Goal: Task Accomplishment & Management: Manage account settings

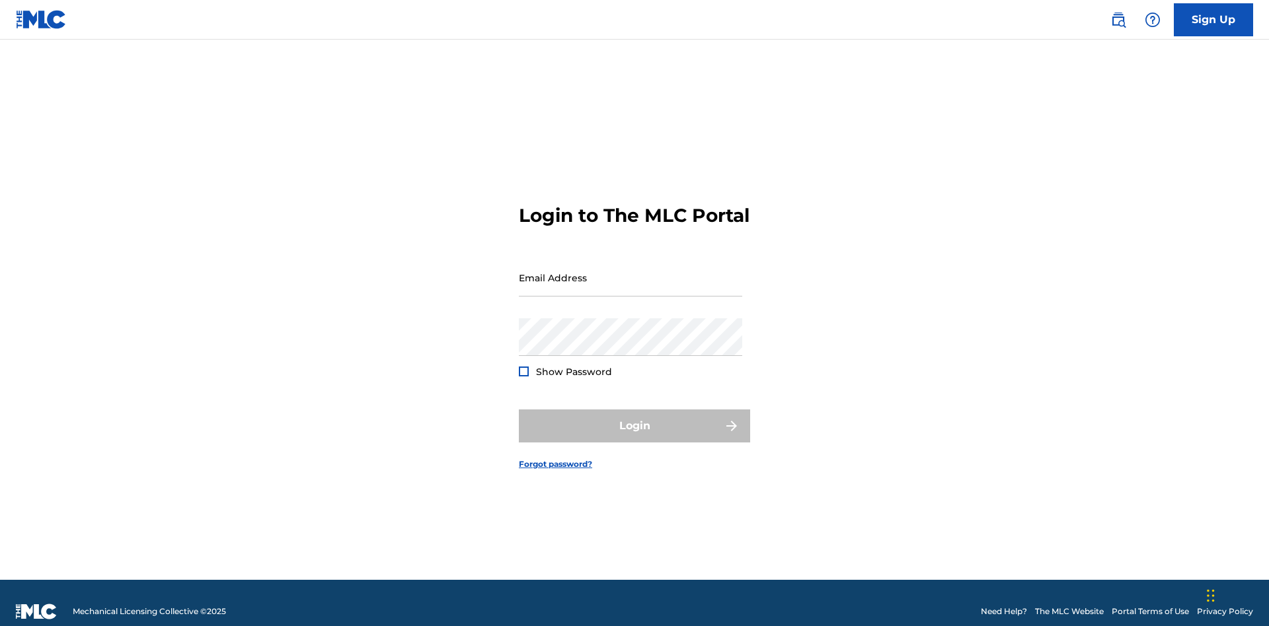
scroll to position [17, 0]
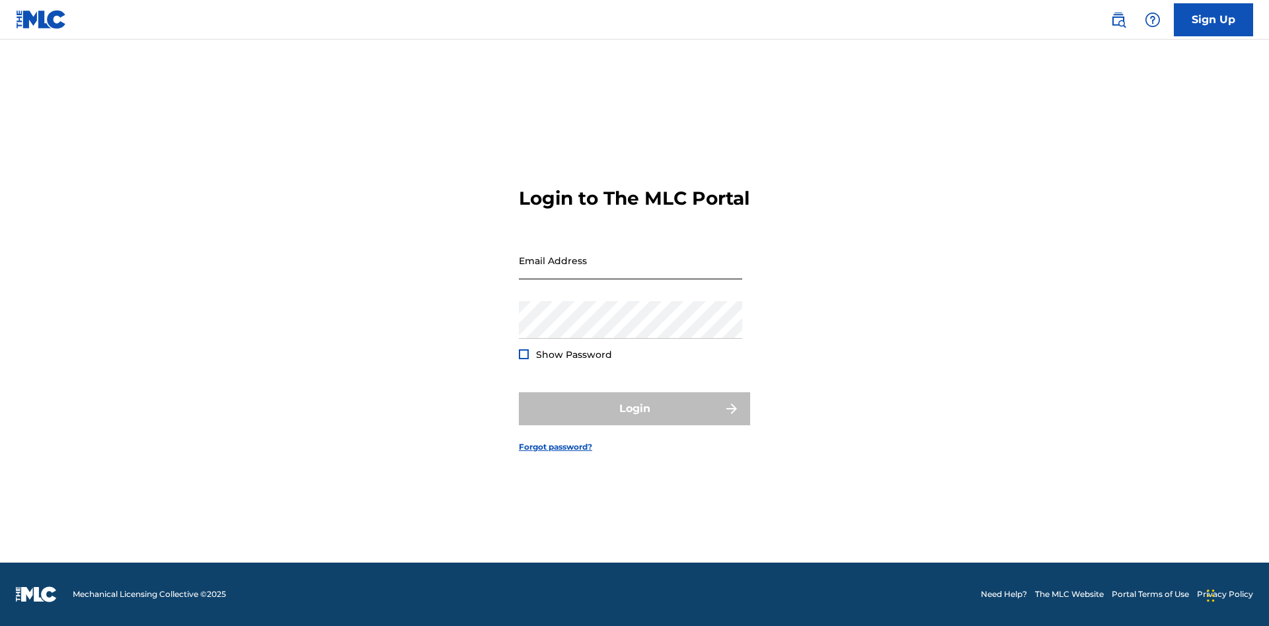
click at [630, 272] on input "Email Address" at bounding box center [630, 261] width 223 height 38
type input "Duke.McTesterson@gmail.com"
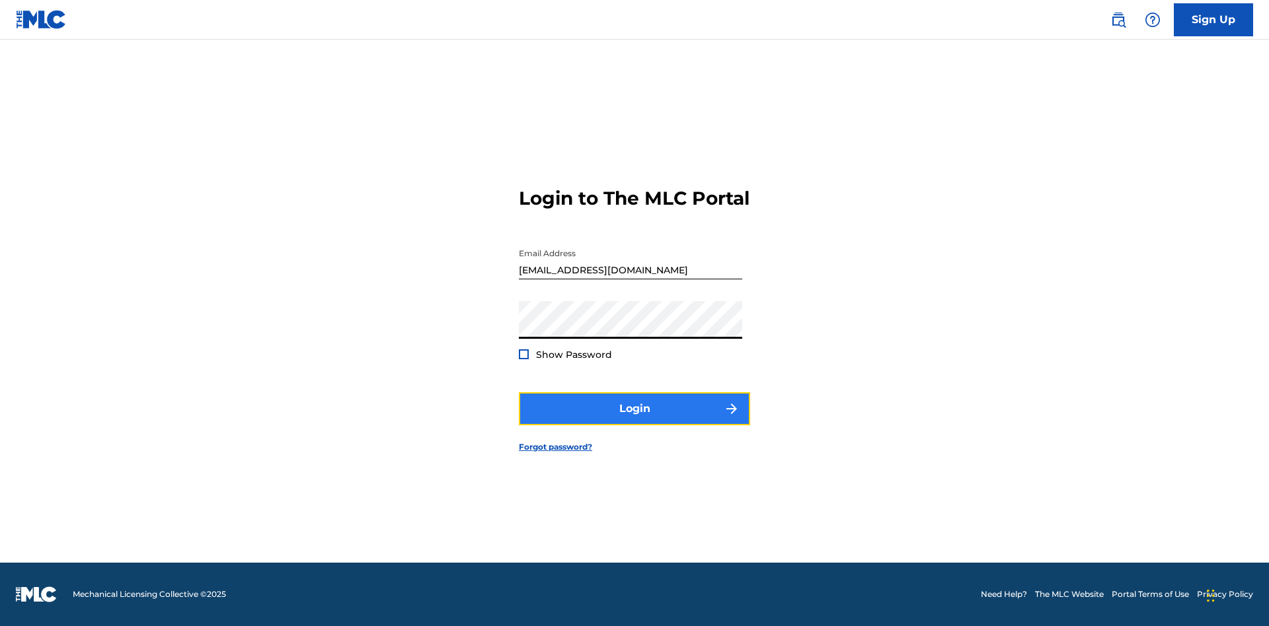
click at [634, 420] on button "Login" at bounding box center [634, 408] width 231 height 33
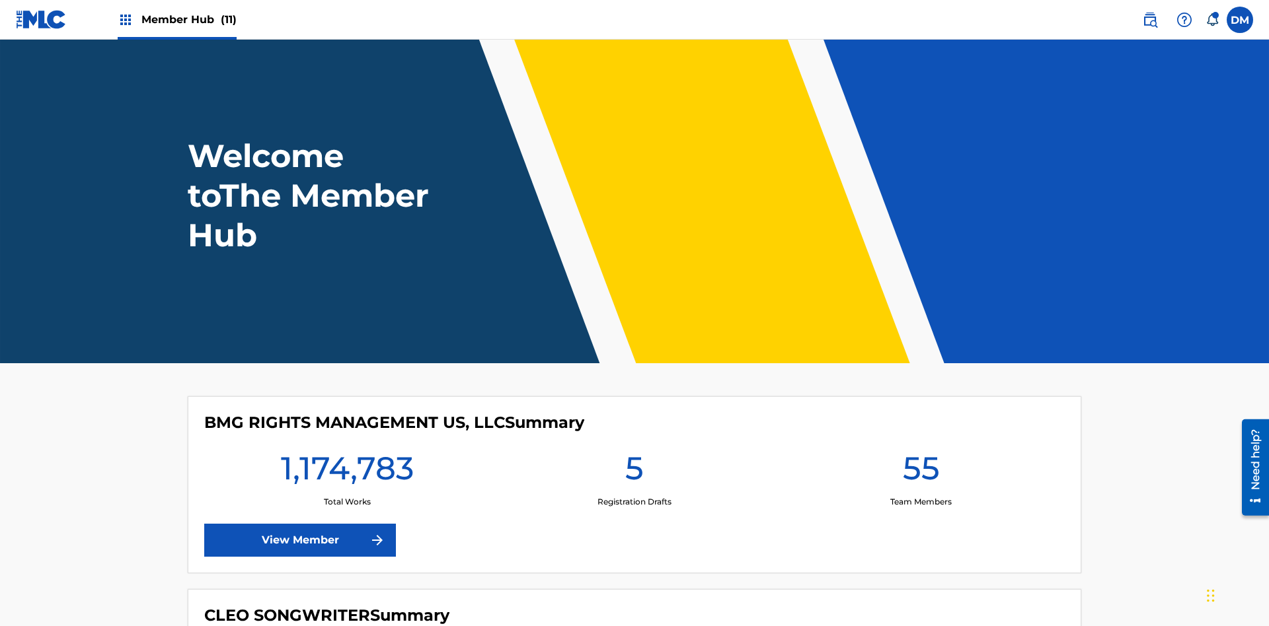
click at [188, 19] on span "Member Hub (11)" at bounding box center [188, 19] width 95 height 15
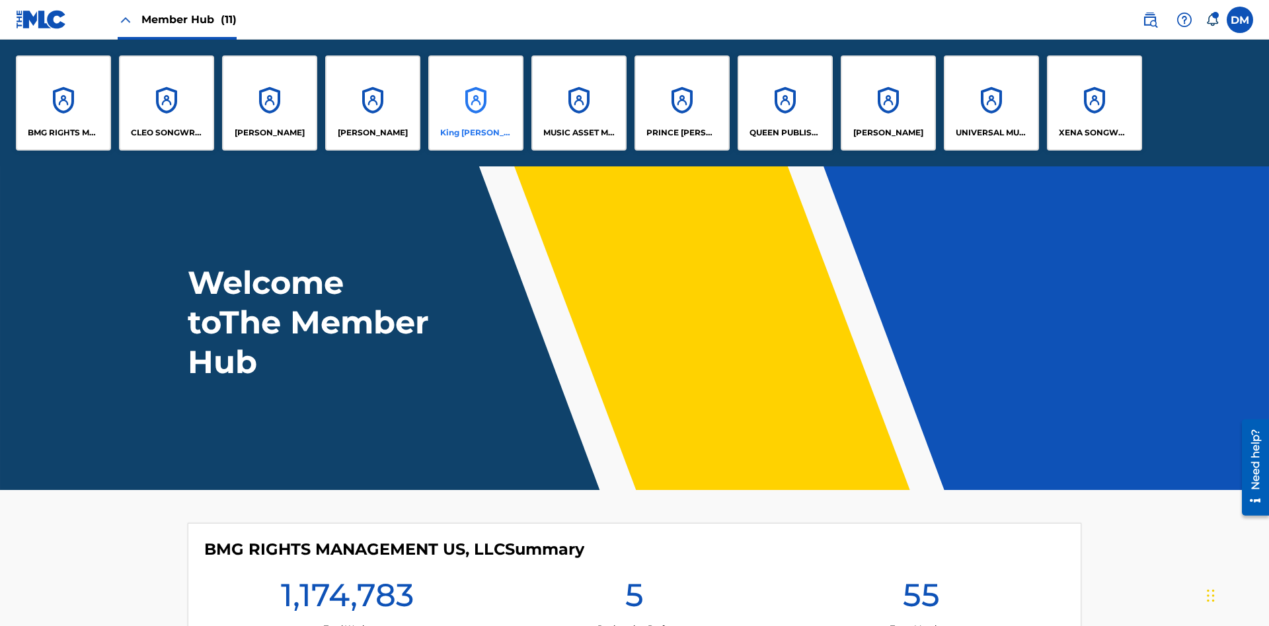
click at [475, 133] on p "King [PERSON_NAME]" at bounding box center [476, 133] width 72 height 12
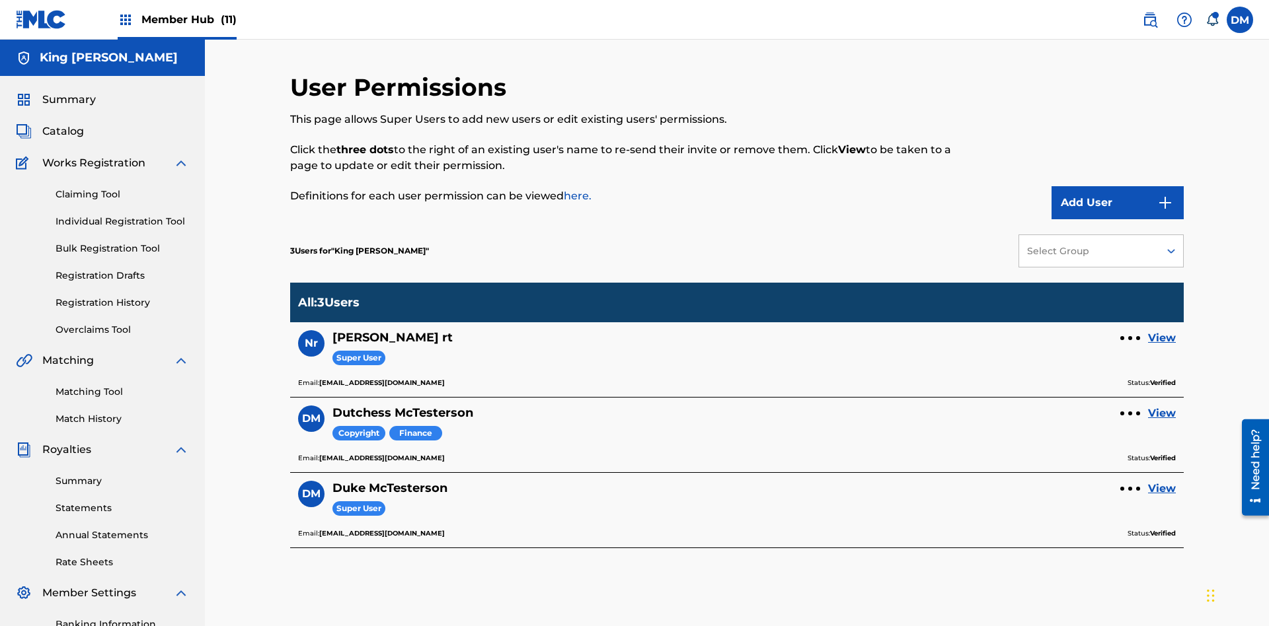
scroll to position [193, 0]
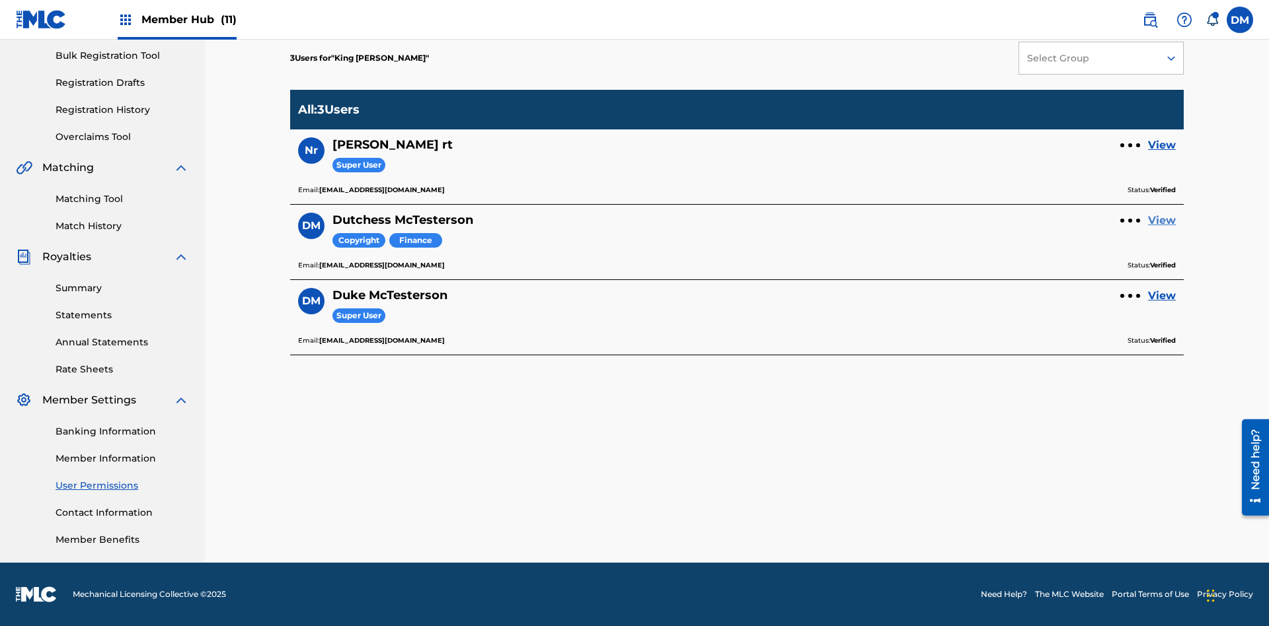
click at [1162, 221] on link "View" at bounding box center [1162, 221] width 28 height 16
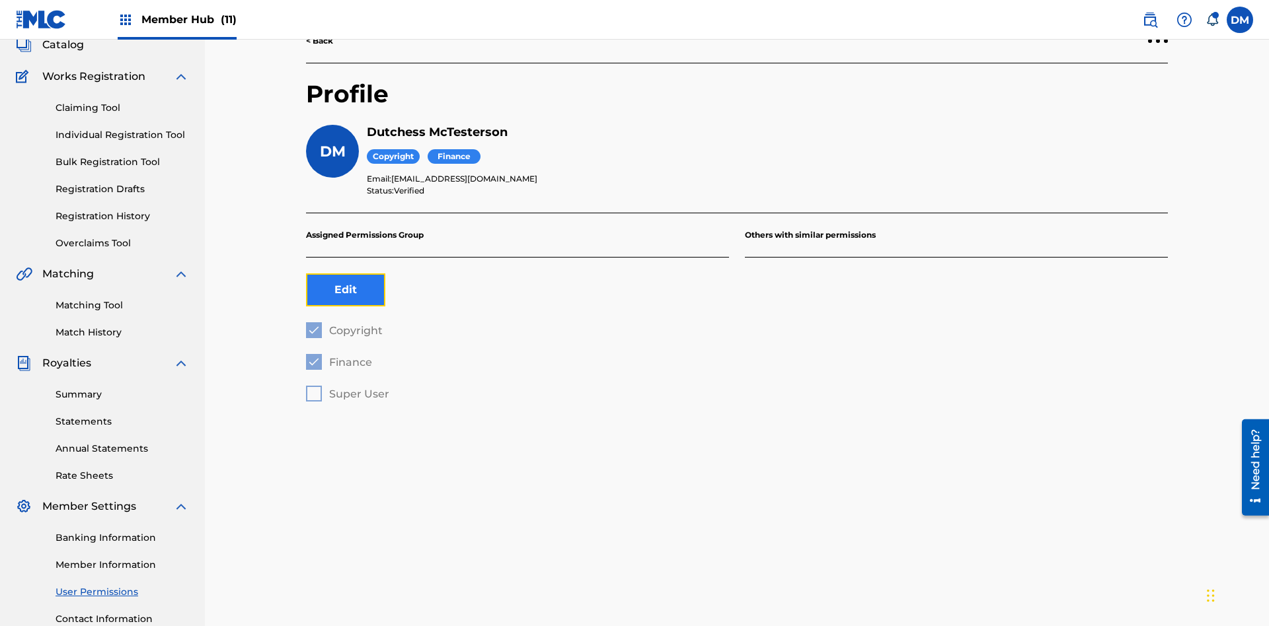
click at [346, 274] on button "Edit" at bounding box center [345, 290] width 79 height 33
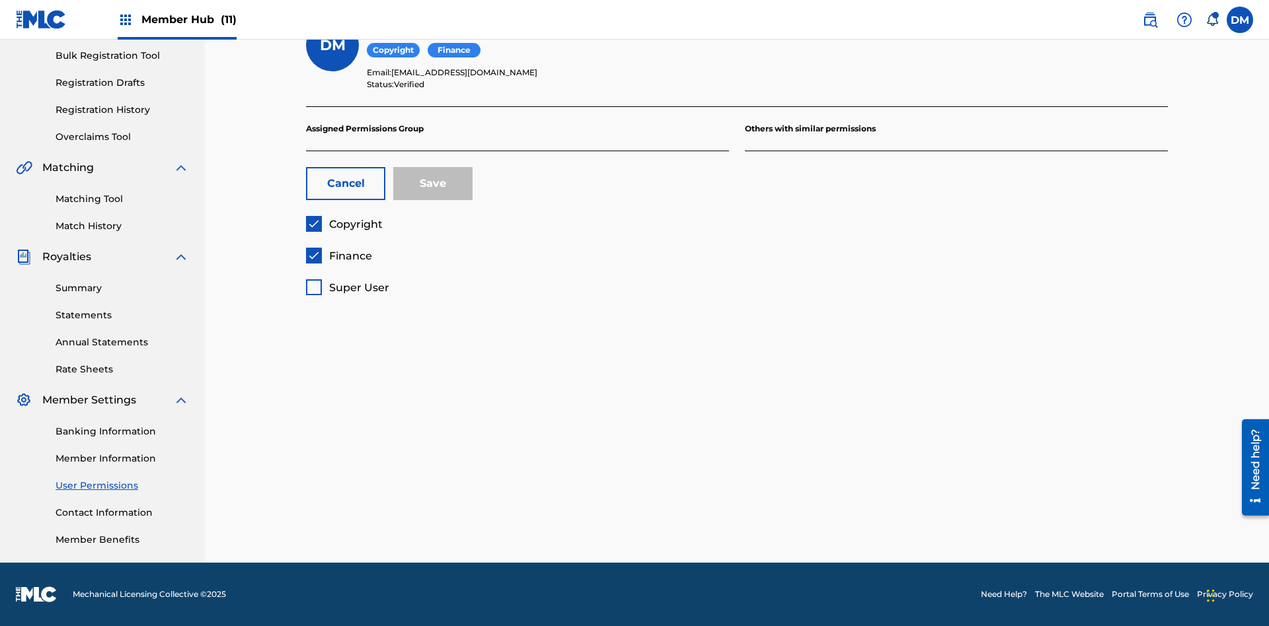
click at [344, 224] on span "Copyright" at bounding box center [356, 224] width 54 height 13
click at [338, 256] on span "Finance" at bounding box center [350, 256] width 43 height 13
click at [347, 287] on span "Super User" at bounding box center [359, 287] width 60 height 13
click at [433, 184] on button "Save" at bounding box center [432, 183] width 79 height 33
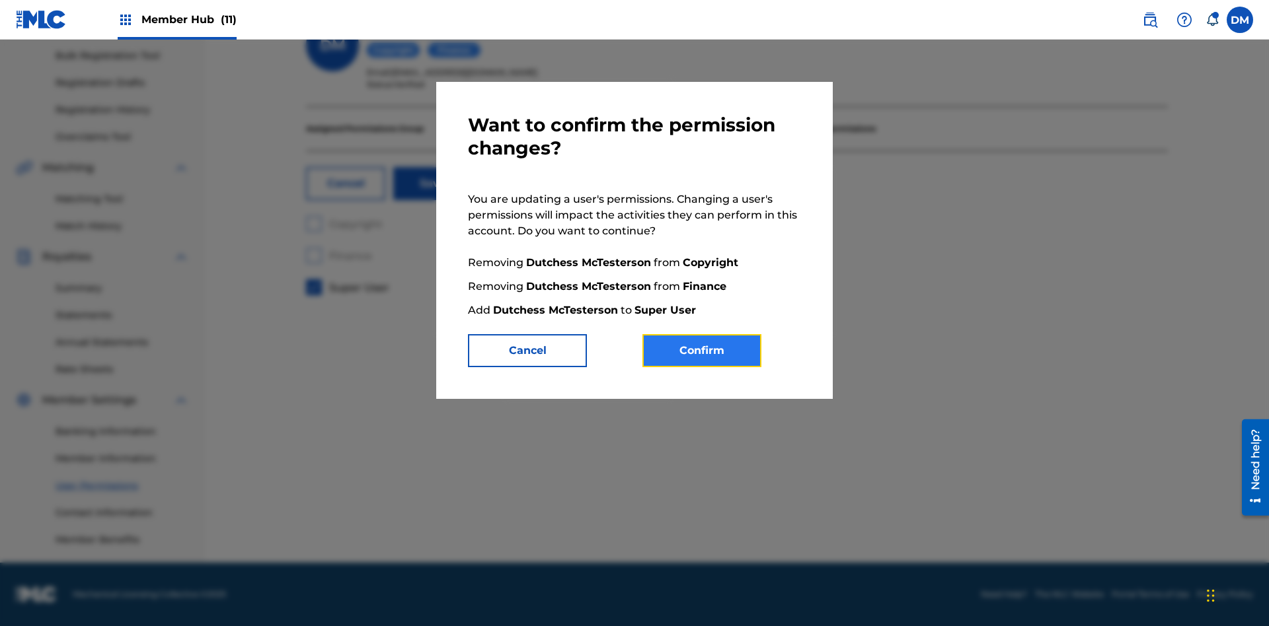
click at [702, 351] on button "Confirm" at bounding box center [701, 350] width 119 height 33
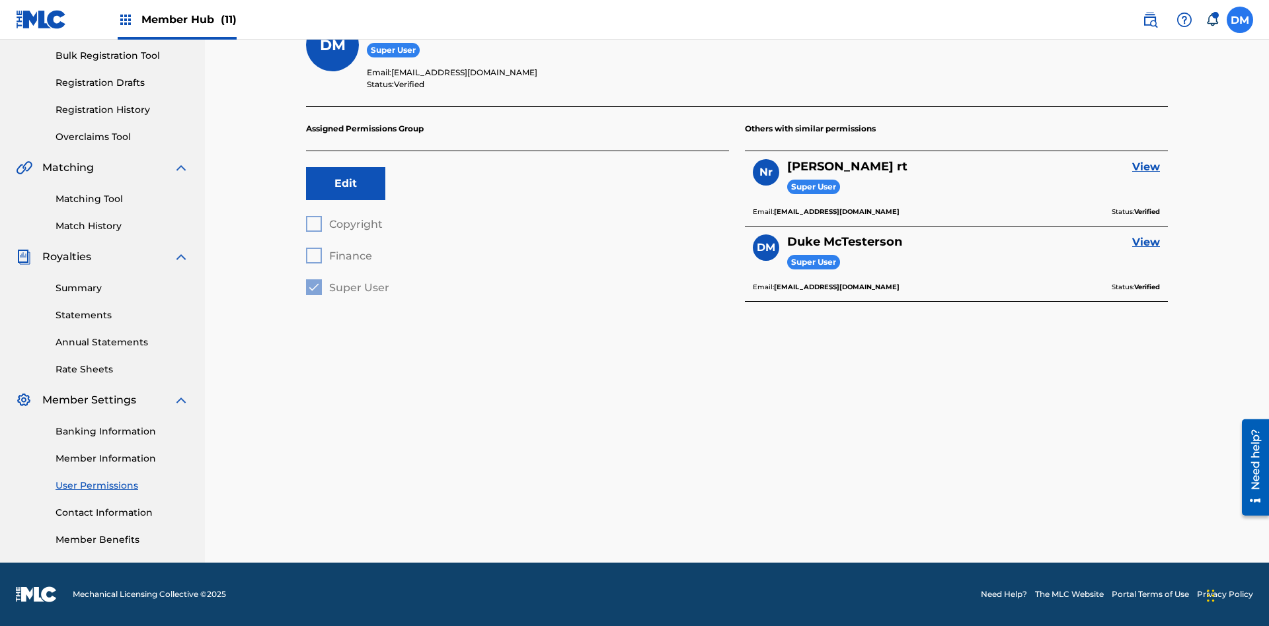
click at [1240, 19] on label at bounding box center [1239, 20] width 26 height 26
click at [1240, 20] on input "[PERSON_NAME] [PERSON_NAME] [PERSON_NAME][EMAIL_ADDRESS][DOMAIN_NAME] Notificat…" at bounding box center [1240, 20] width 0 height 0
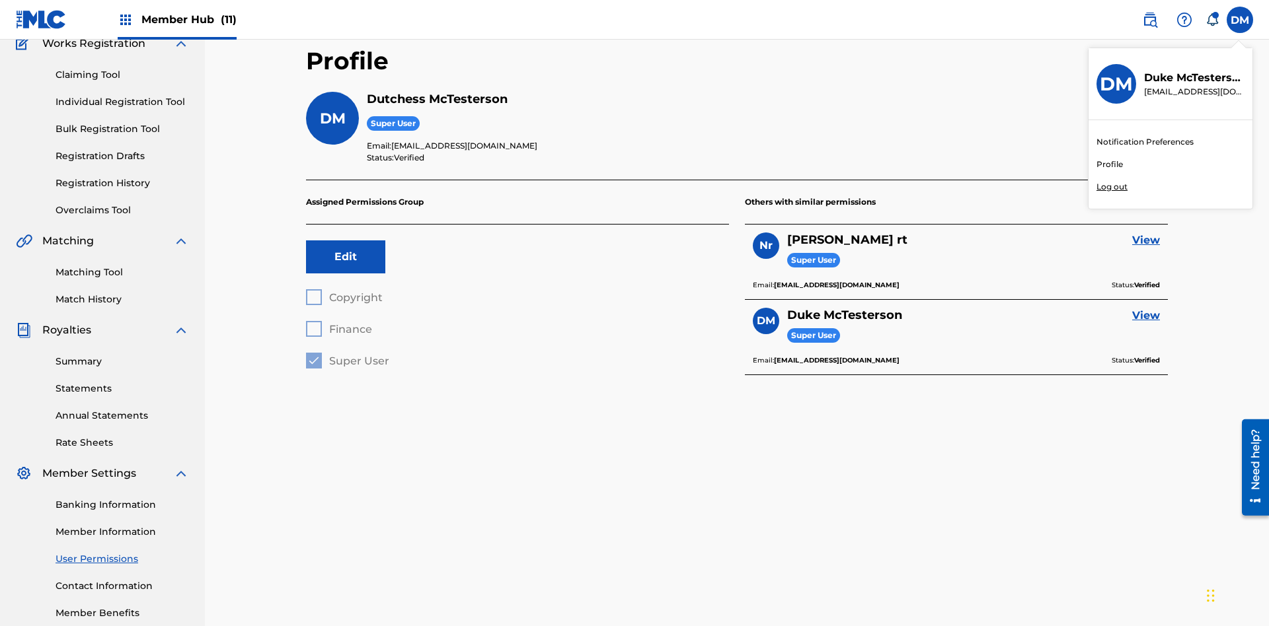
click at [1111, 187] on p "Log out" at bounding box center [1111, 187] width 31 height 12
click at [1240, 20] on input "[PERSON_NAME] [PERSON_NAME] [PERSON_NAME][EMAIL_ADDRESS][DOMAIN_NAME] Notificat…" at bounding box center [1240, 20] width 0 height 0
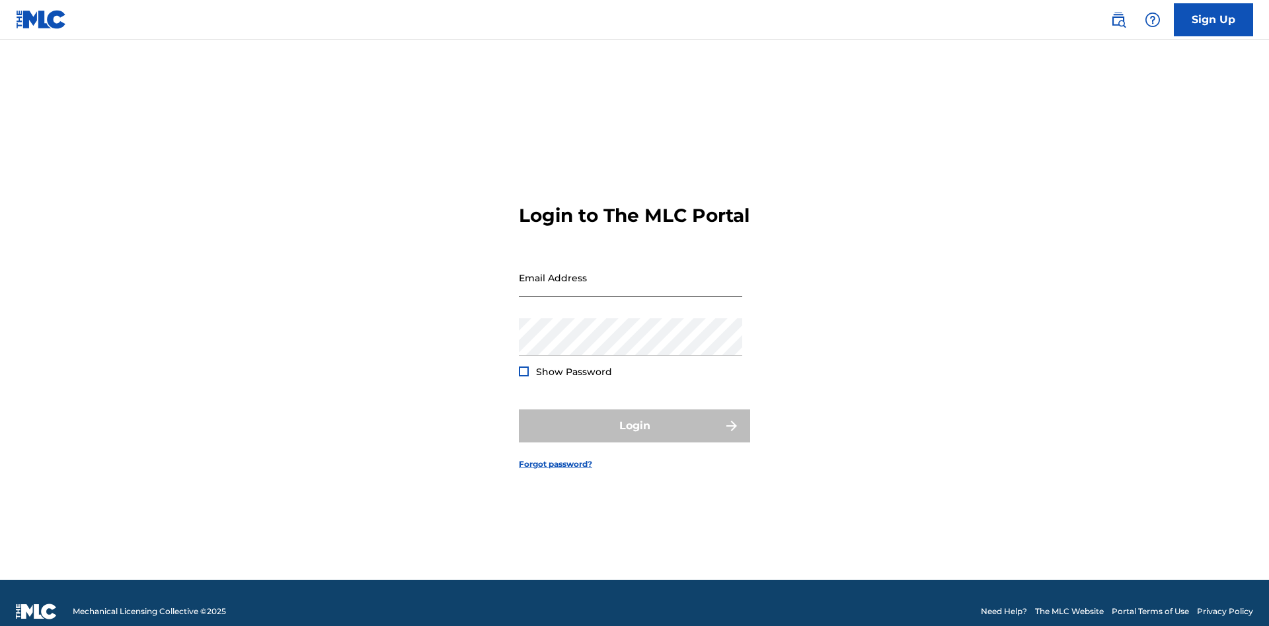
click at [630, 272] on input "Email Address" at bounding box center [630, 278] width 223 height 38
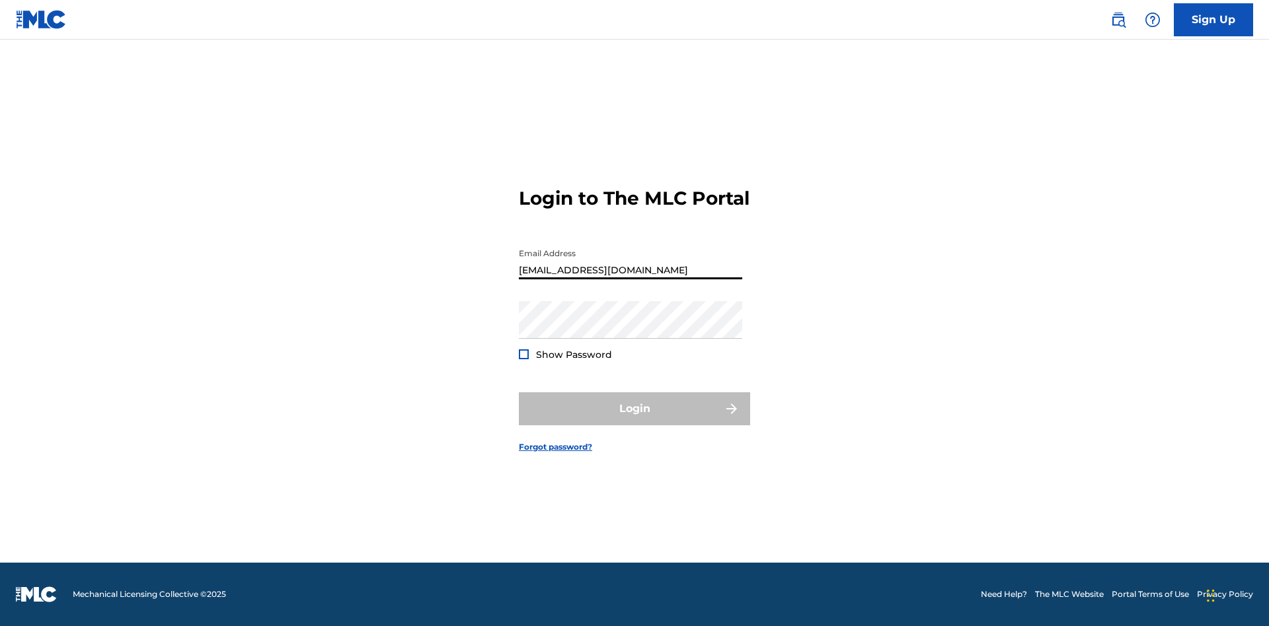
type input "[EMAIL_ADDRESS][DOMAIN_NAME]"
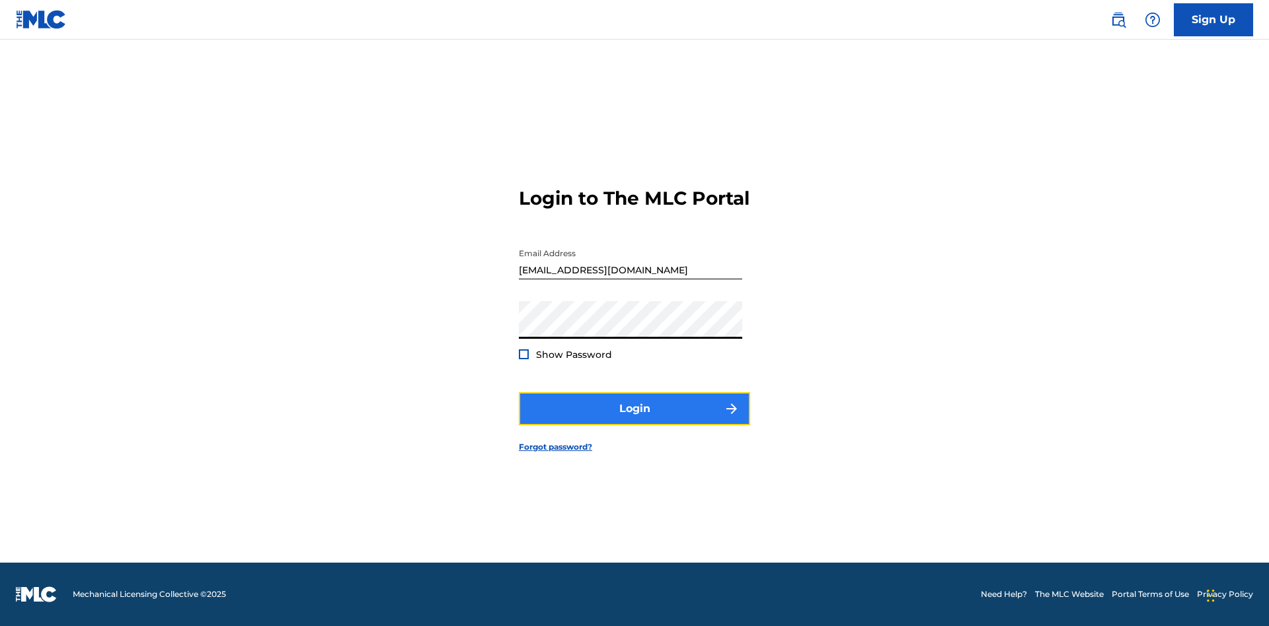
click at [634, 420] on button "Login" at bounding box center [634, 408] width 231 height 33
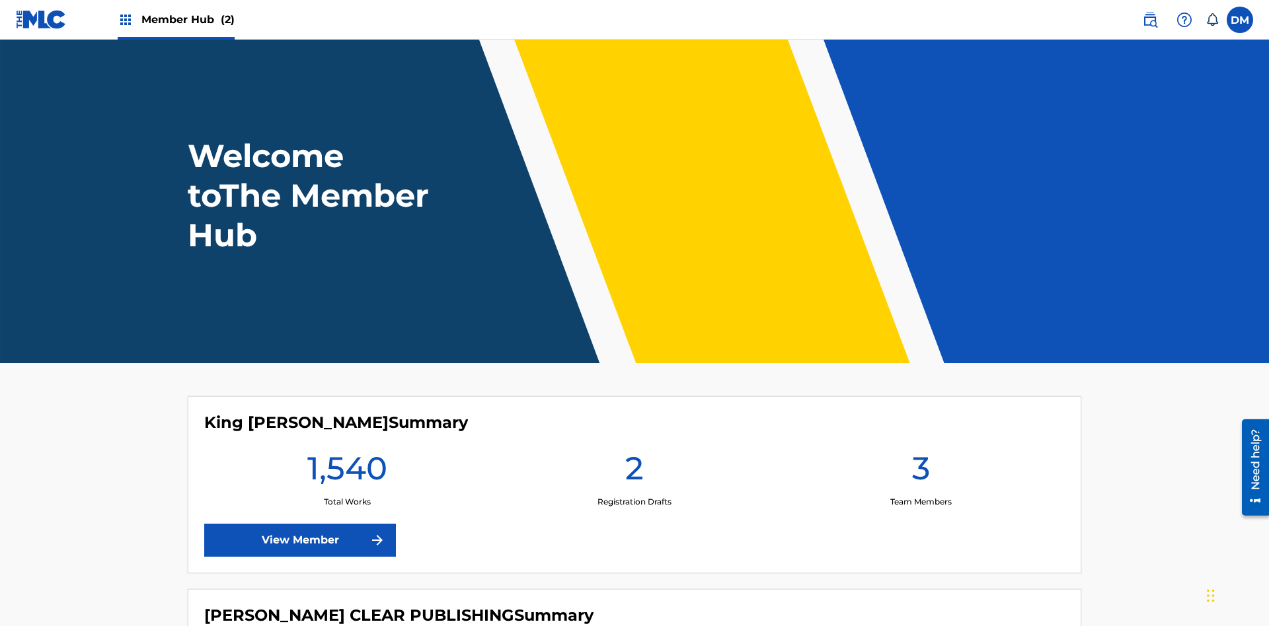
scroll to position [57, 0]
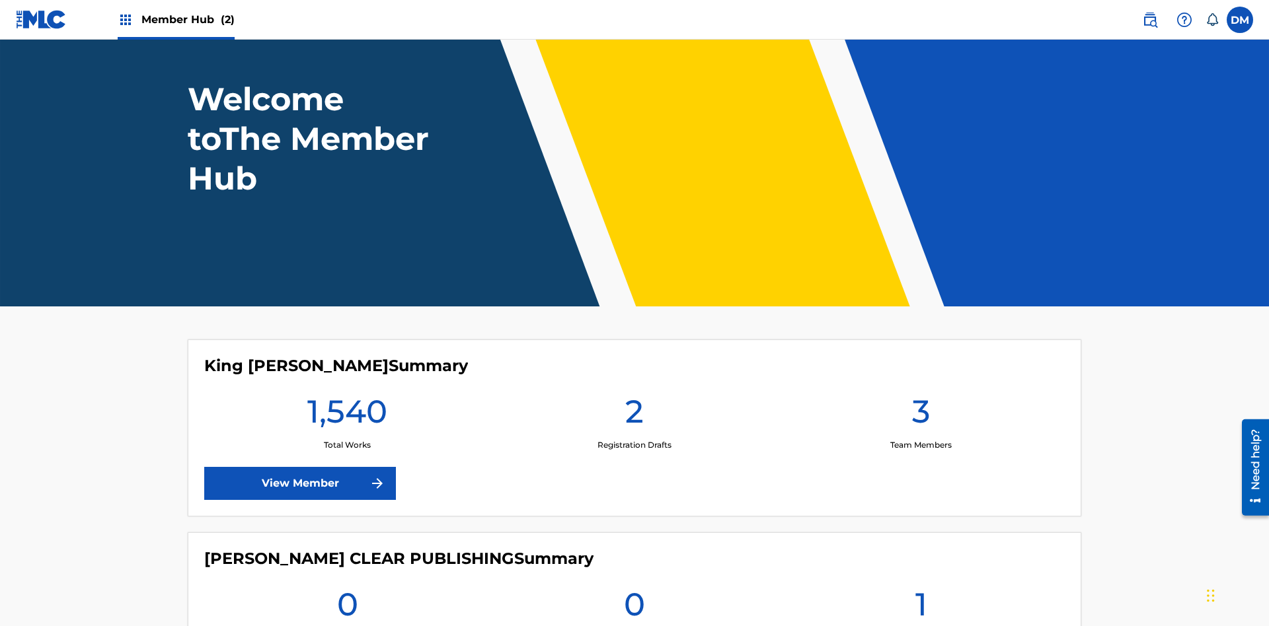
click at [187, 19] on span "Member Hub (2)" at bounding box center [187, 19] width 93 height 15
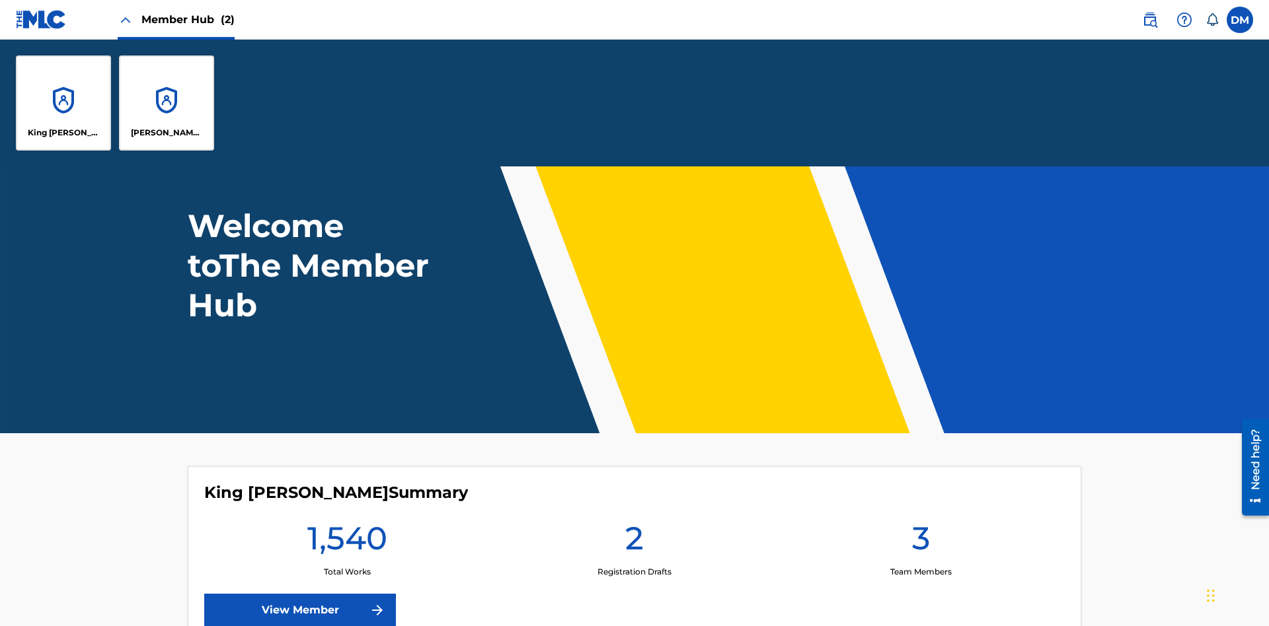
scroll to position [0, 0]
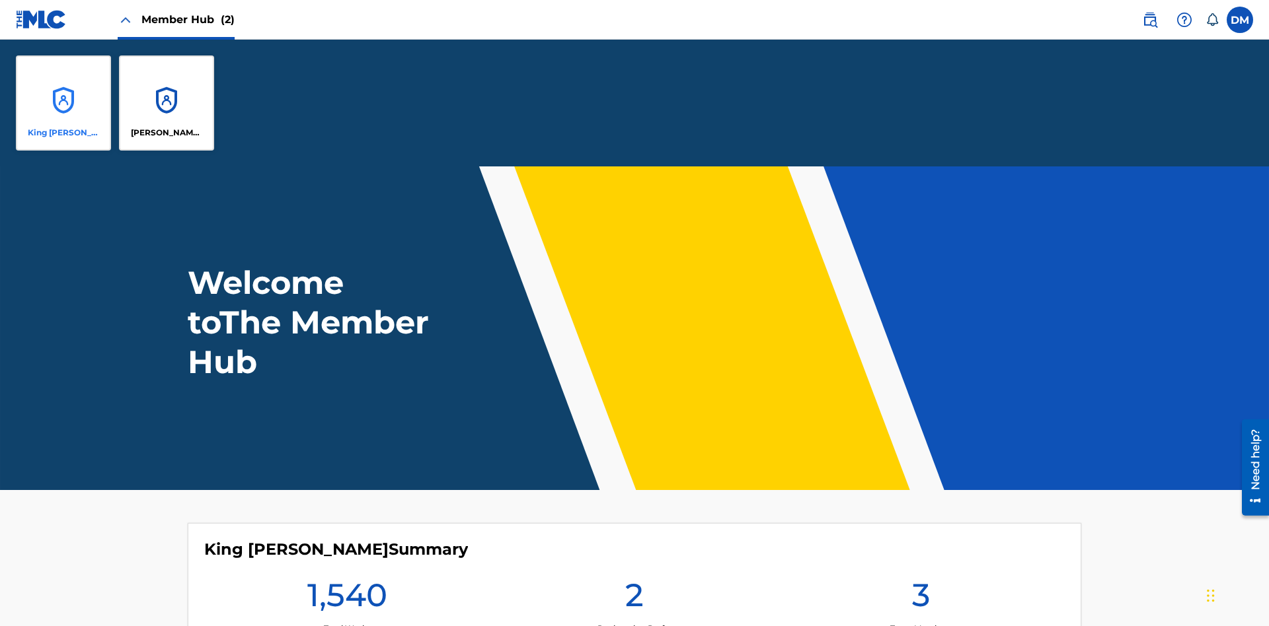
click at [63, 133] on p "King McTesterson" at bounding box center [64, 133] width 72 height 12
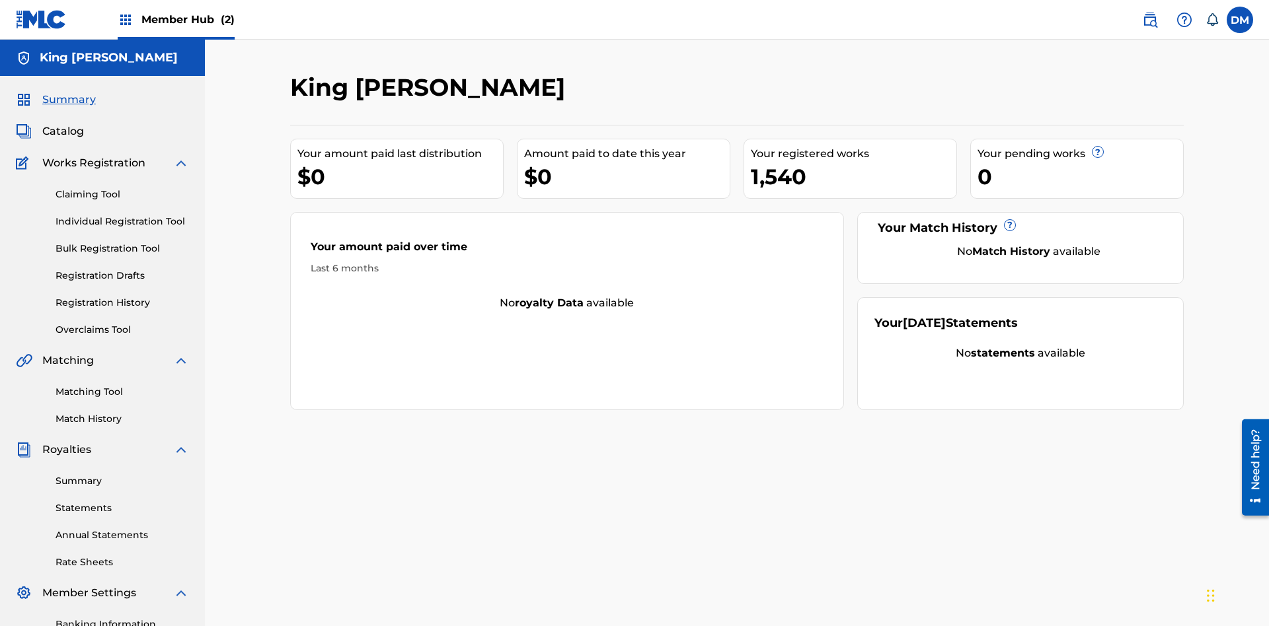
click at [68, 92] on span "Summary" at bounding box center [69, 100] width 54 height 16
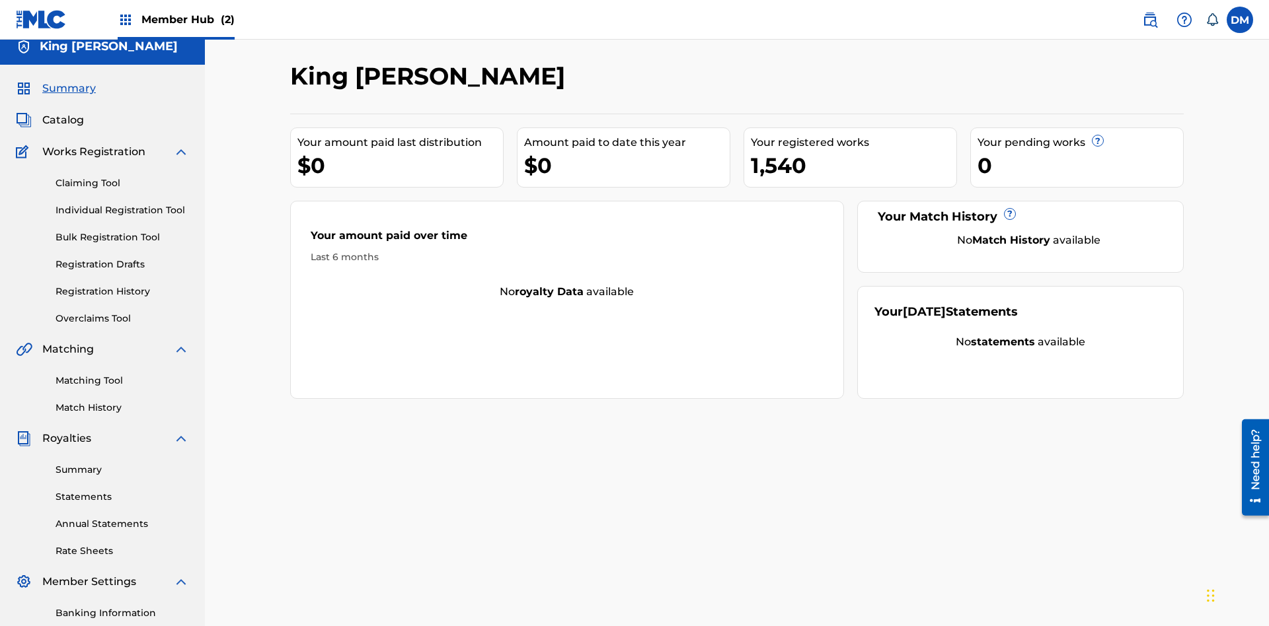
click at [68, 87] on span "Summary" at bounding box center [69, 89] width 54 height 16
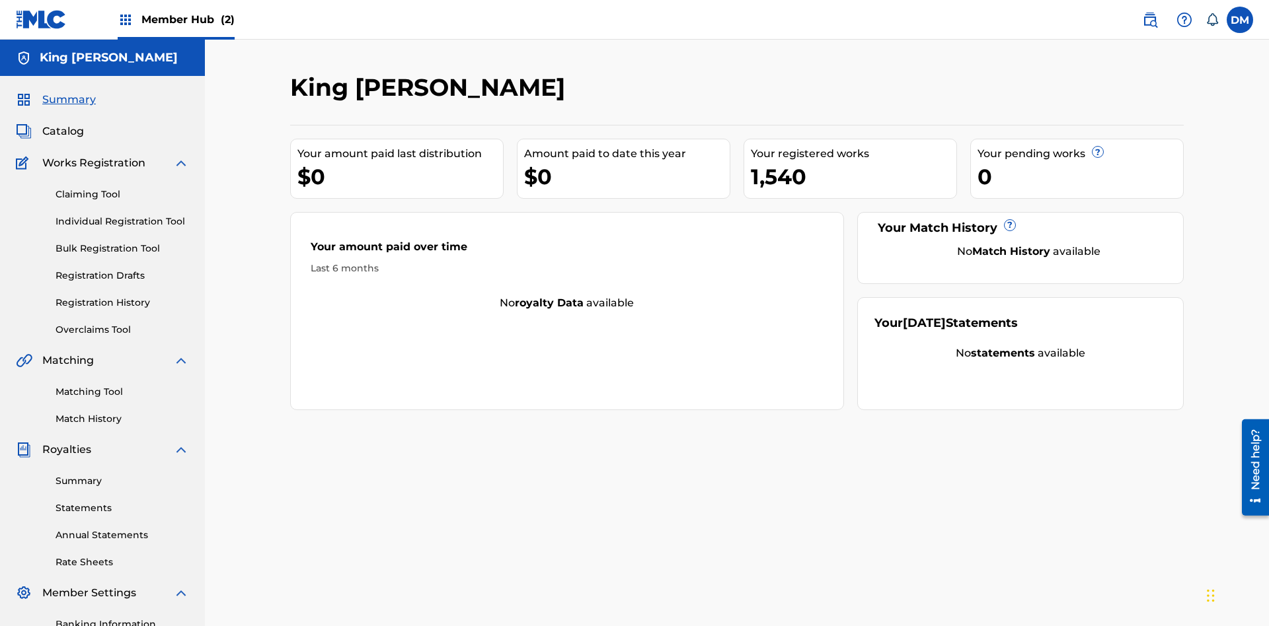
scroll to position [193, 0]
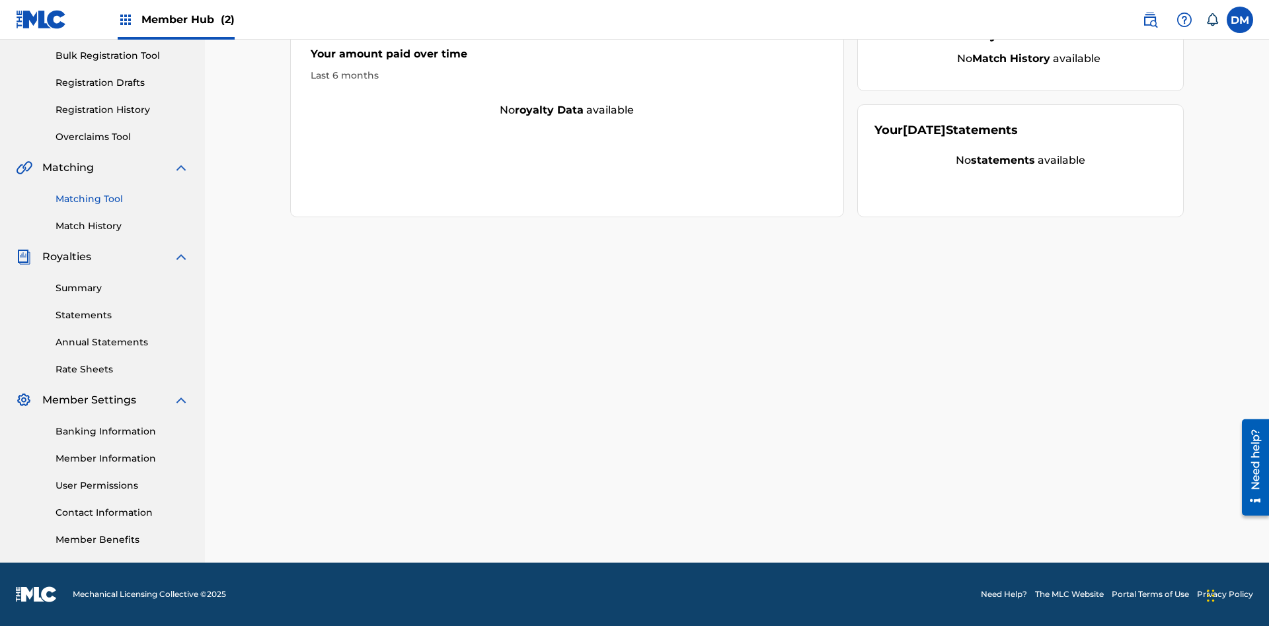
click at [122, 199] on link "Matching Tool" at bounding box center [122, 199] width 133 height 14
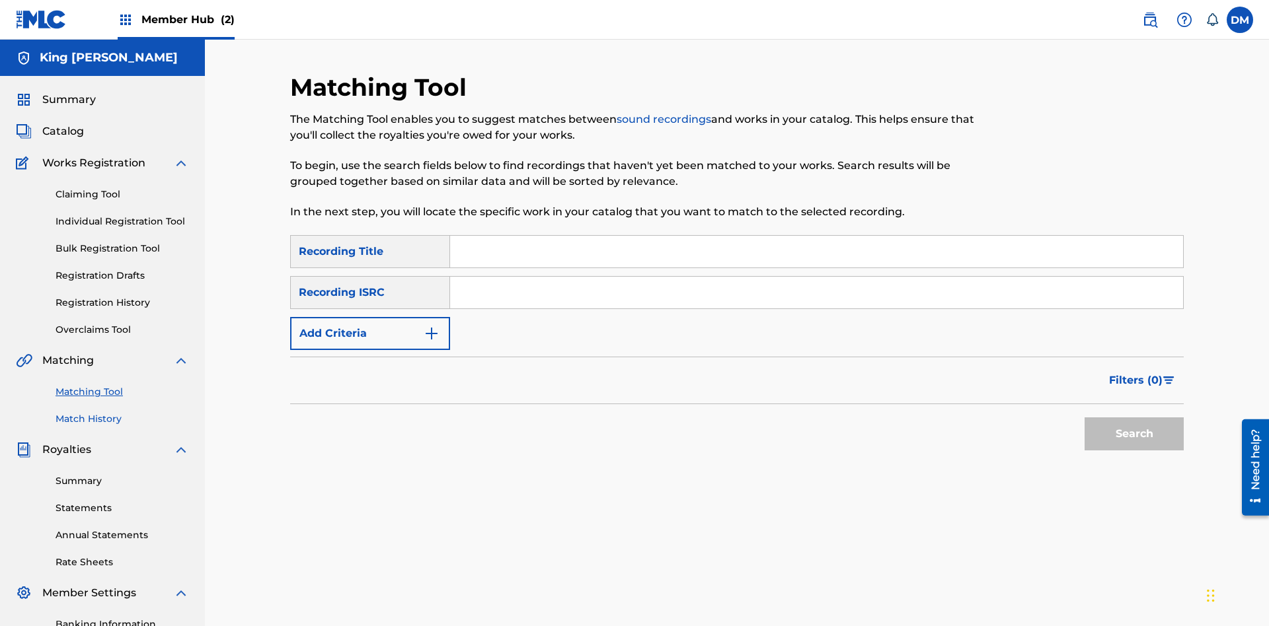
click at [122, 412] on link "Match History" at bounding box center [122, 419] width 133 height 14
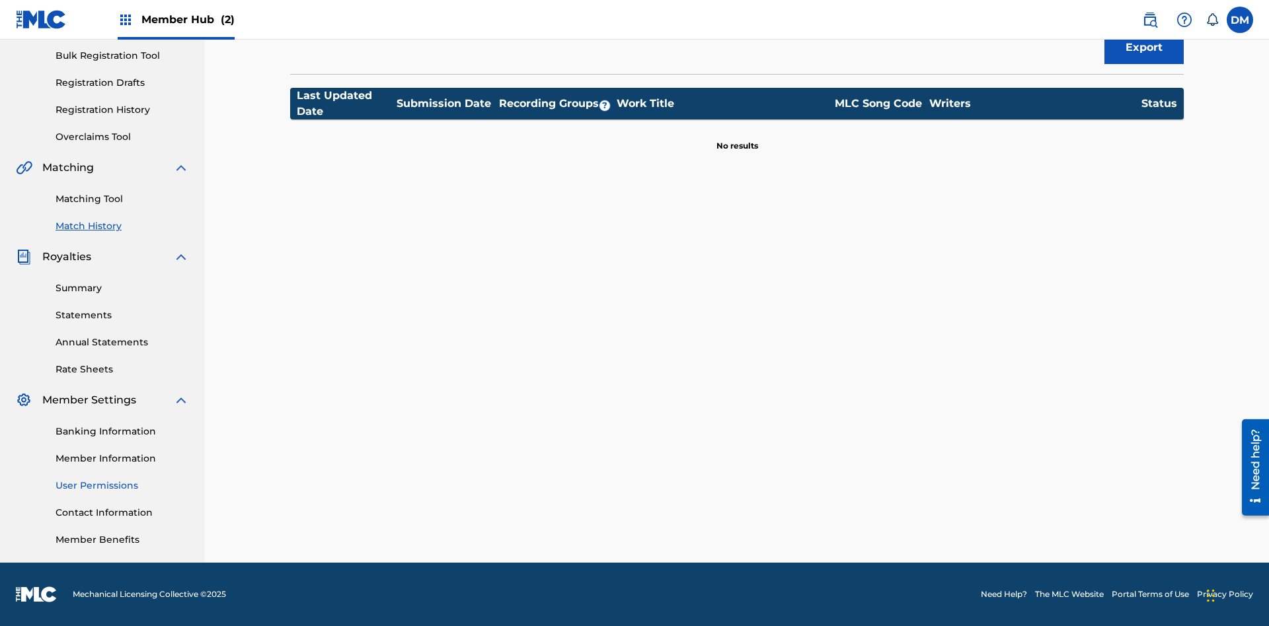
click at [122, 486] on link "User Permissions" at bounding box center [122, 486] width 133 height 14
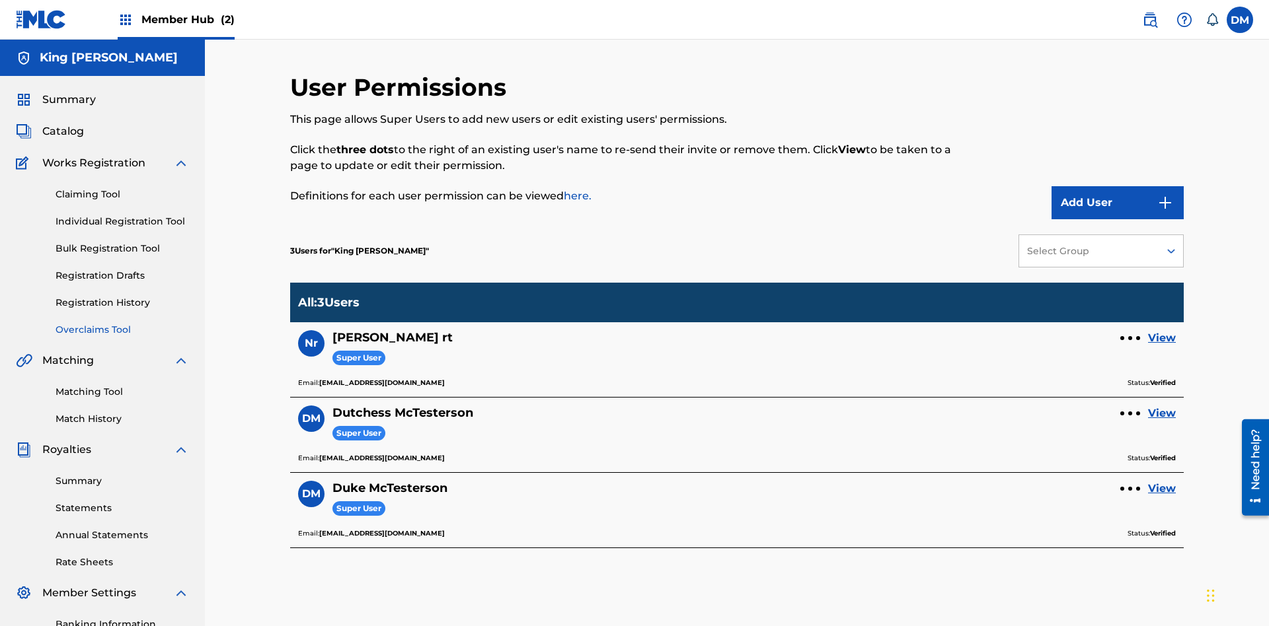
click at [122, 323] on link "Overclaims Tool" at bounding box center [122, 330] width 133 height 14
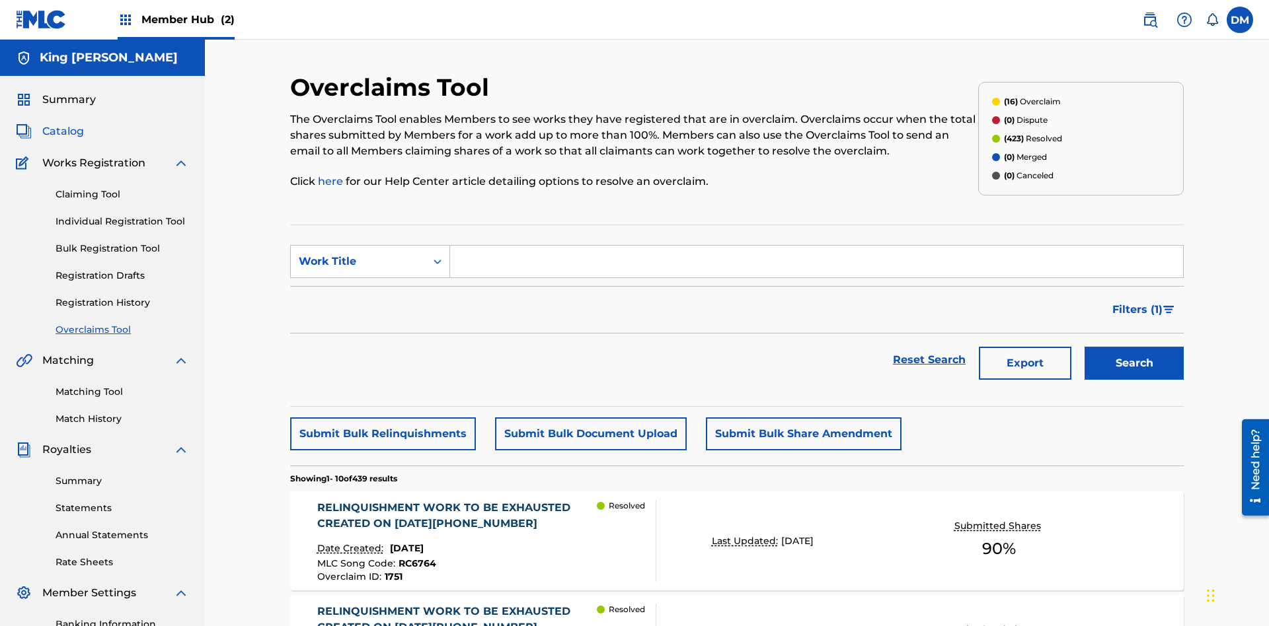
click at [63, 124] on span "Catalog" at bounding box center [63, 132] width 42 height 16
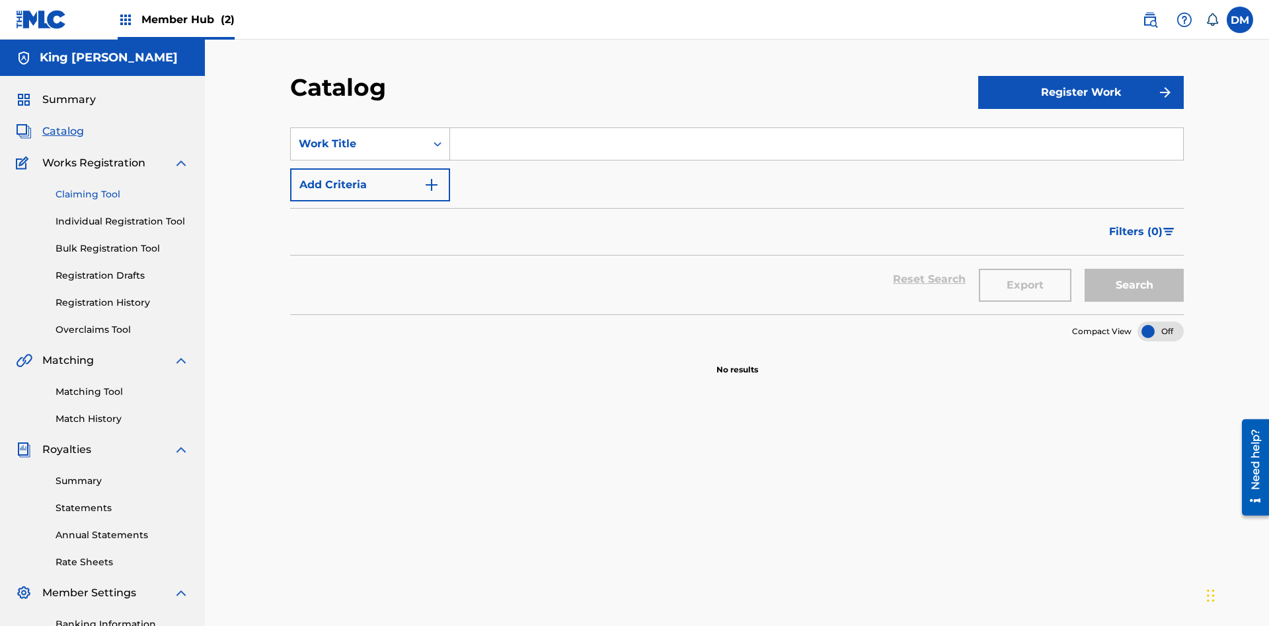
click at [122, 188] on link "Claiming Tool" at bounding box center [122, 195] width 133 height 14
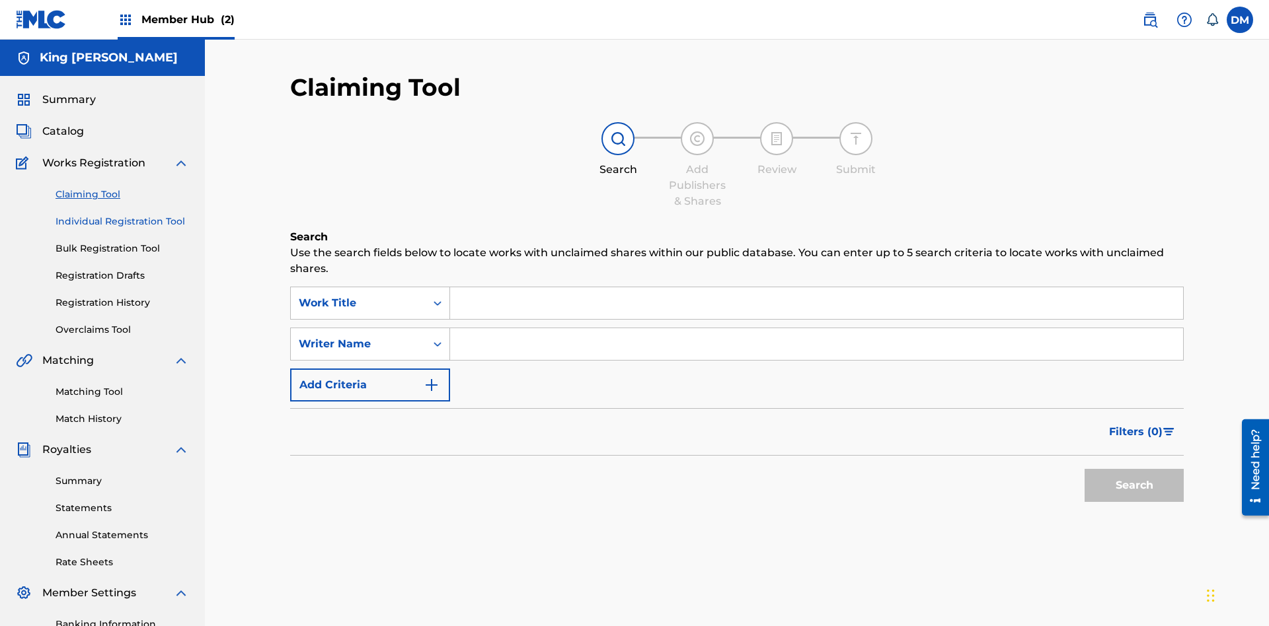
click at [122, 215] on link "Individual Registration Tool" at bounding box center [122, 222] width 133 height 14
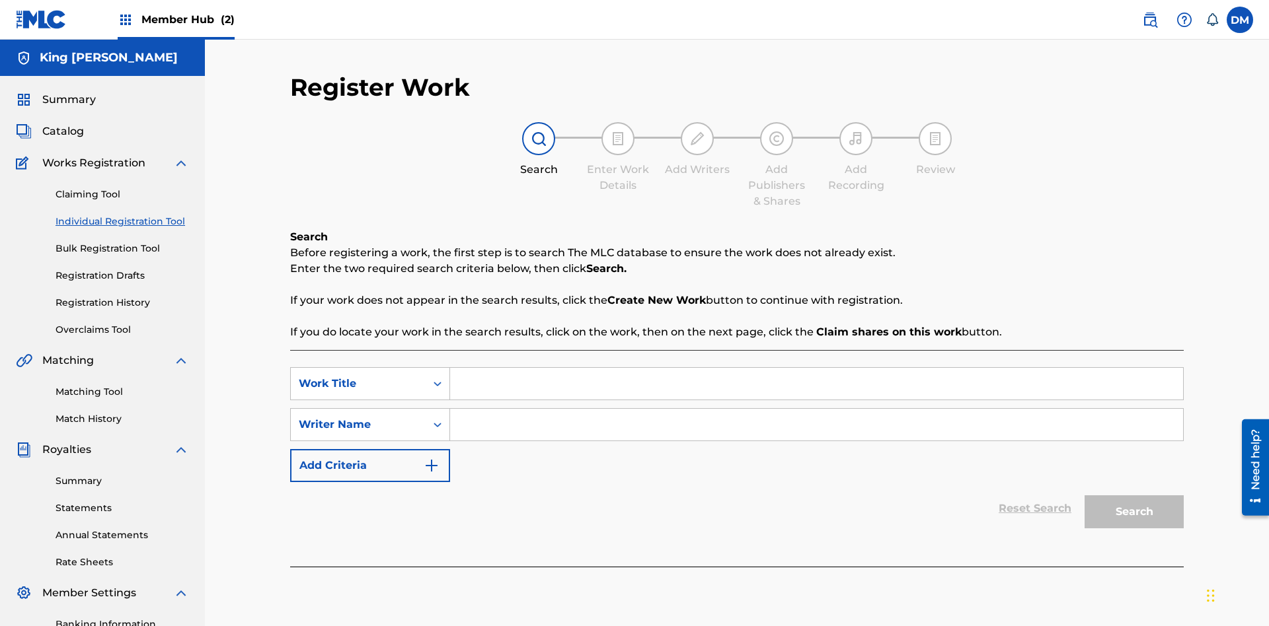
scroll to position [163, 0]
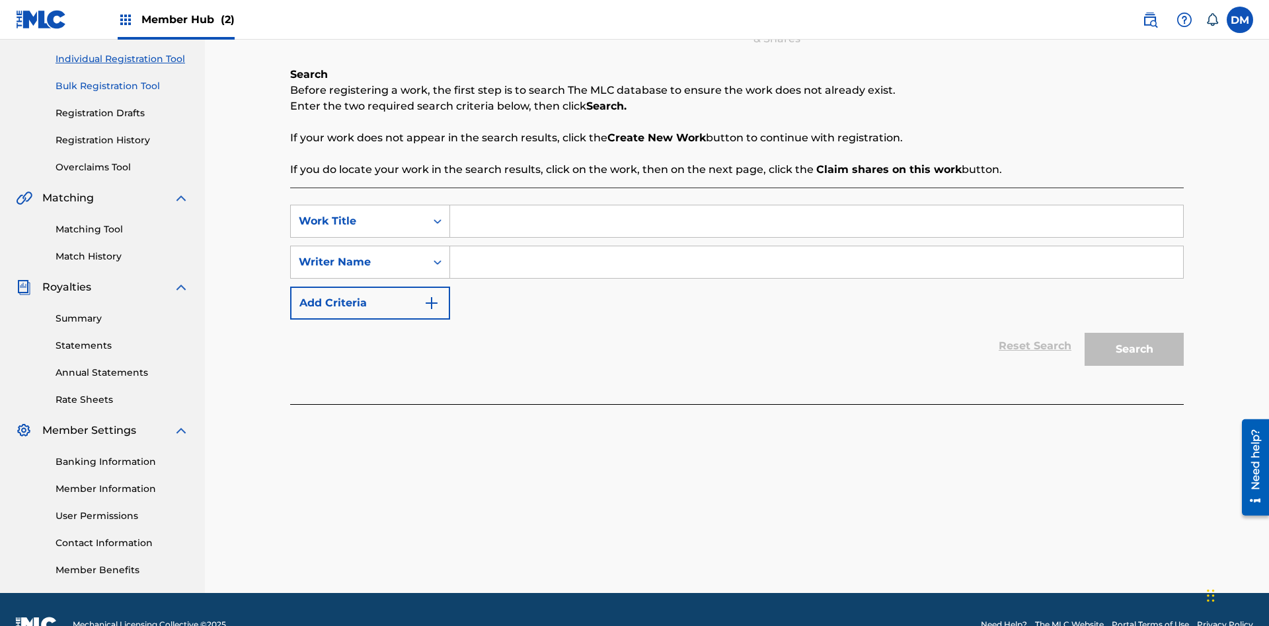
click at [122, 86] on link "Bulk Registration Tool" at bounding box center [122, 86] width 133 height 14
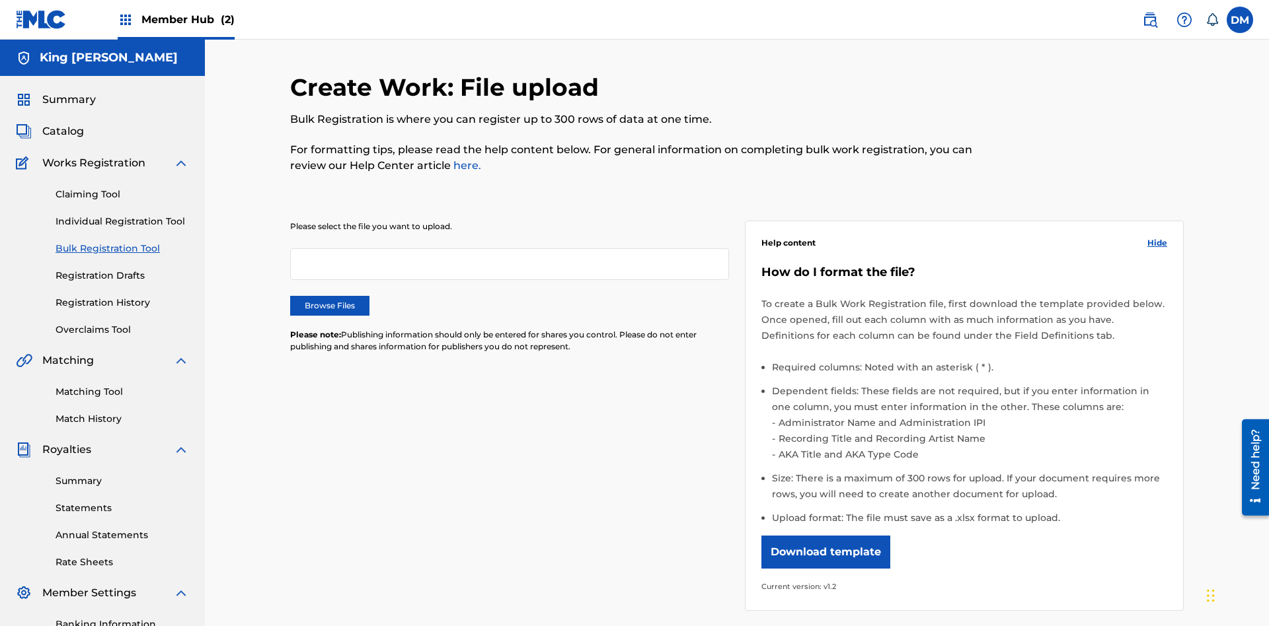
scroll to position [0, 290]
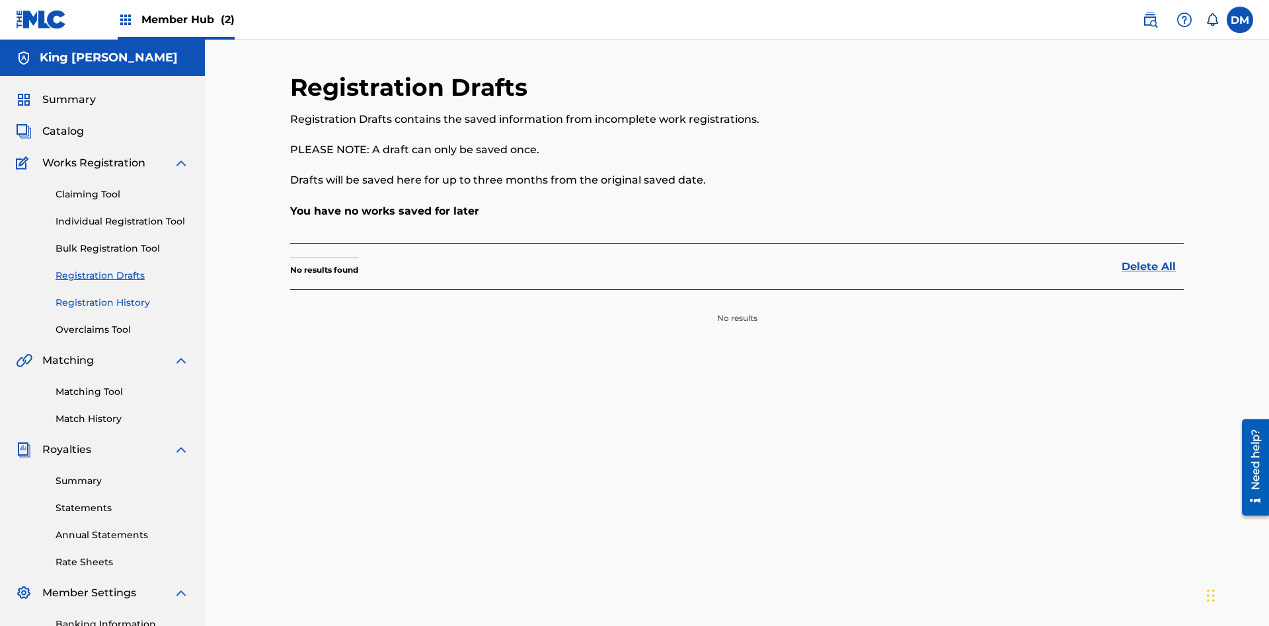
click at [122, 296] on link "Registration History" at bounding box center [122, 303] width 133 height 14
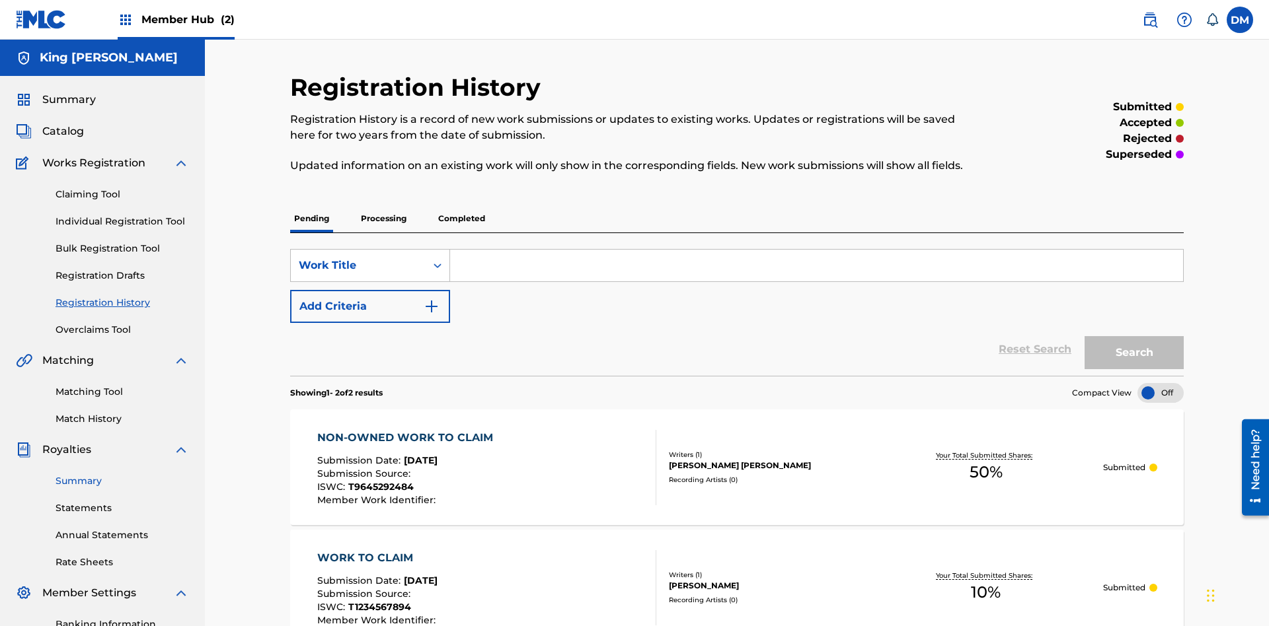
click at [122, 474] on link "Summary" at bounding box center [122, 481] width 133 height 14
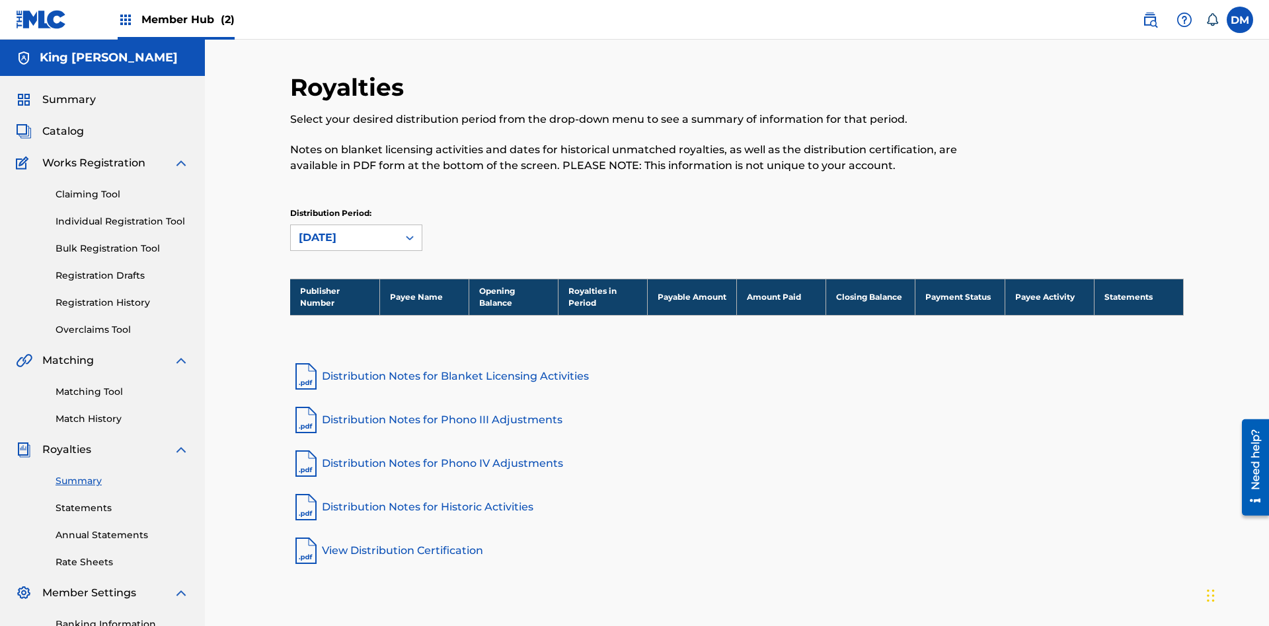
scroll to position [193, 0]
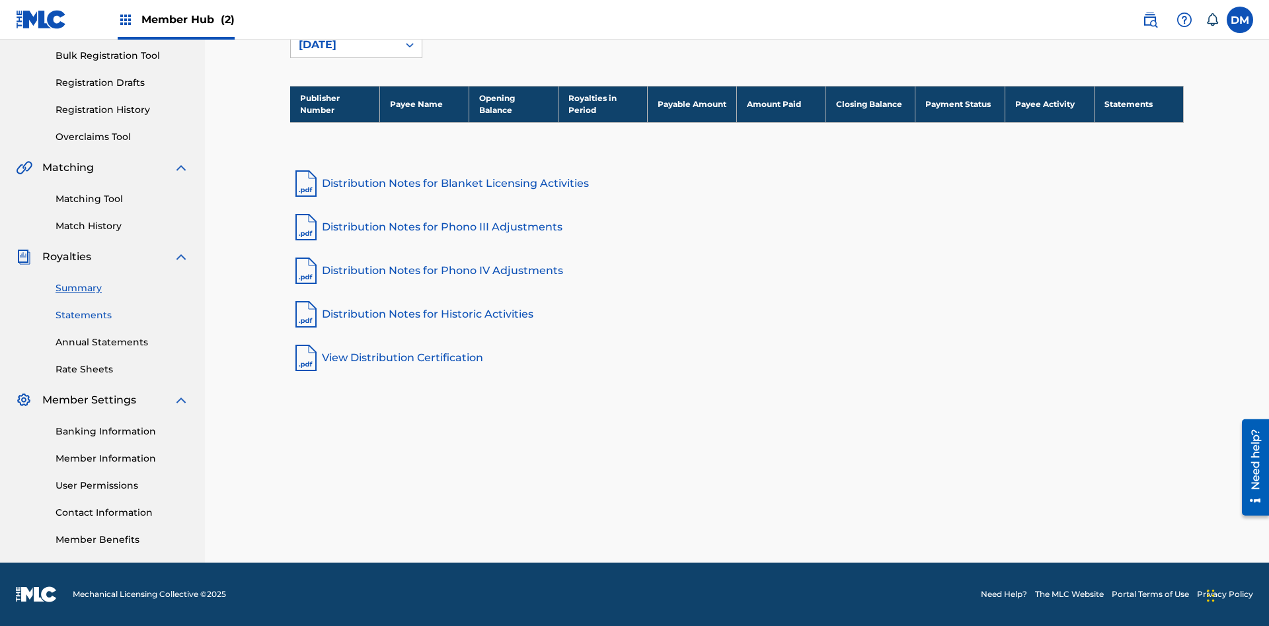
click at [122, 315] on link "Statements" at bounding box center [122, 316] width 133 height 14
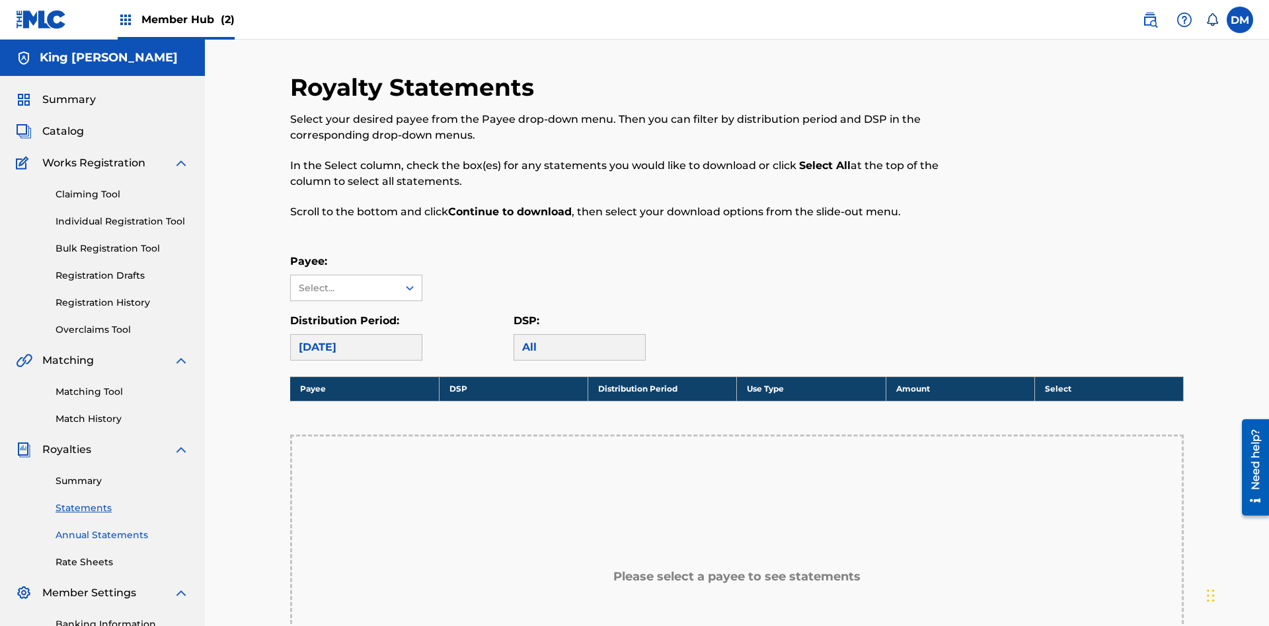
click at [122, 529] on link "Annual Statements" at bounding box center [122, 536] width 133 height 14
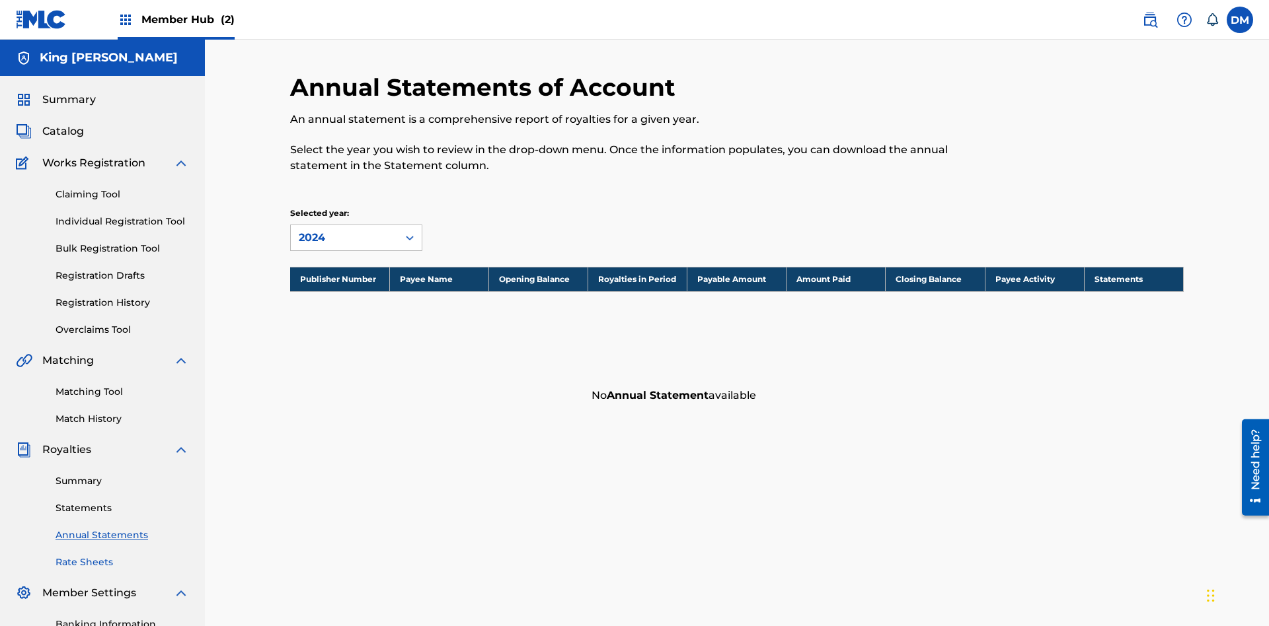
click at [122, 556] on link "Rate Sheets" at bounding box center [122, 563] width 133 height 14
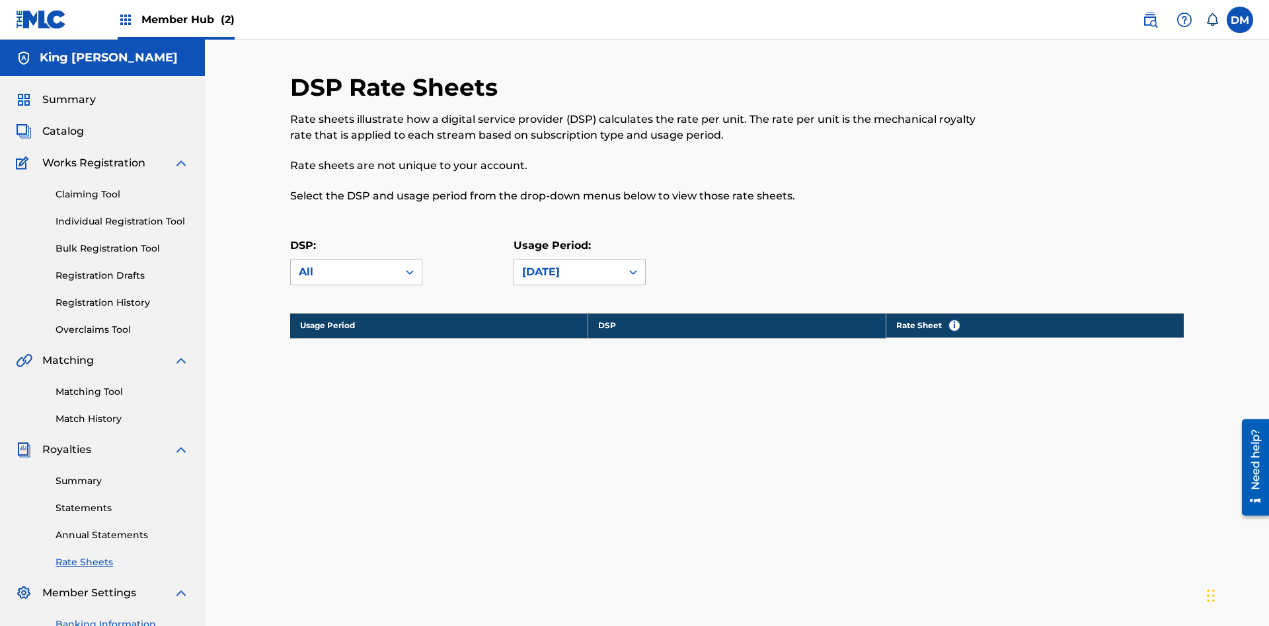
click at [122, 618] on link "Banking Information" at bounding box center [122, 625] width 133 height 14
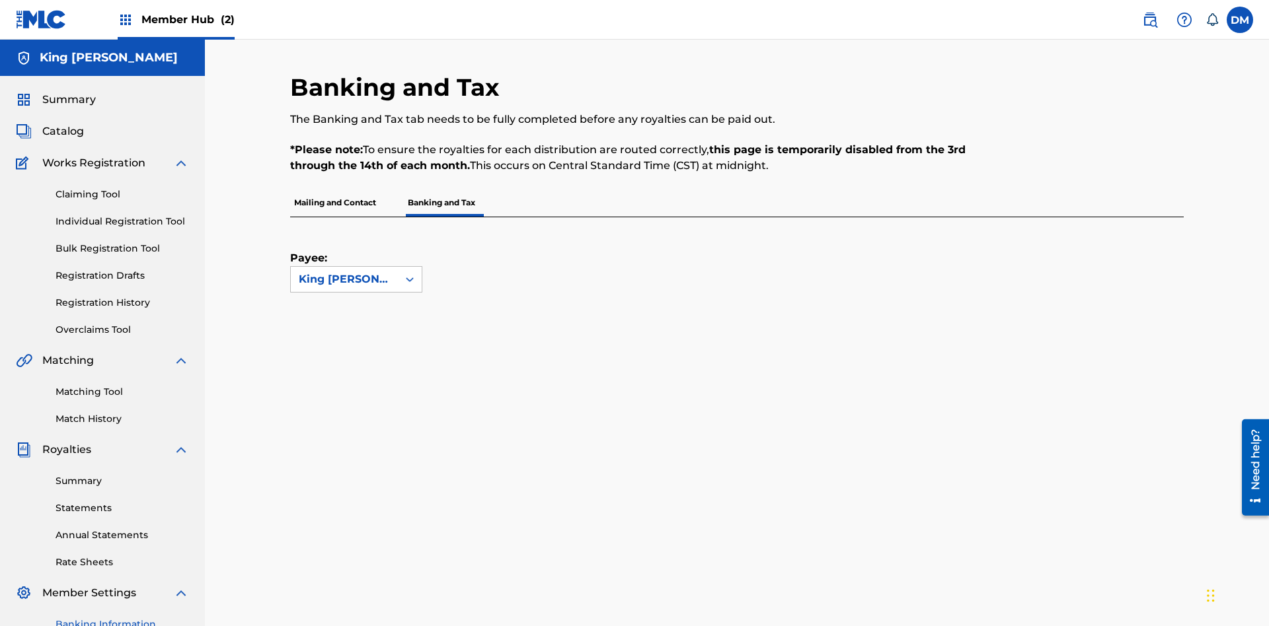
scroll to position [193, 0]
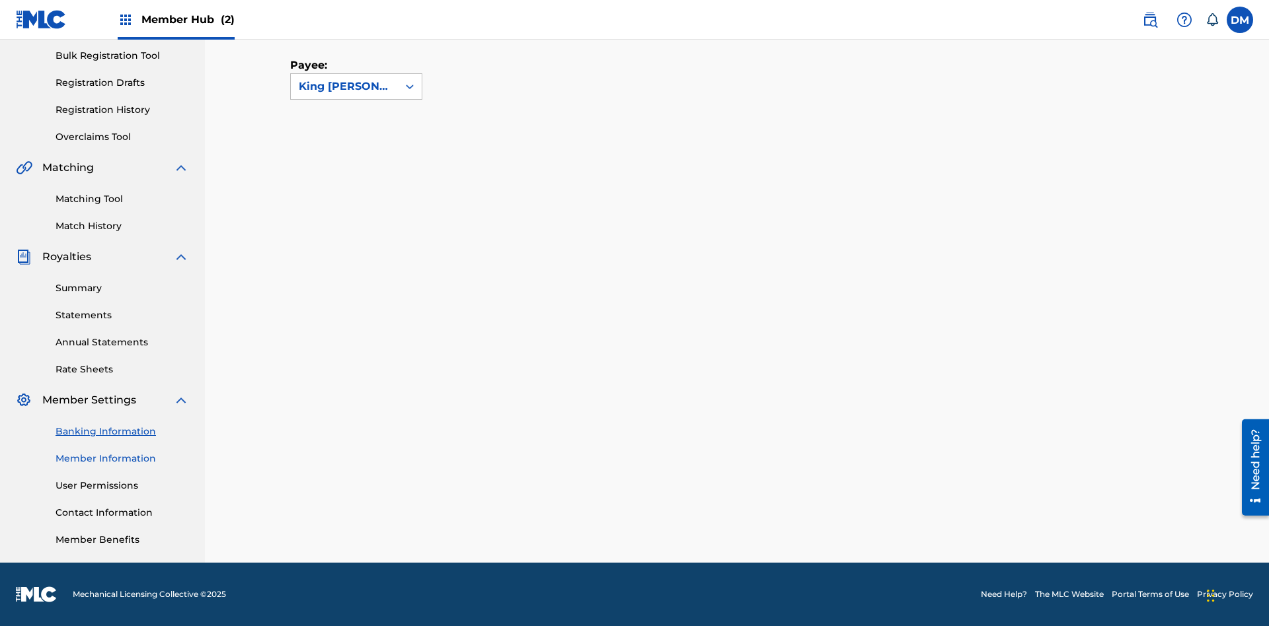
click at [122, 459] on link "Member Information" at bounding box center [122, 459] width 133 height 14
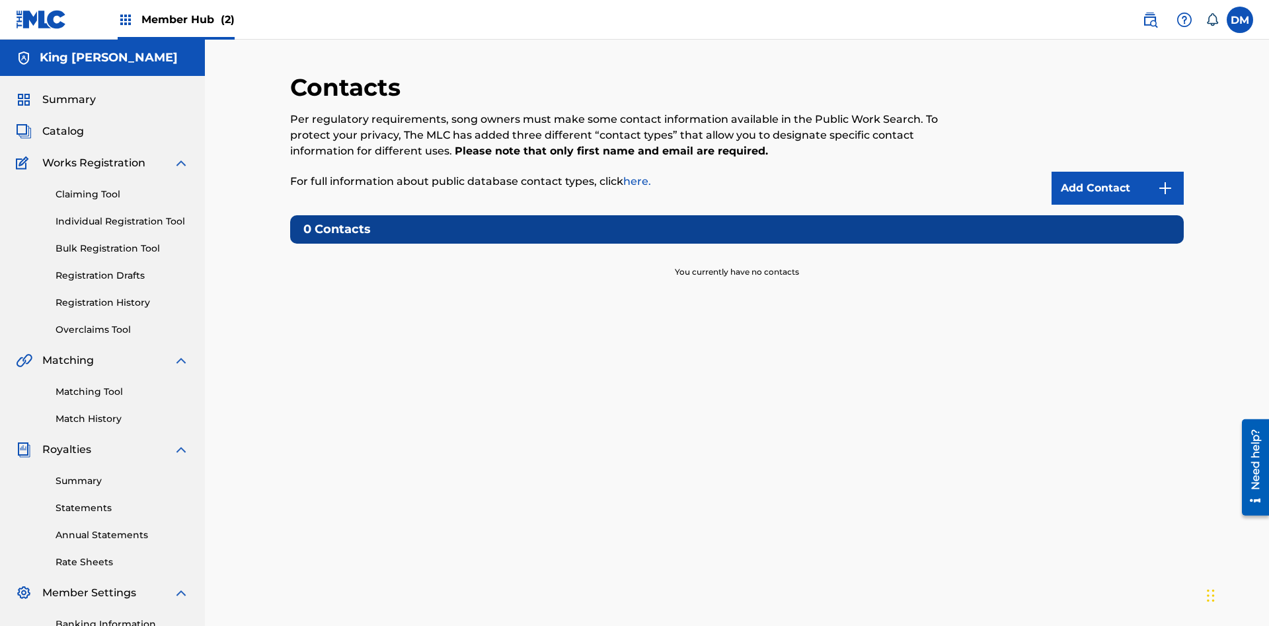
scroll to position [13, 0]
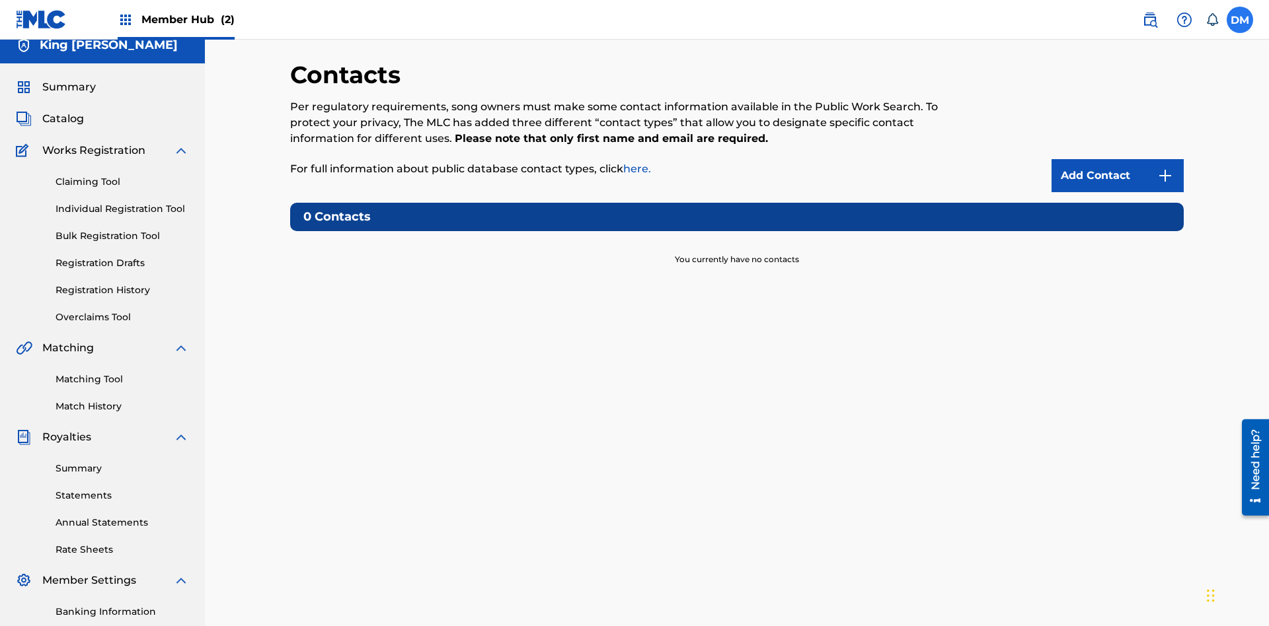
click at [1240, 19] on label at bounding box center [1239, 20] width 26 height 26
click at [1240, 20] on input "[PERSON_NAME] [PERSON_NAME] [EMAIL_ADDRESS][DOMAIN_NAME] Notification Preferenc…" at bounding box center [1240, 20] width 0 height 0
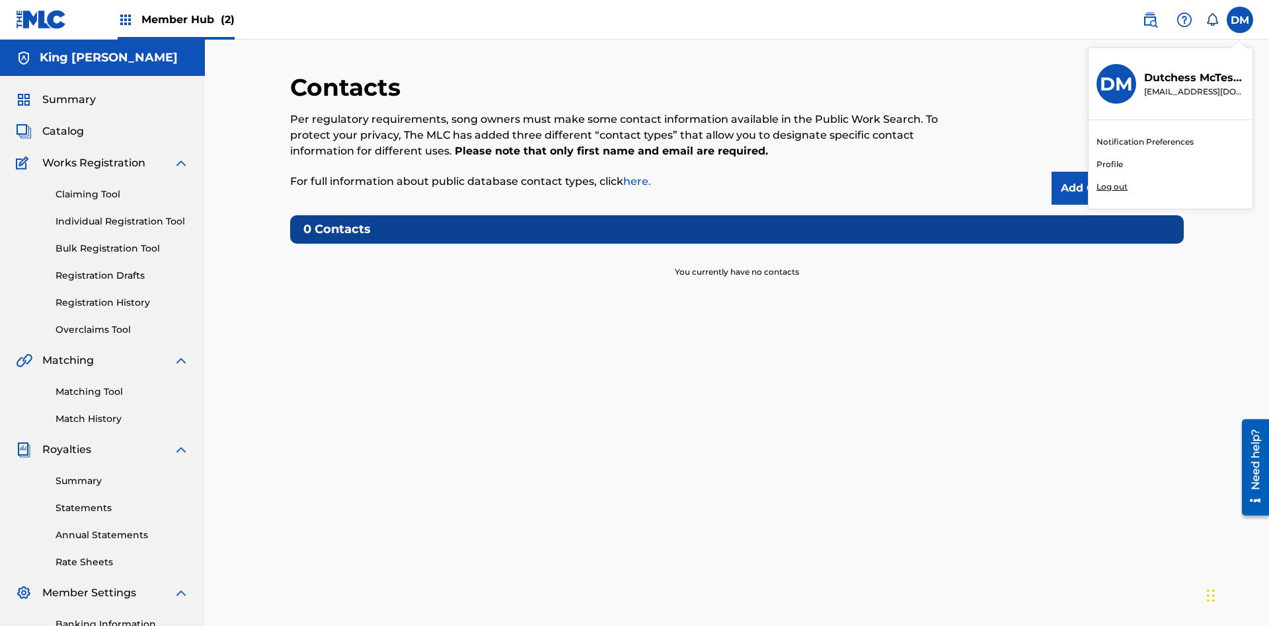
click at [1111, 187] on p "Log out" at bounding box center [1111, 187] width 31 height 12
click at [1240, 20] on input "[PERSON_NAME] [PERSON_NAME] [EMAIL_ADDRESS][DOMAIN_NAME] Notification Preferenc…" at bounding box center [1240, 20] width 0 height 0
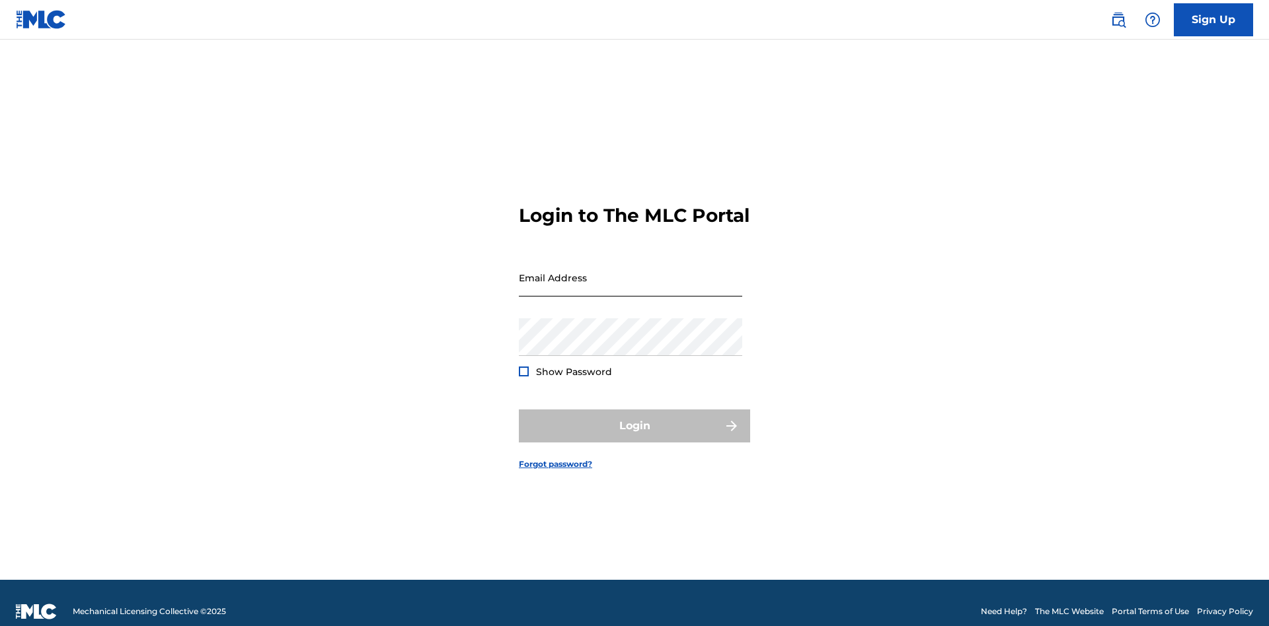
click at [630, 272] on input "Email Address" at bounding box center [630, 278] width 223 height 38
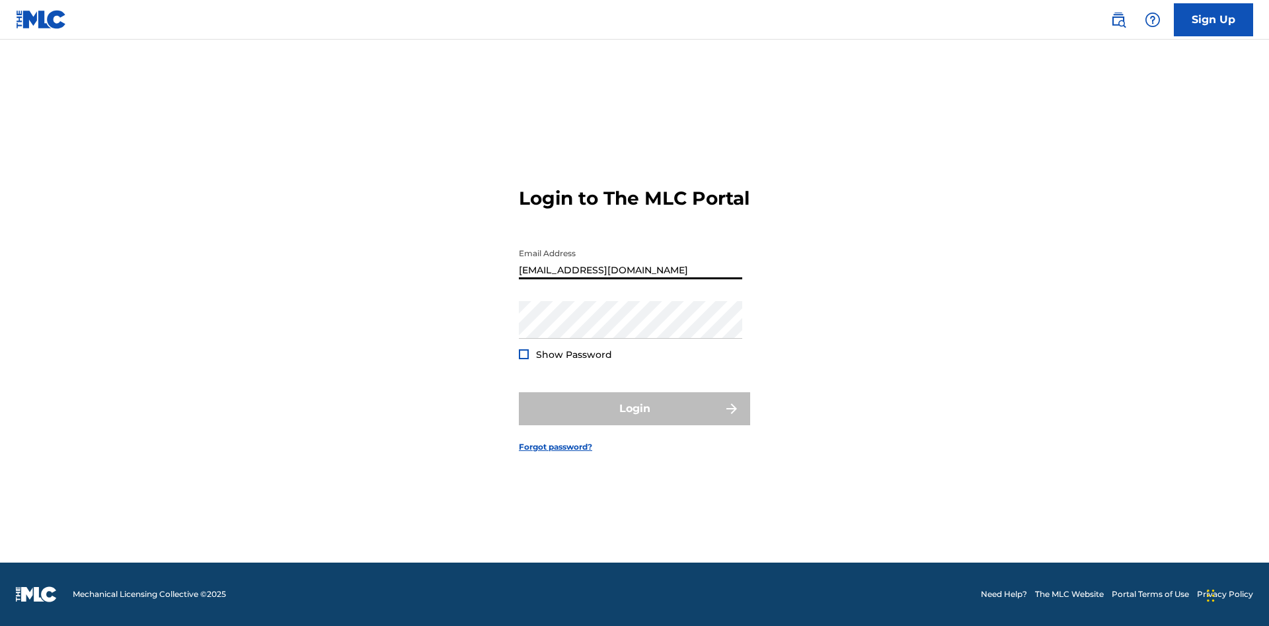
type input "[EMAIL_ADDRESS][DOMAIN_NAME]"
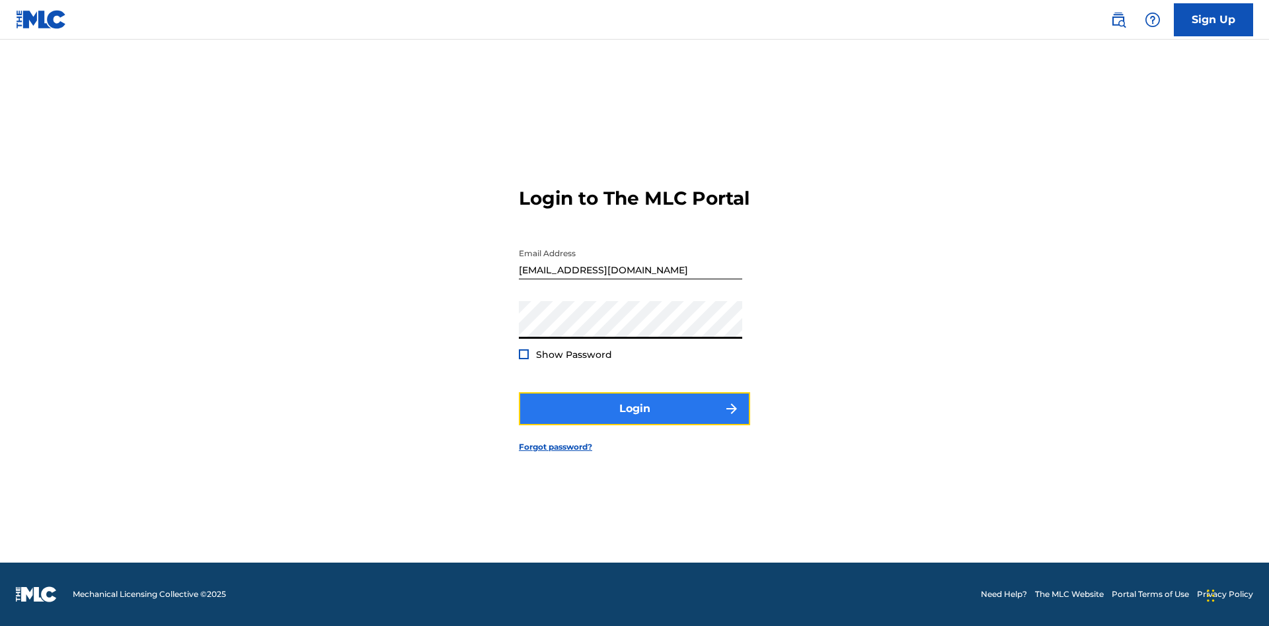
click at [634, 420] on button "Login" at bounding box center [634, 408] width 231 height 33
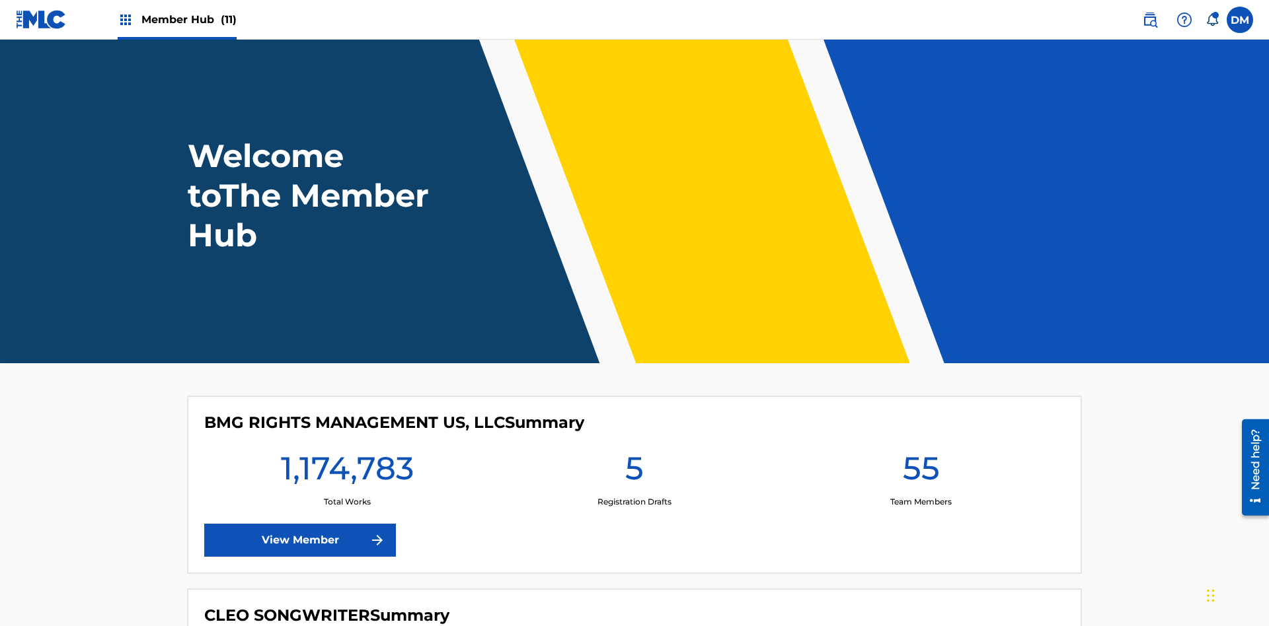
scroll to position [57, 0]
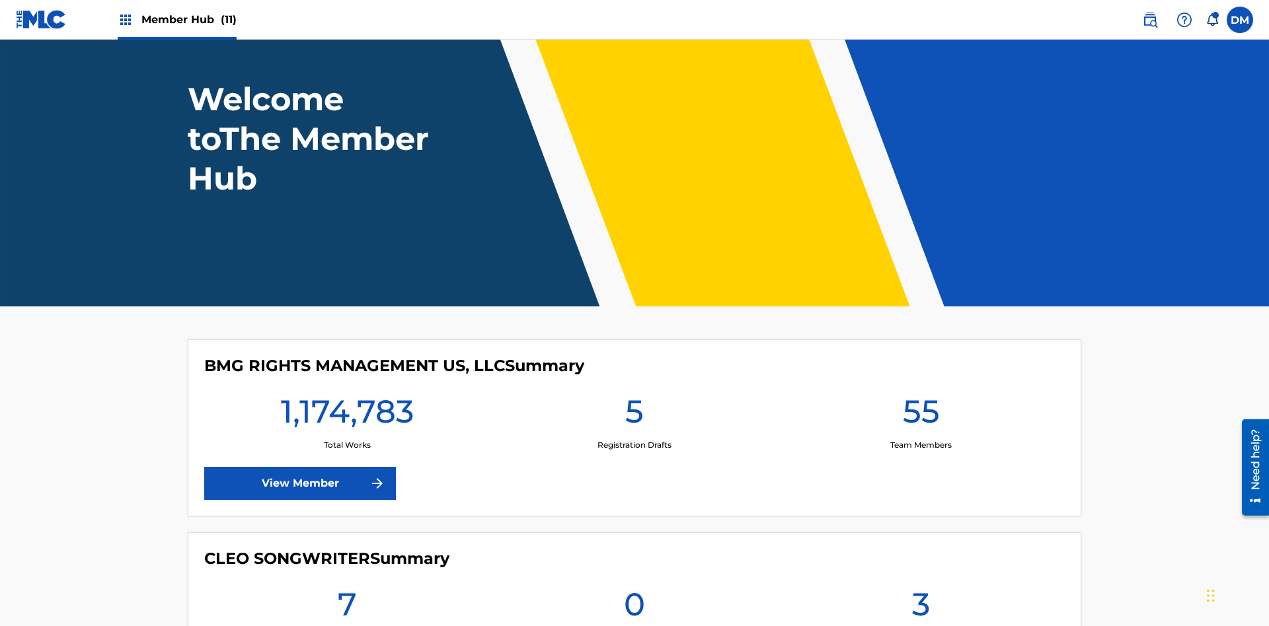
click at [188, 19] on span "Member Hub (11)" at bounding box center [188, 19] width 95 height 15
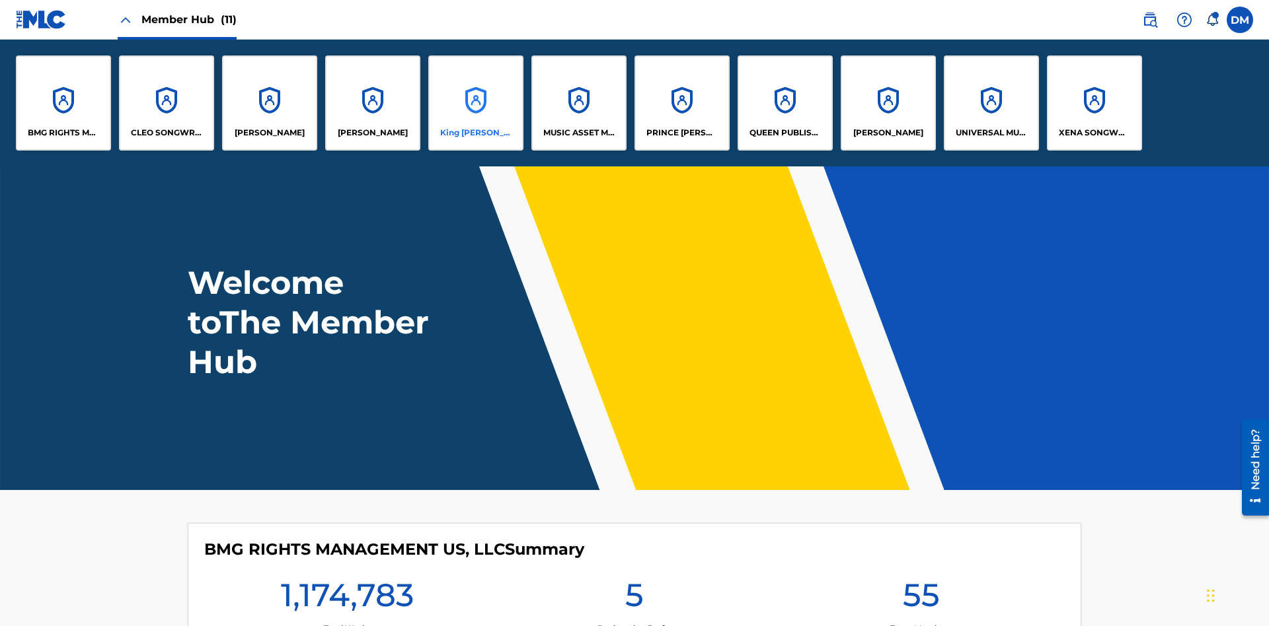
click at [475, 133] on p "King [PERSON_NAME]" at bounding box center [476, 133] width 72 height 12
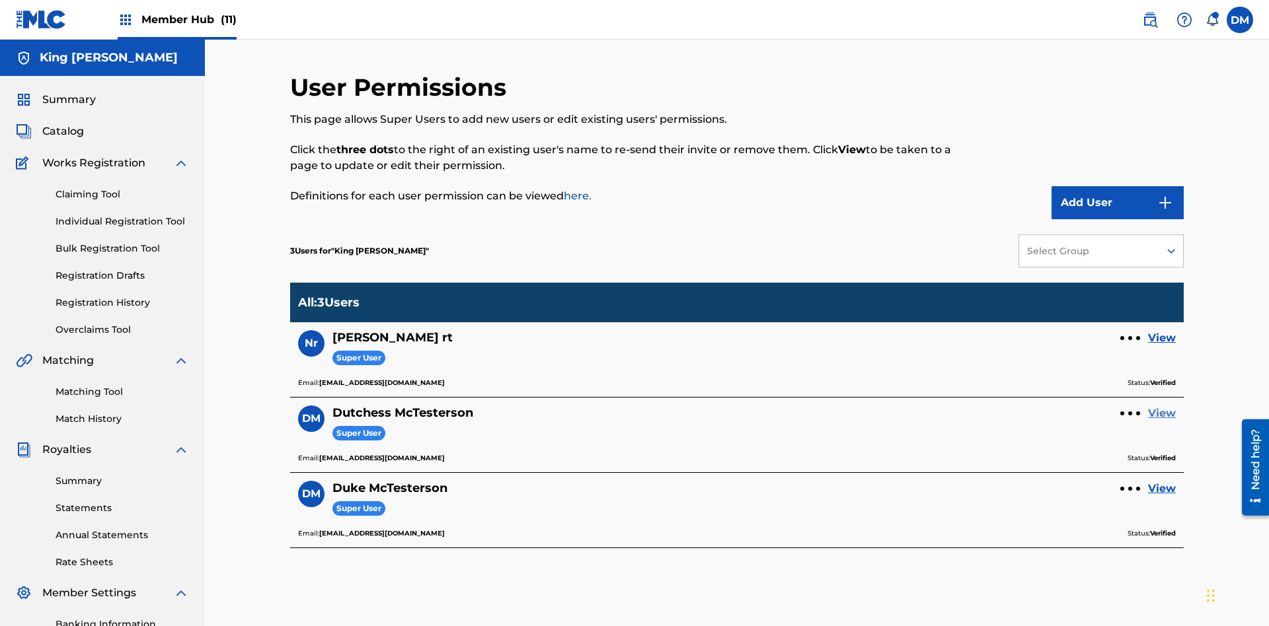
click at [1162, 406] on link "View" at bounding box center [1162, 414] width 28 height 16
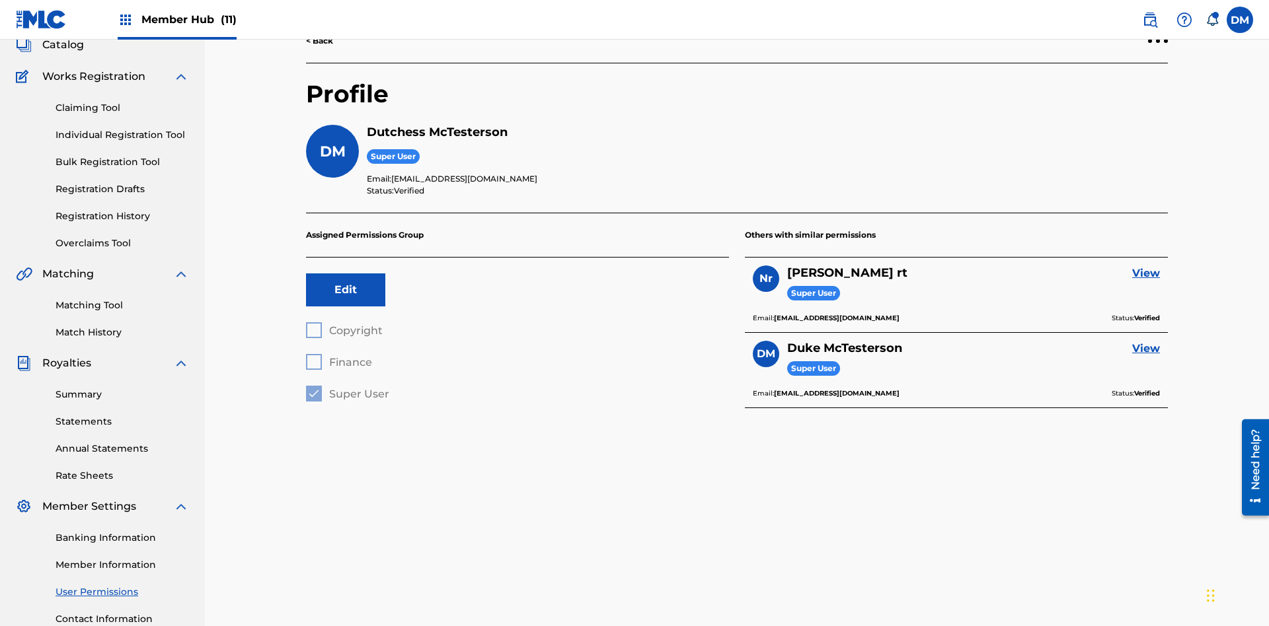
scroll to position [193, 0]
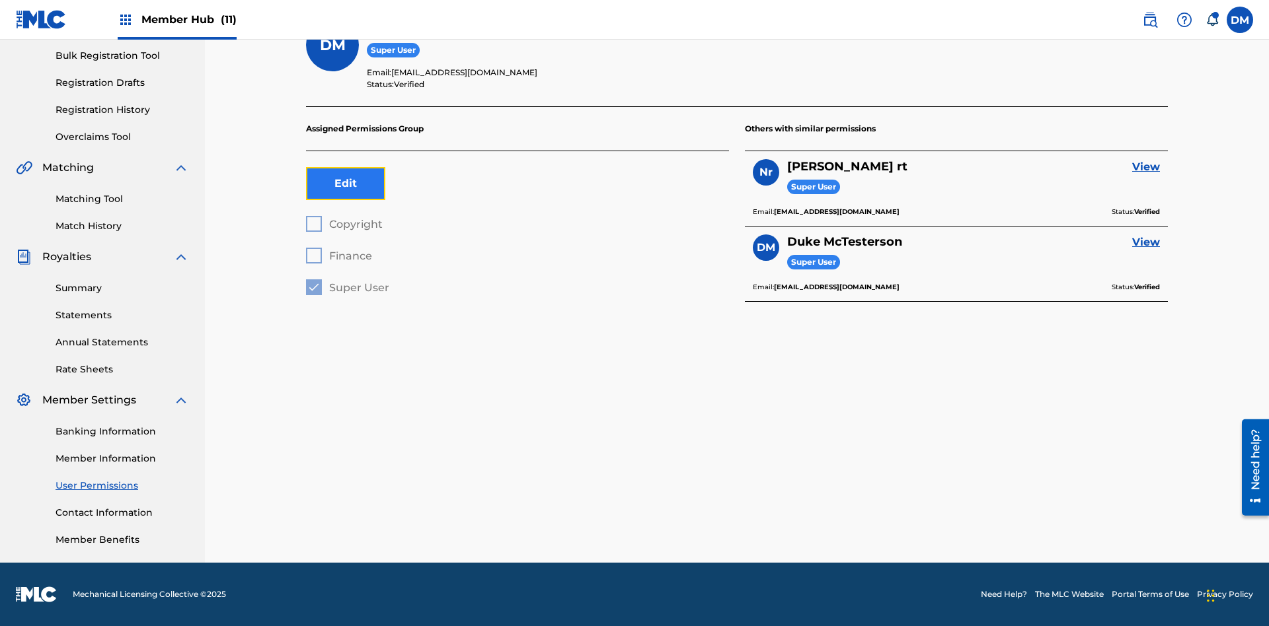
click at [346, 184] on button "Edit" at bounding box center [345, 183] width 79 height 33
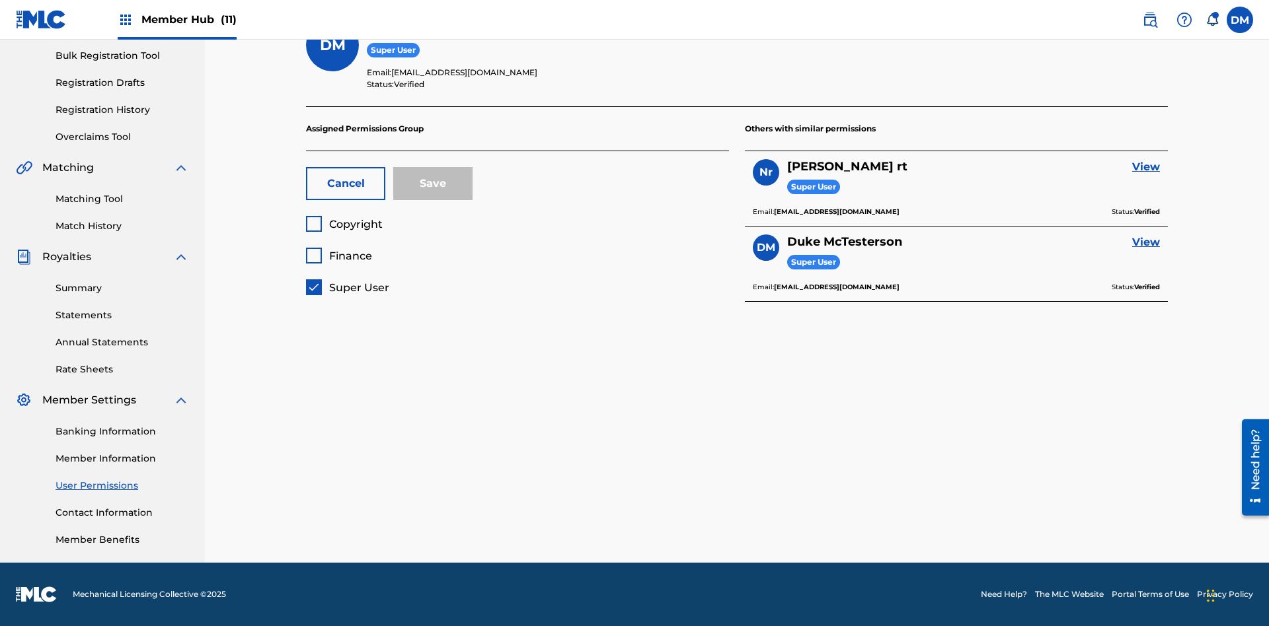
click at [347, 287] on span "Super User" at bounding box center [359, 287] width 60 height 13
click at [338, 256] on span "Finance" at bounding box center [350, 256] width 43 height 13
click at [433, 184] on button "Save" at bounding box center [432, 183] width 79 height 33
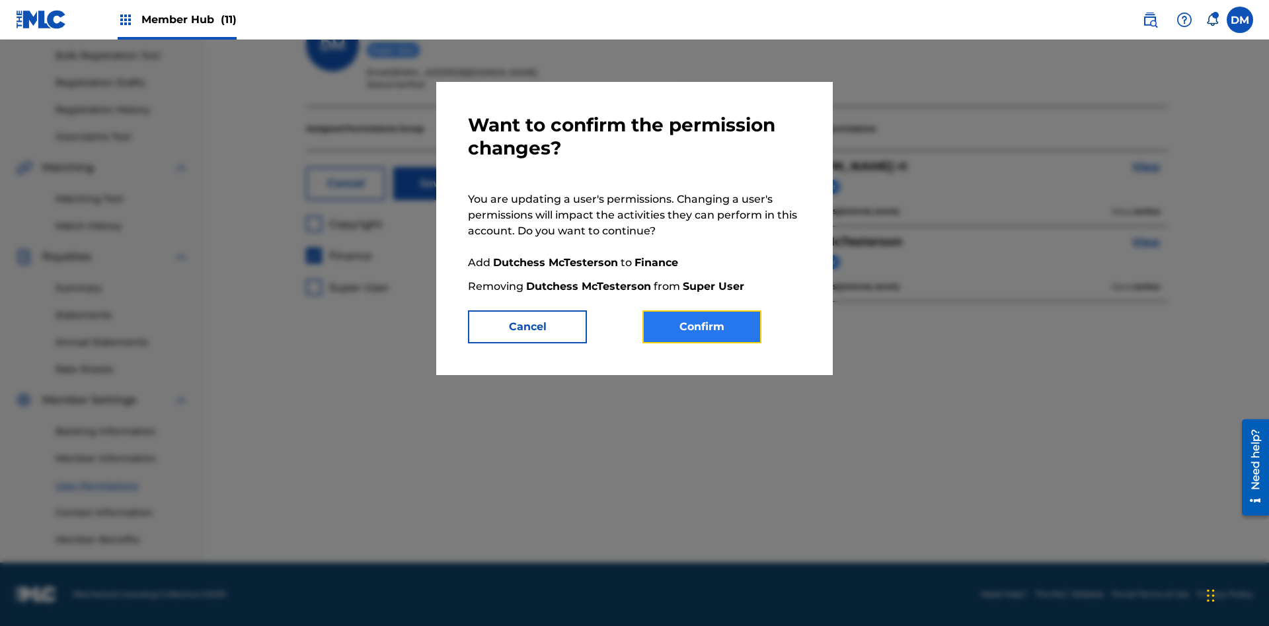
click at [702, 327] on button "Confirm" at bounding box center [701, 327] width 119 height 33
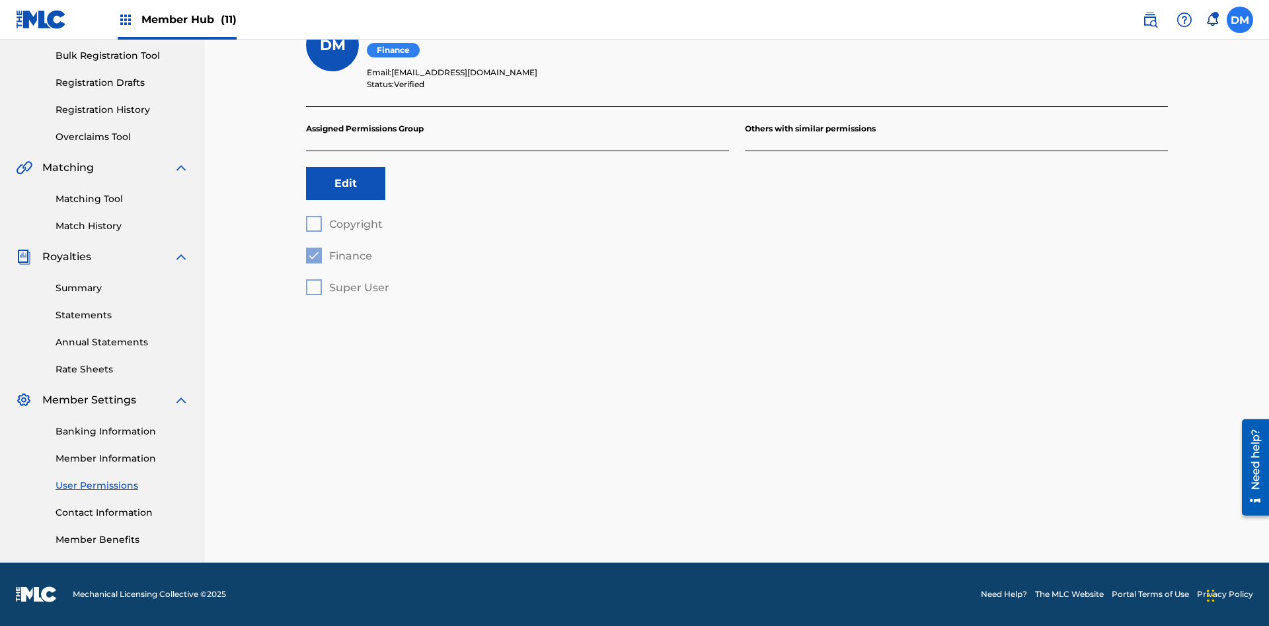
click at [1240, 19] on label at bounding box center [1239, 20] width 26 height 26
click at [1240, 20] on input "DM Duke McTesterson duke.mctesterson@gmail.com Notification Preferences Profile…" at bounding box center [1240, 20] width 0 height 0
click at [1111, 187] on p "Log out" at bounding box center [1111, 187] width 31 height 12
click at [1240, 20] on input "DM Duke McTesterson duke.mctesterson@gmail.com Notification Preferences Profile…" at bounding box center [1240, 20] width 0 height 0
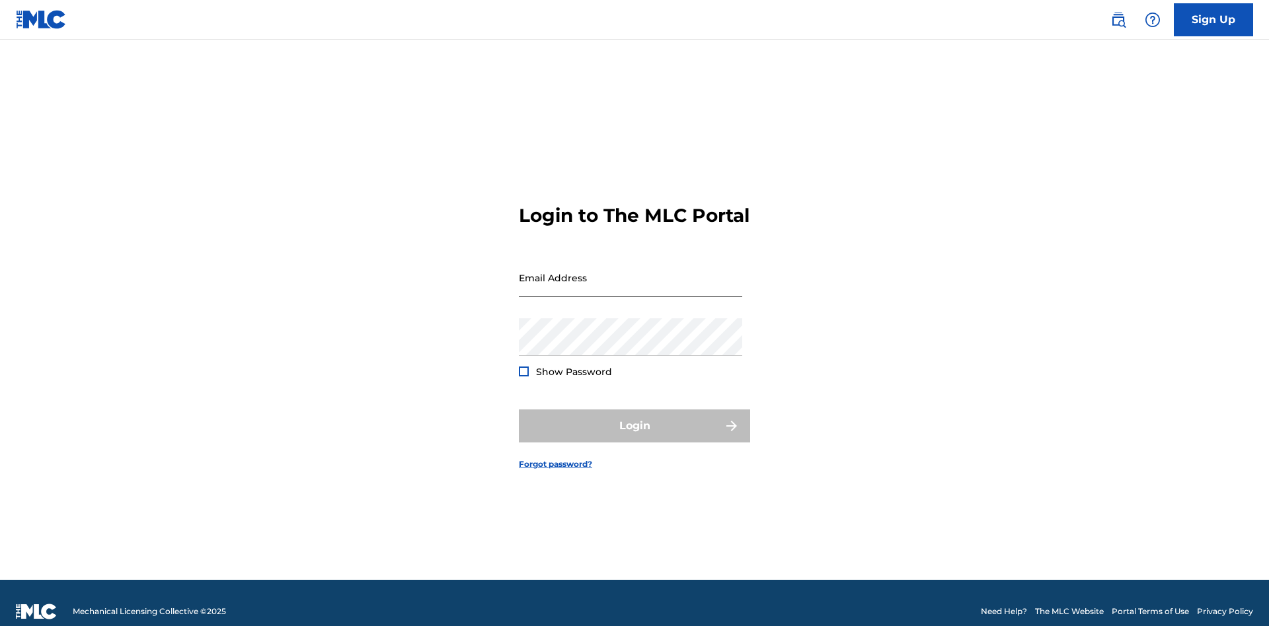
click at [630, 272] on input "Email Address" at bounding box center [630, 278] width 223 height 38
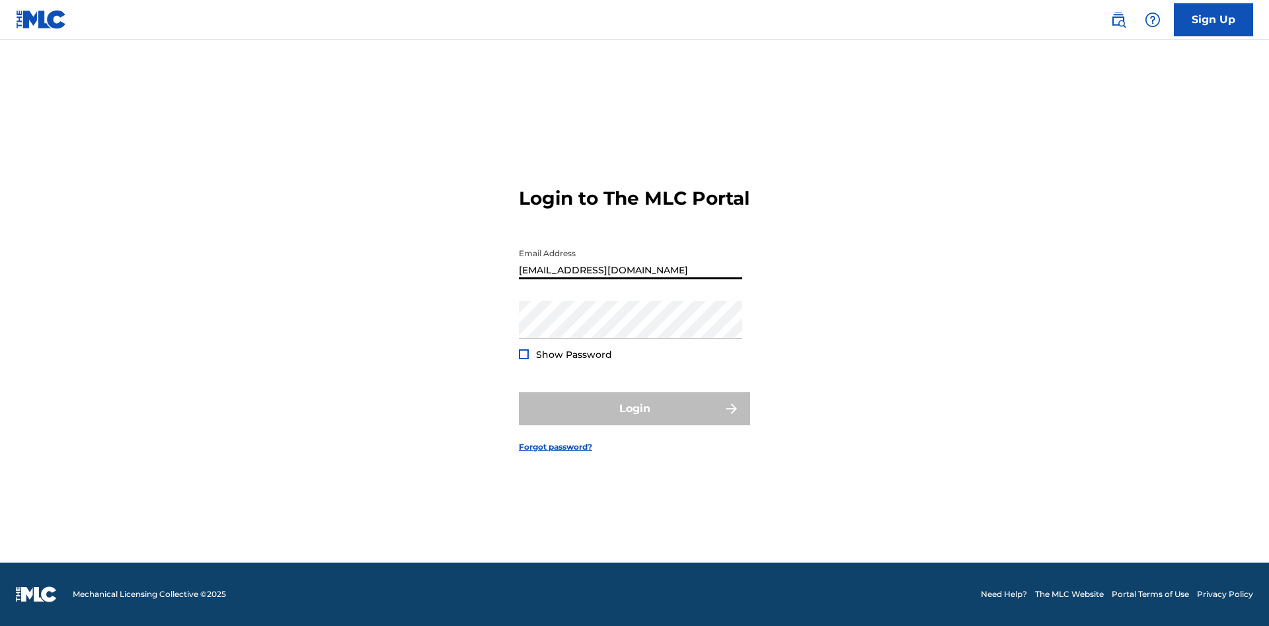
type input "Dutchess.McTesterson@gmail.com"
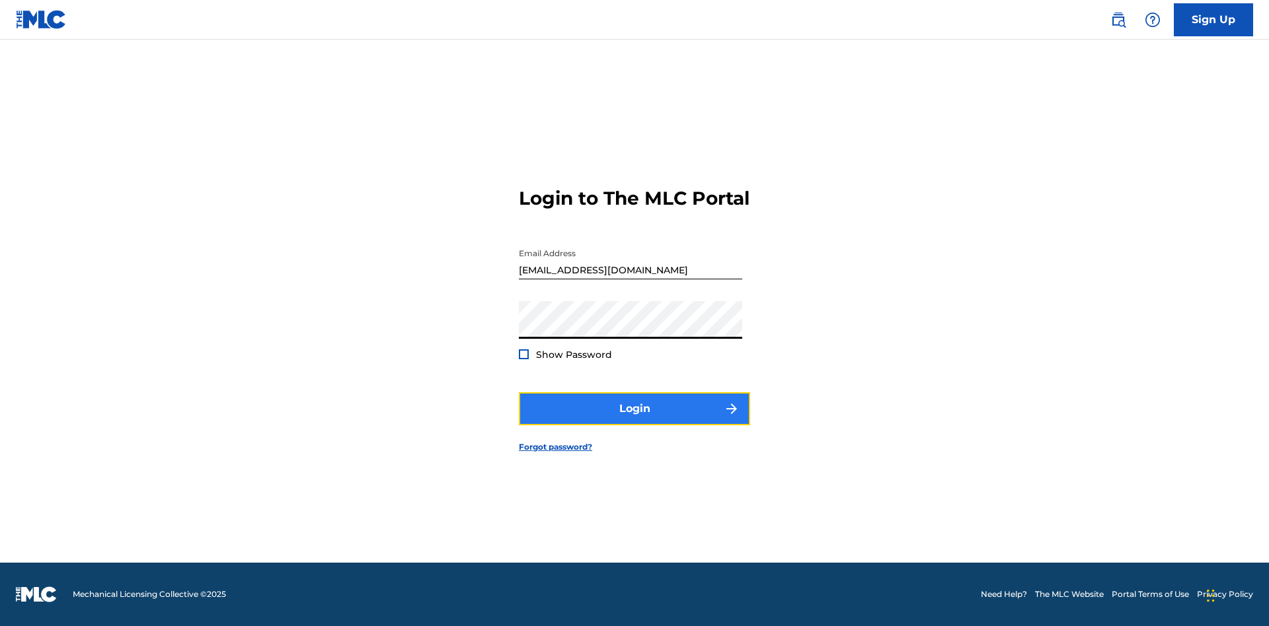
click at [634, 420] on button "Login" at bounding box center [634, 408] width 231 height 33
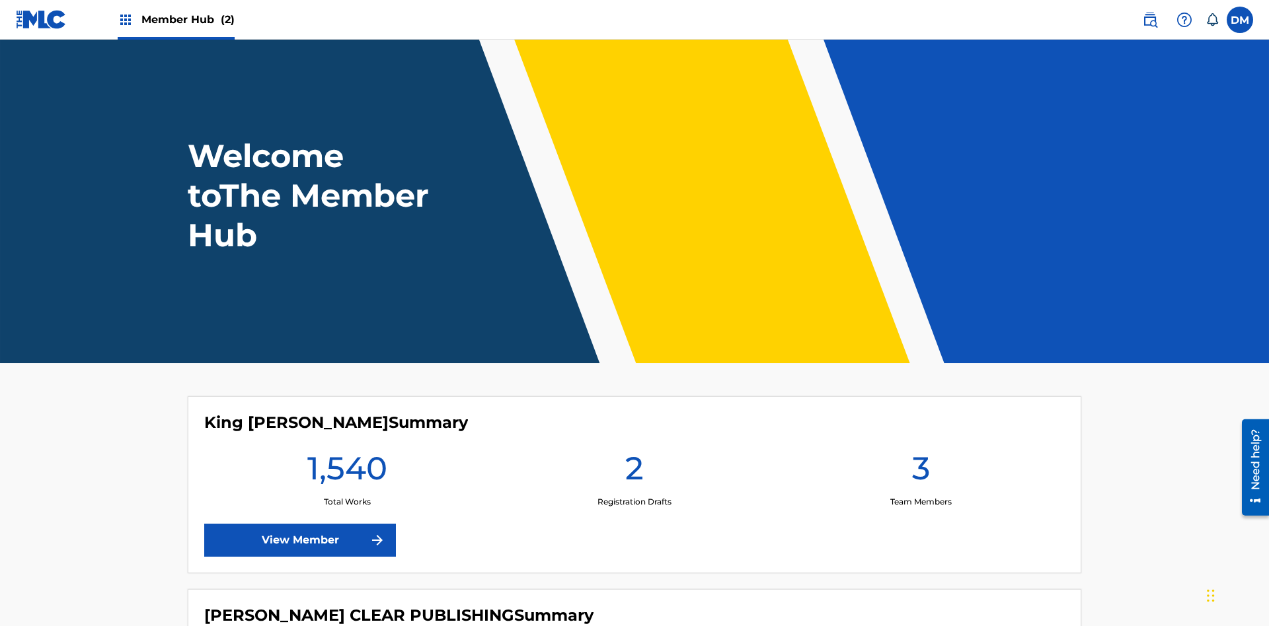
scroll to position [57, 0]
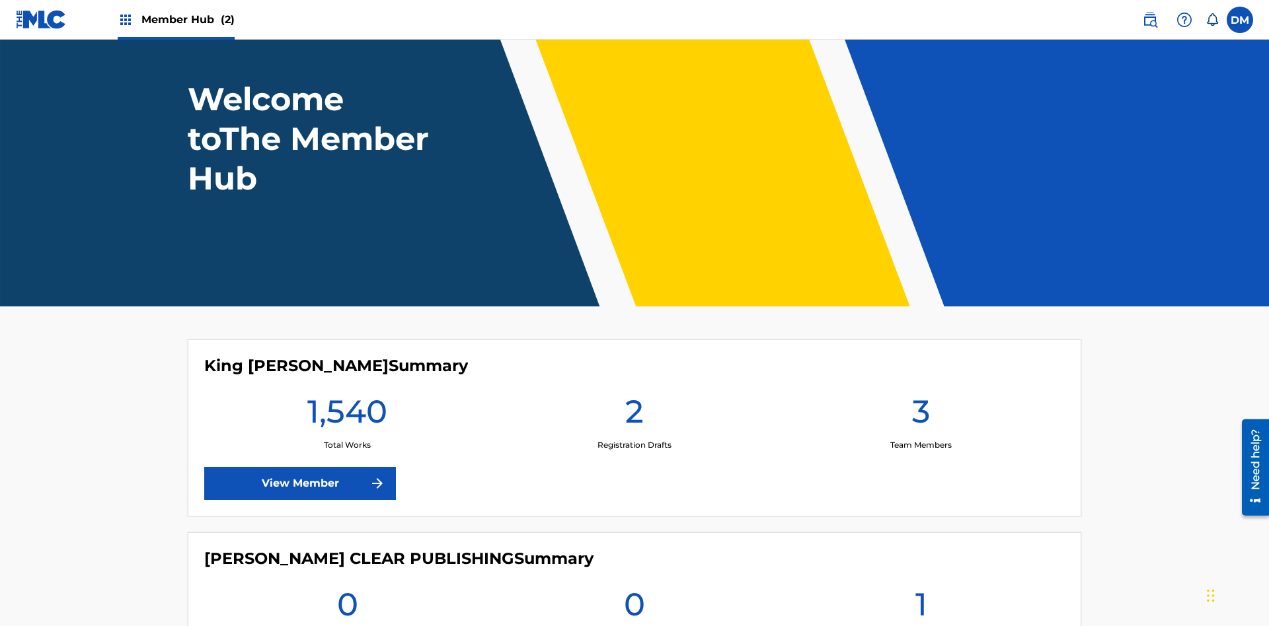
click at [187, 19] on span "Member Hub (2)" at bounding box center [187, 19] width 93 height 15
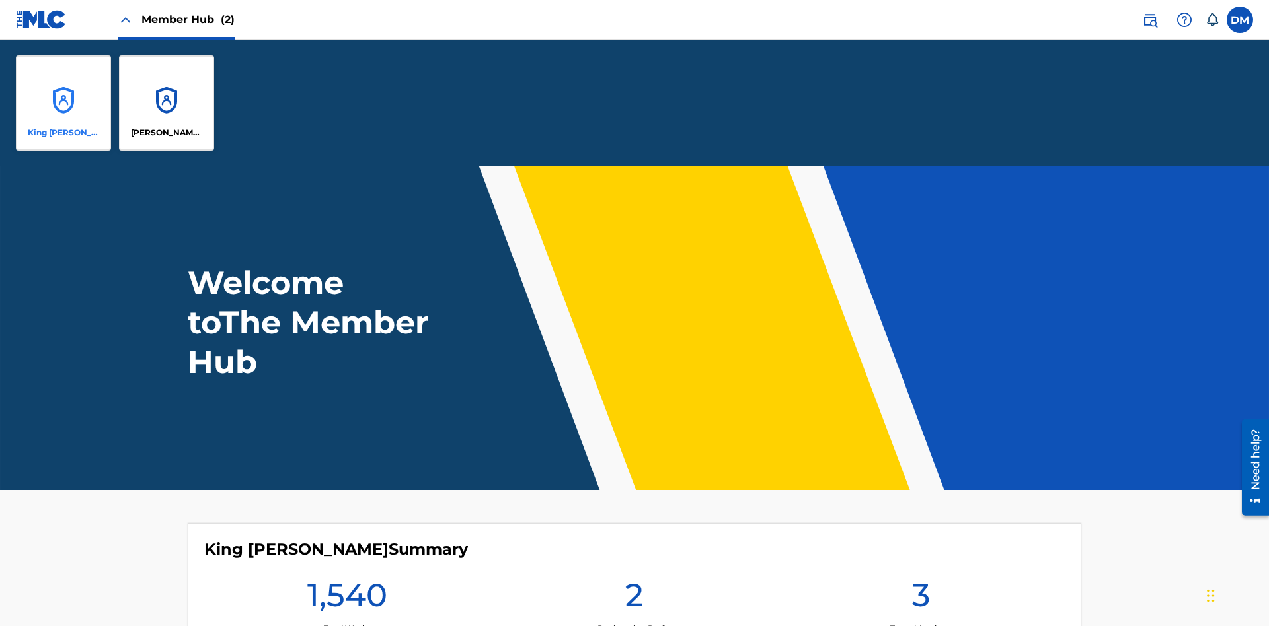
click at [63, 133] on p "King [PERSON_NAME]" at bounding box center [64, 133] width 72 height 12
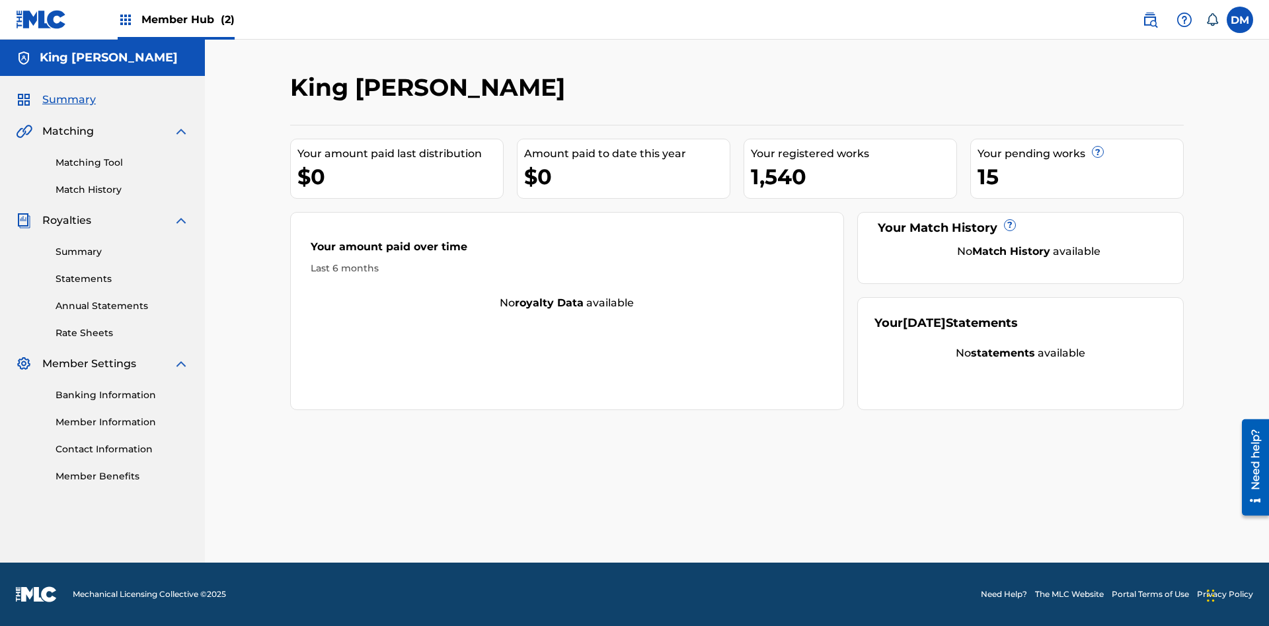
click at [68, 100] on span "Summary" at bounding box center [69, 100] width 54 height 16
click at [122, 163] on link "Matching Tool" at bounding box center [122, 163] width 133 height 14
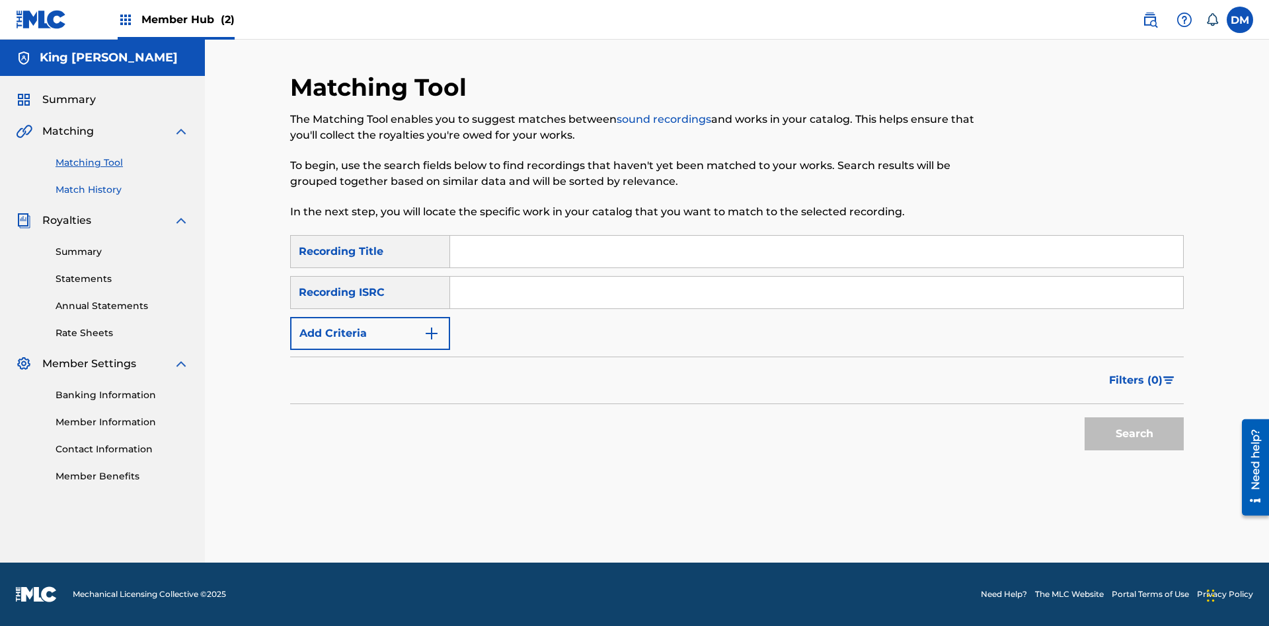
click at [122, 190] on link "Match History" at bounding box center [122, 190] width 133 height 14
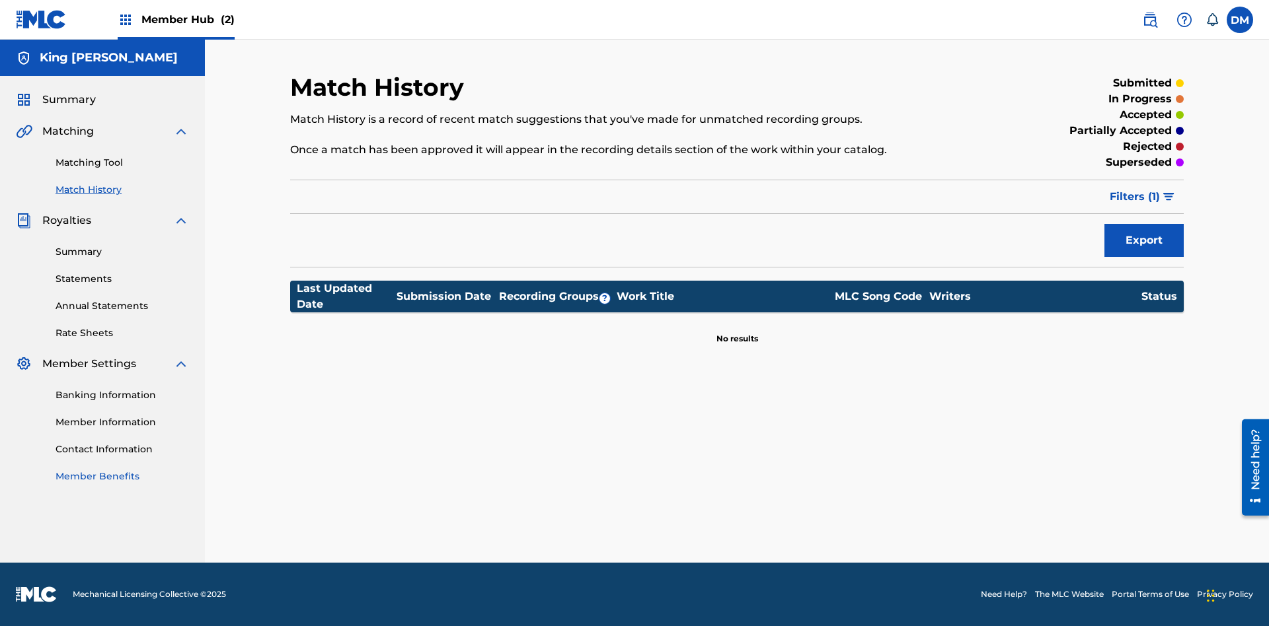
click at [122, 476] on link "Member Benefits" at bounding box center [122, 477] width 133 height 14
click at [122, 252] on link "Summary" at bounding box center [122, 252] width 133 height 14
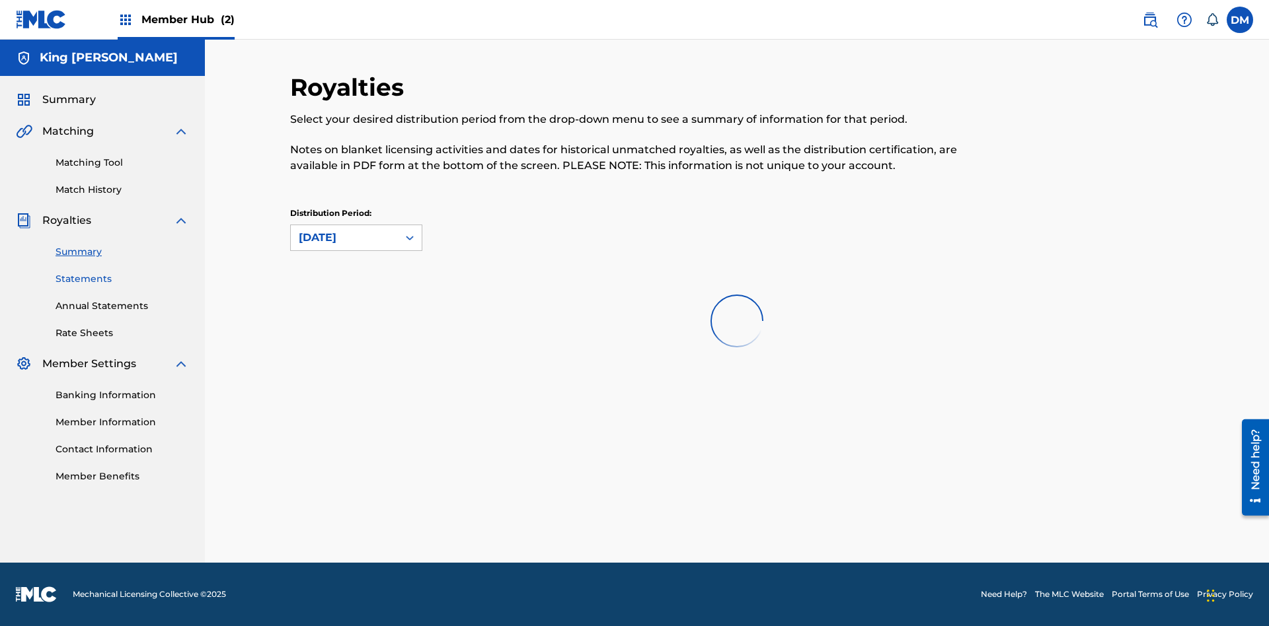
click at [122, 275] on link "Statements" at bounding box center [122, 279] width 133 height 14
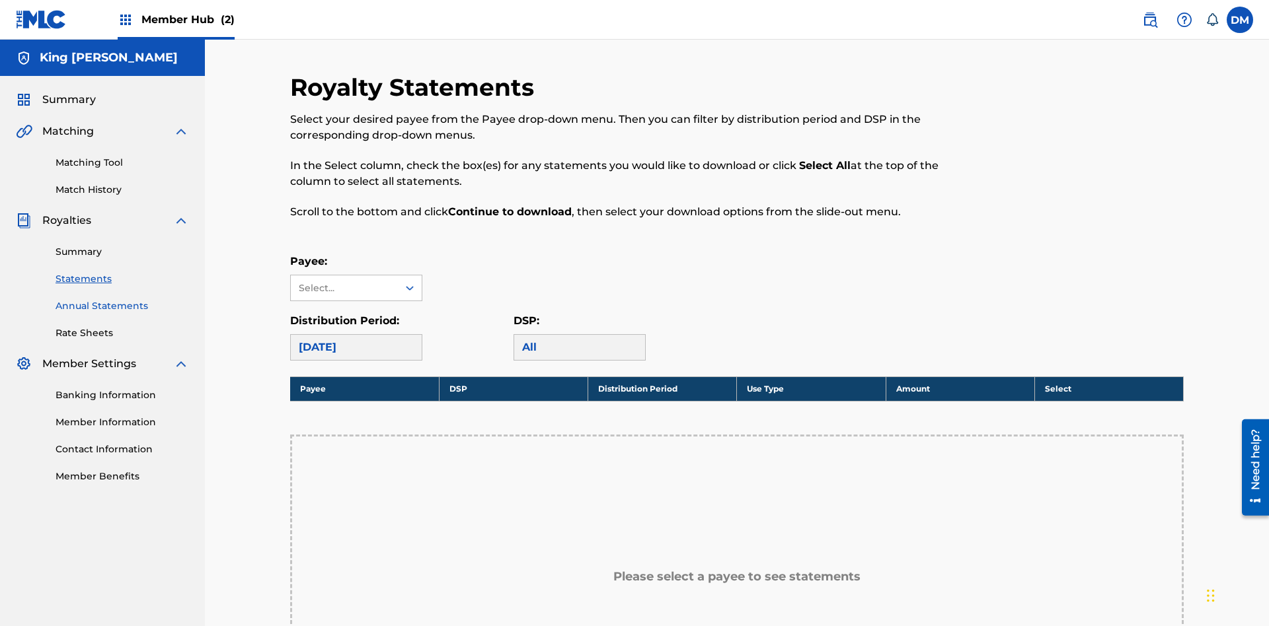
click at [122, 299] on link "Annual Statements" at bounding box center [122, 306] width 133 height 14
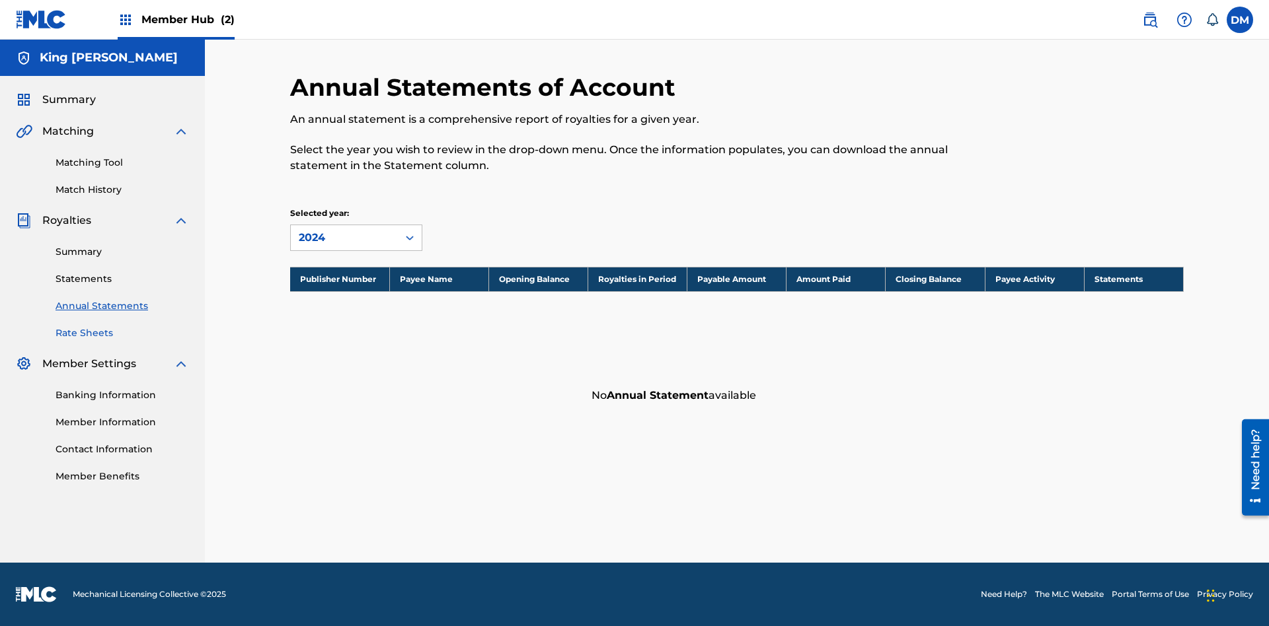
click at [122, 333] on link "Rate Sheets" at bounding box center [122, 333] width 133 height 14
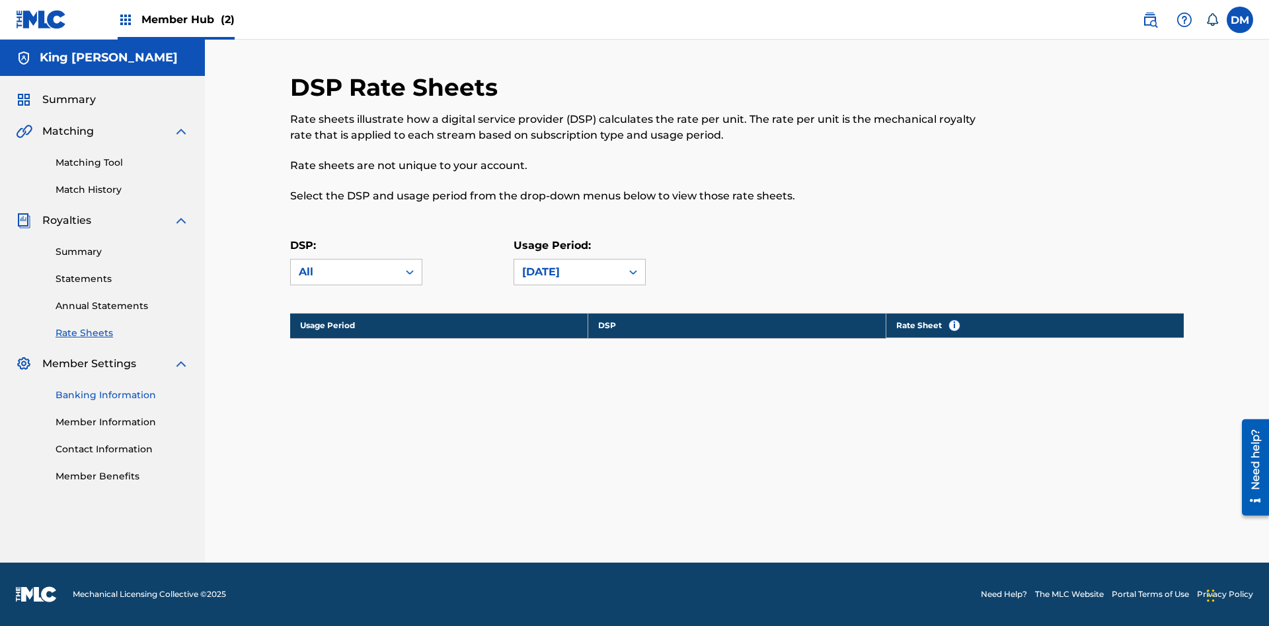
click at [122, 395] on link "Banking Information" at bounding box center [122, 396] width 133 height 14
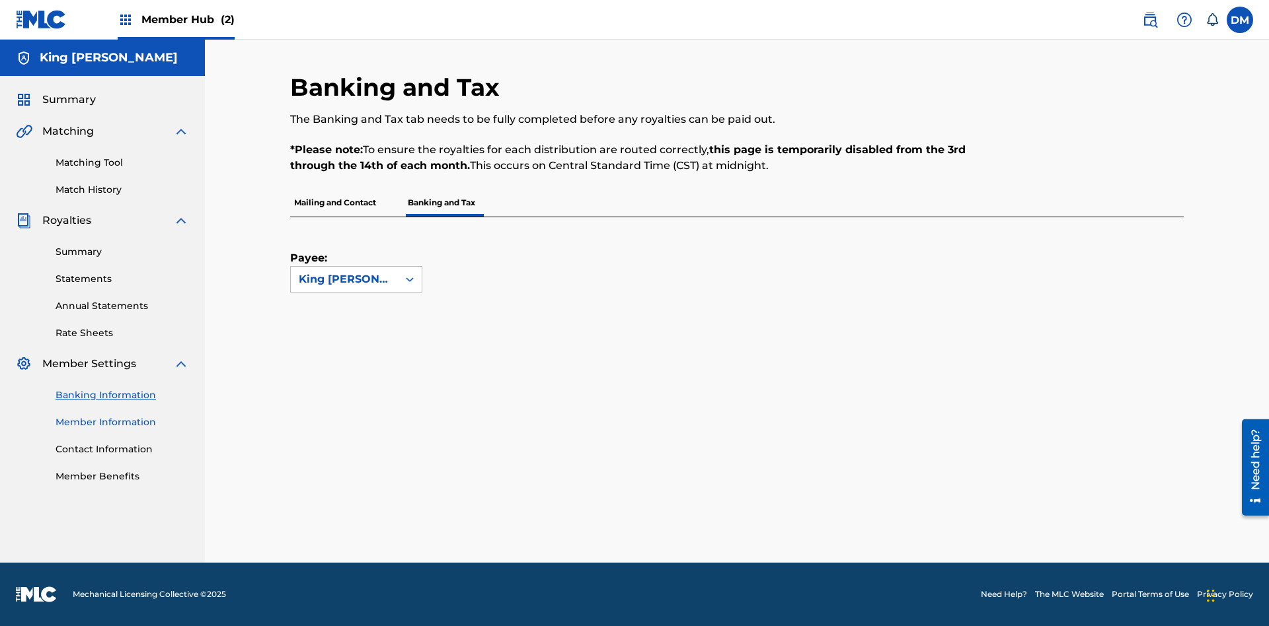
click at [122, 422] on link "Member Information" at bounding box center [122, 423] width 133 height 14
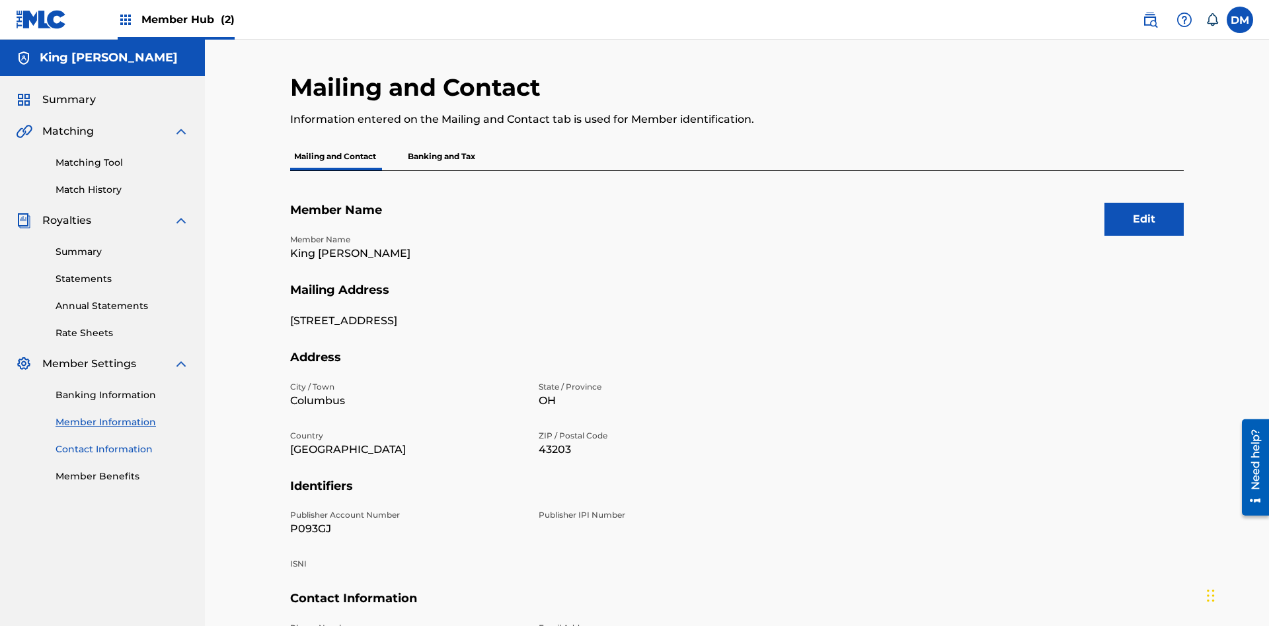
click at [122, 443] on link "Contact Information" at bounding box center [122, 450] width 133 height 14
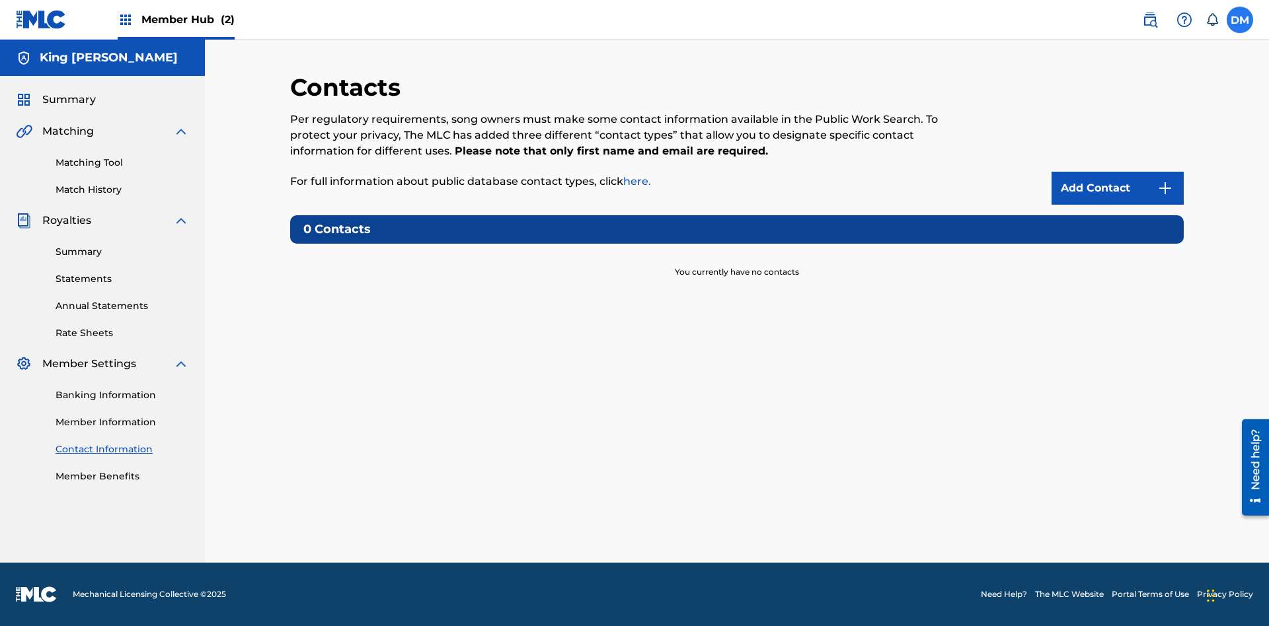
click at [1240, 19] on label at bounding box center [1239, 20] width 26 height 26
click at [1240, 20] on input "DM Dutchess McTesterson dutchess.mctesterson@gmail.com Notification Preferences…" at bounding box center [1240, 20] width 0 height 0
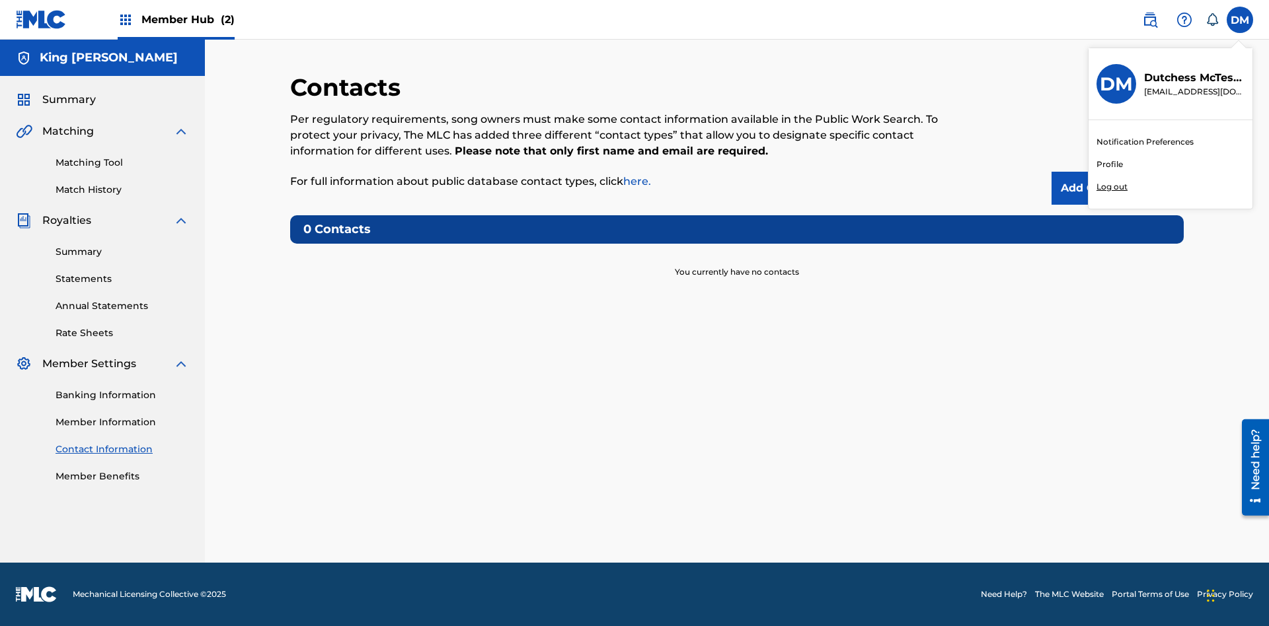
click at [1111, 187] on p "Log out" at bounding box center [1111, 187] width 31 height 12
click at [1240, 20] on input "DM Dutchess McTesterson dutchess.mctesterson@gmail.com Notification Preferences…" at bounding box center [1240, 20] width 0 height 0
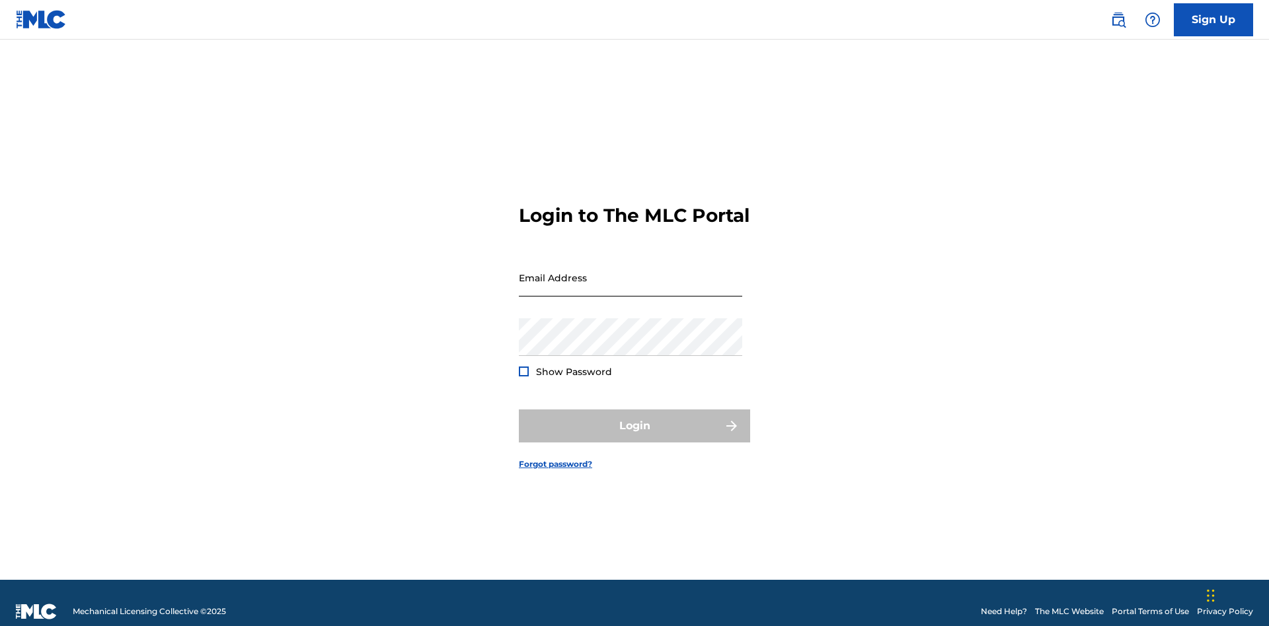
click at [630, 272] on input "Email Address" at bounding box center [630, 278] width 223 height 38
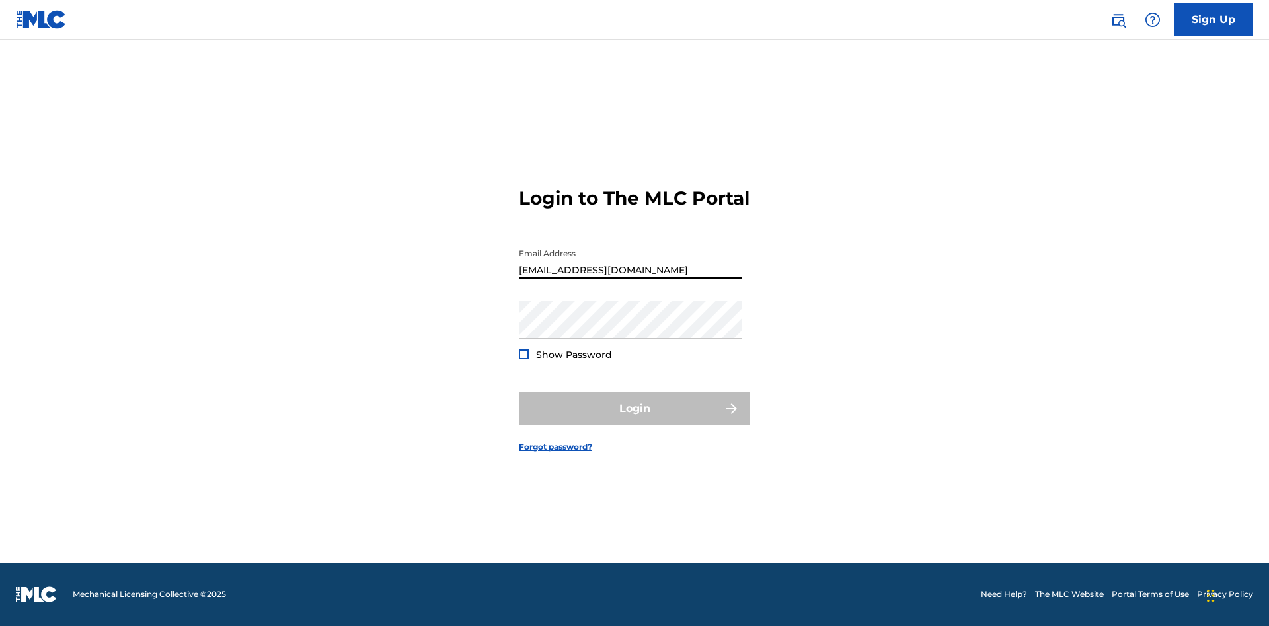
type input "[EMAIL_ADDRESS][DOMAIN_NAME]"
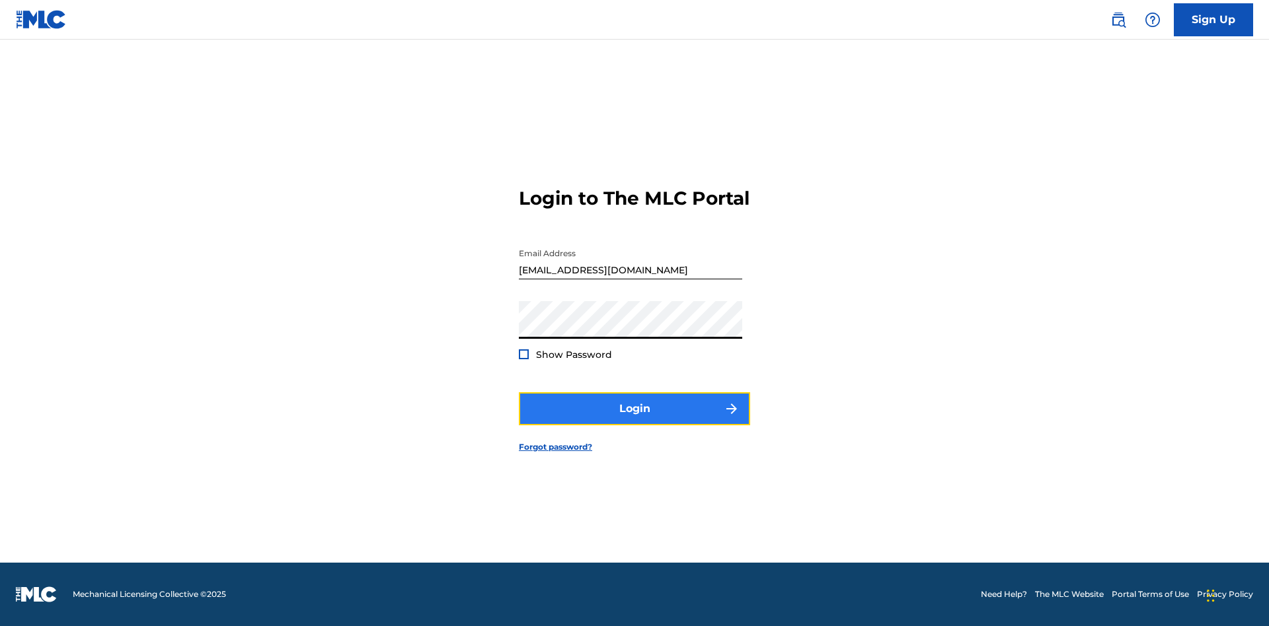
click at [634, 420] on button "Login" at bounding box center [634, 408] width 231 height 33
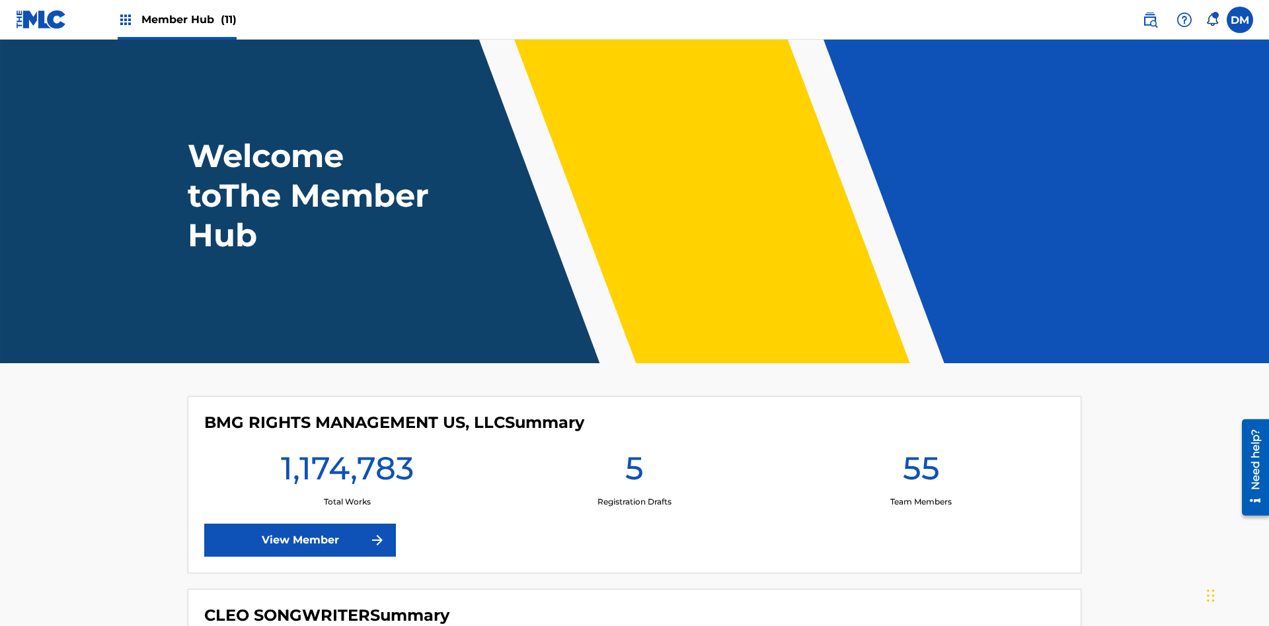
scroll to position [57, 0]
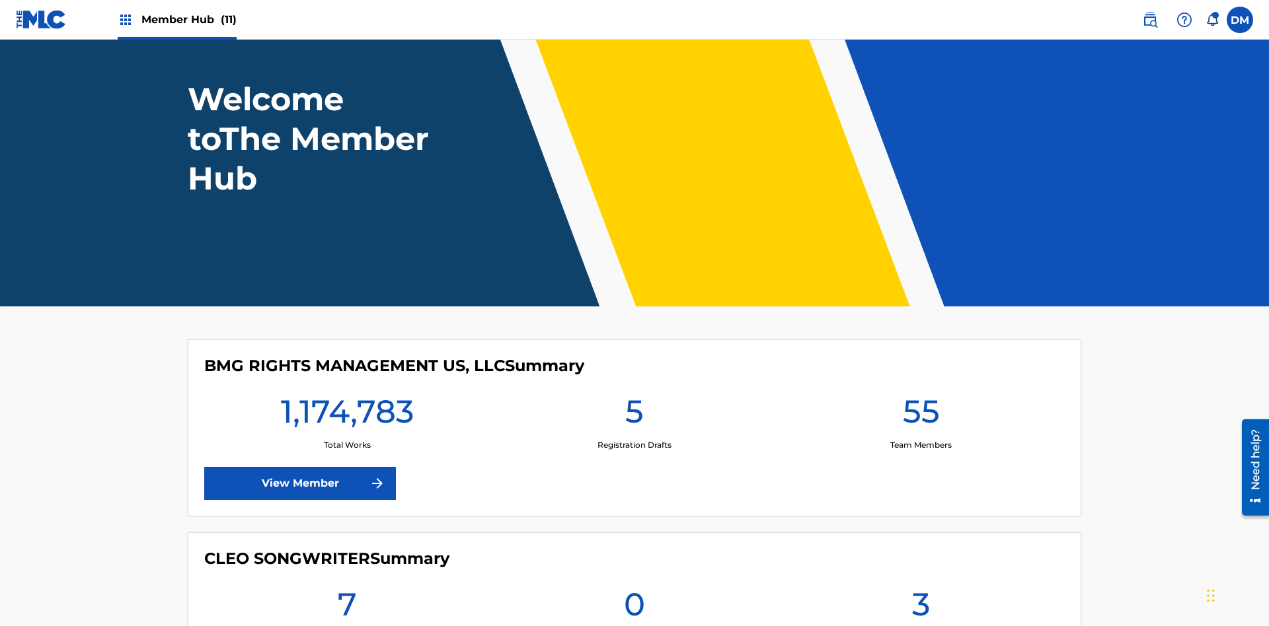
click at [188, 19] on span "Member Hub (11)" at bounding box center [188, 19] width 95 height 15
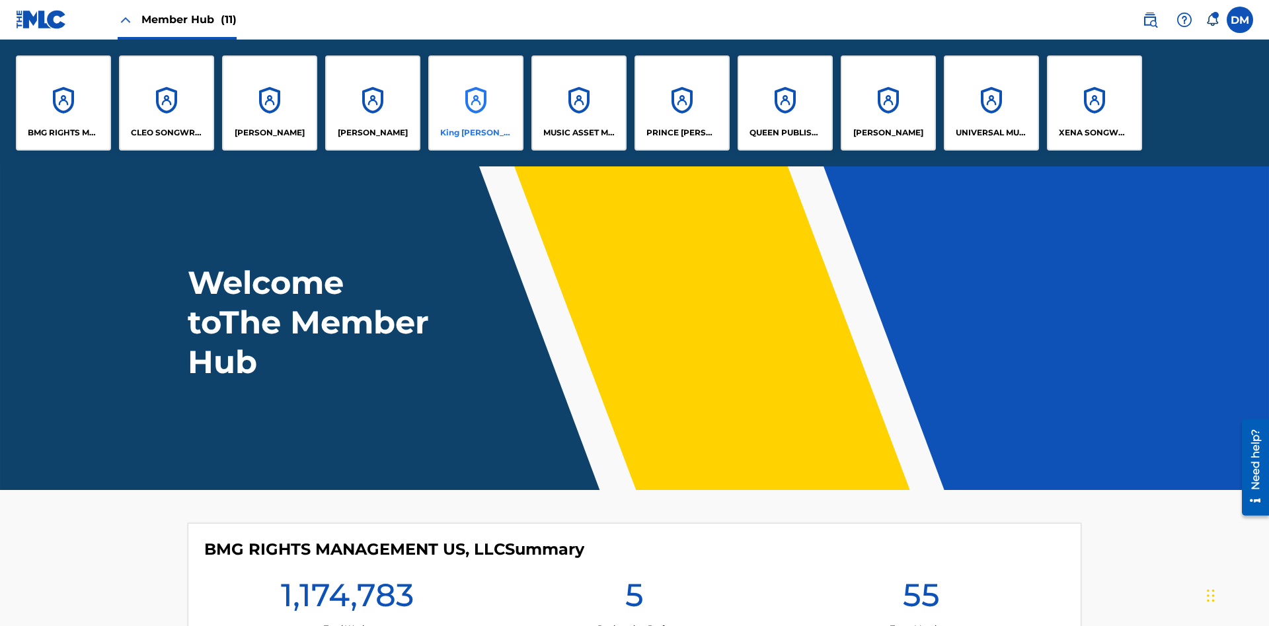
click at [475, 133] on p "King [PERSON_NAME]" at bounding box center [476, 133] width 72 height 12
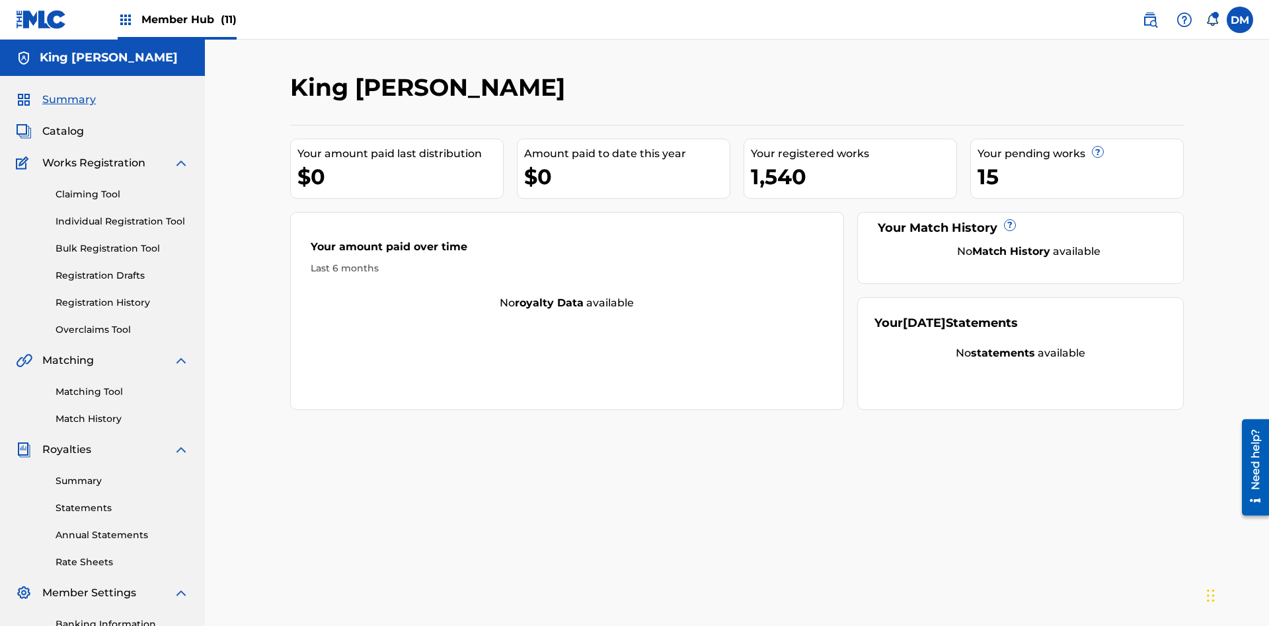
scroll to position [193, 0]
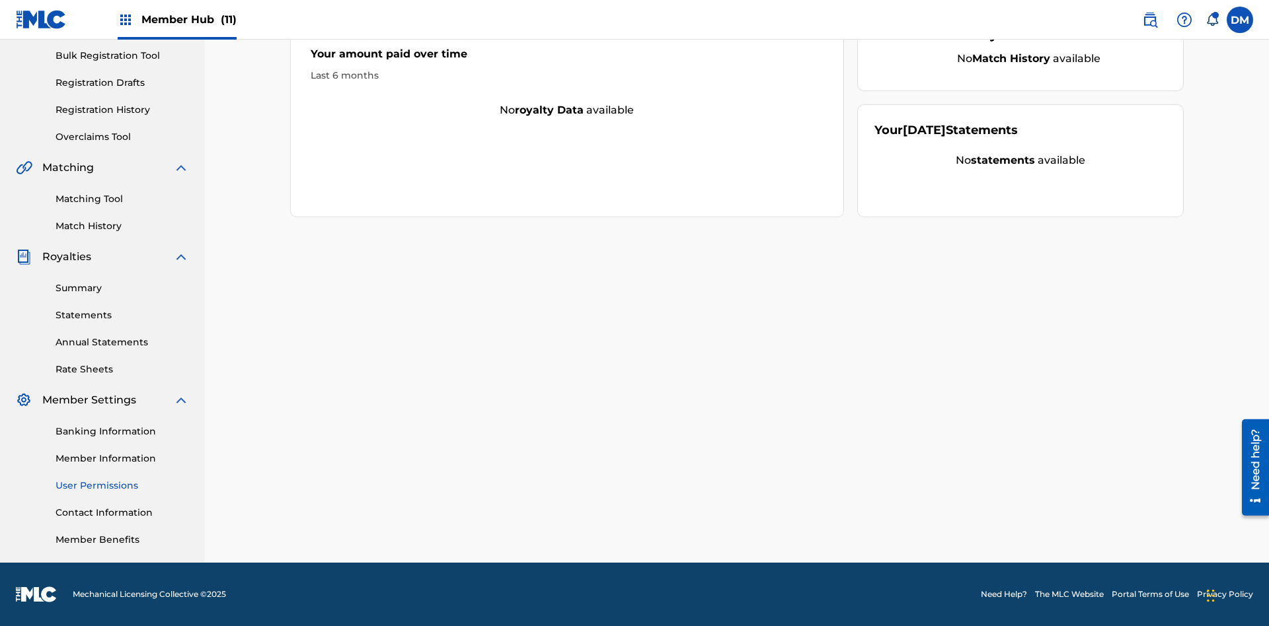
click at [122, 486] on link "User Permissions" at bounding box center [122, 486] width 133 height 14
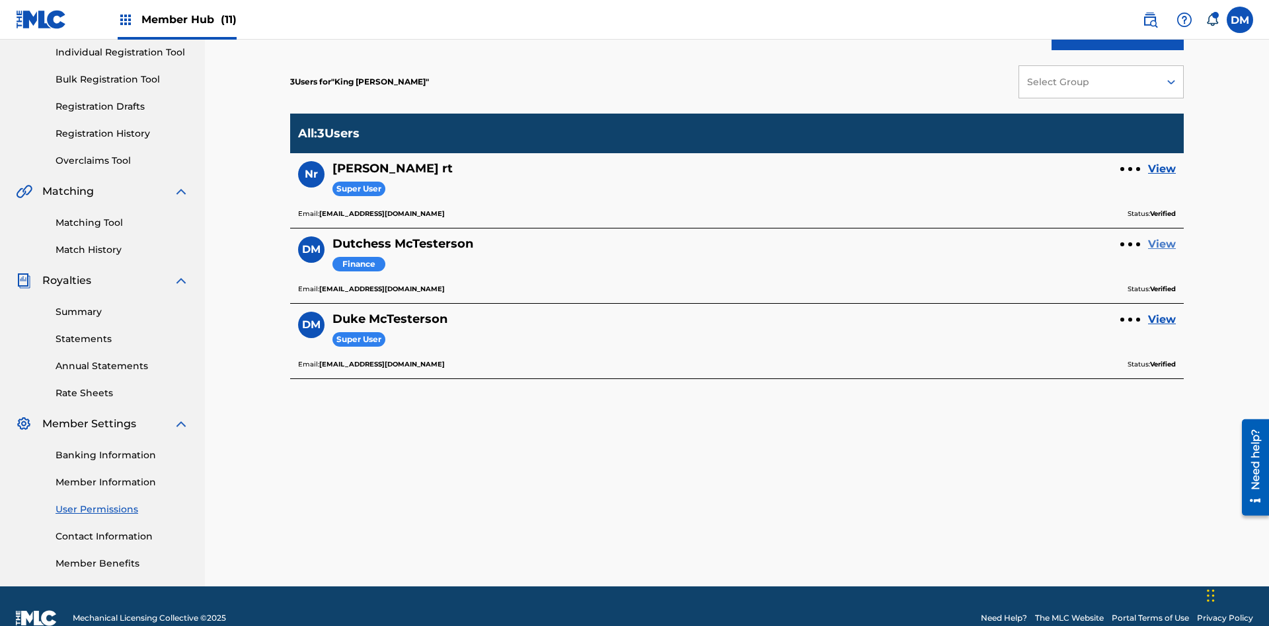
click at [1162, 237] on link "View" at bounding box center [1162, 245] width 28 height 16
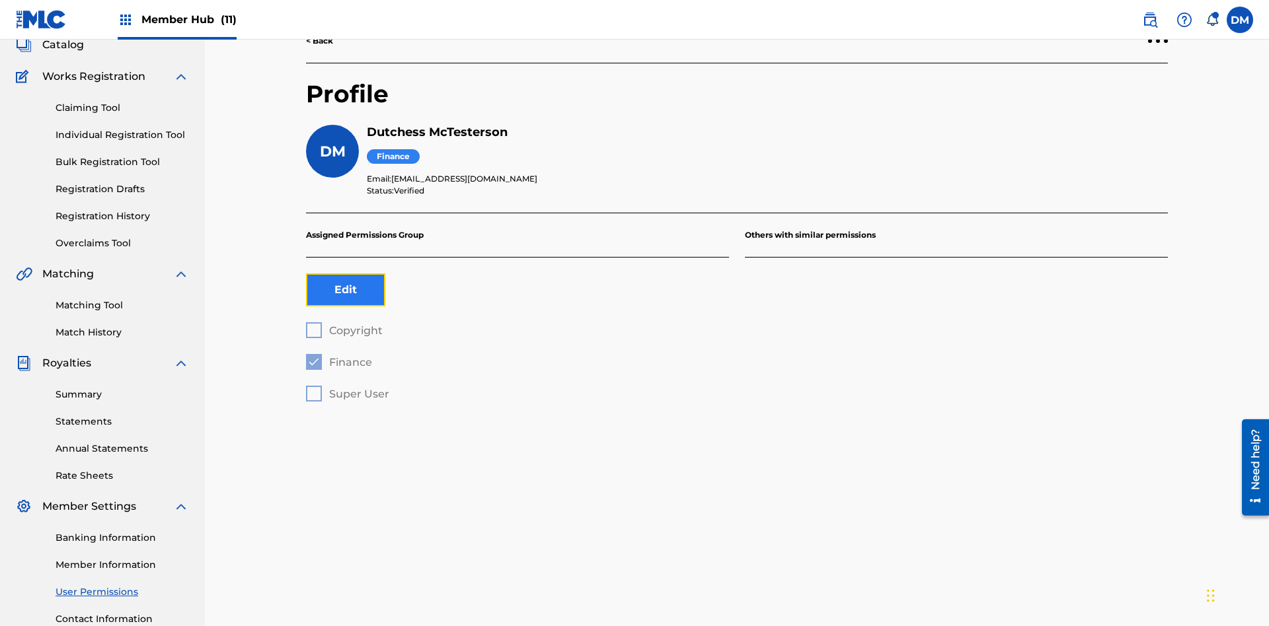
click at [346, 274] on button "Edit" at bounding box center [345, 290] width 79 height 33
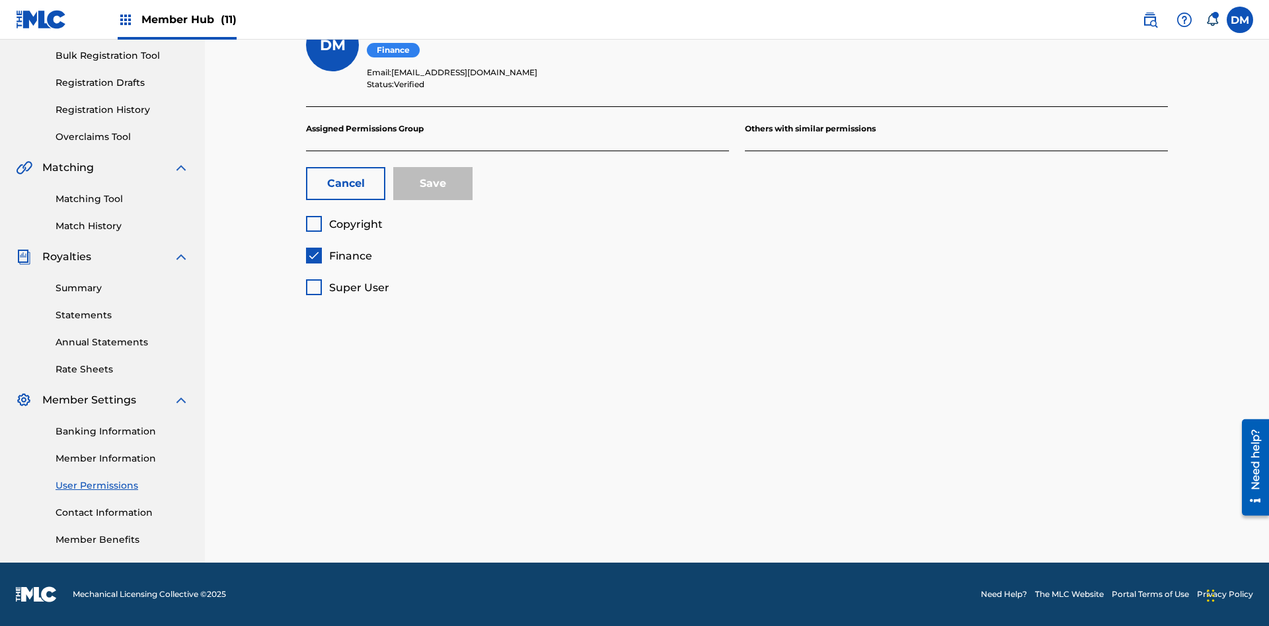
click at [338, 256] on span "Finance" at bounding box center [350, 256] width 43 height 13
click at [344, 224] on span "Copyright" at bounding box center [356, 224] width 54 height 13
click at [433, 184] on button "Save" at bounding box center [432, 183] width 79 height 33
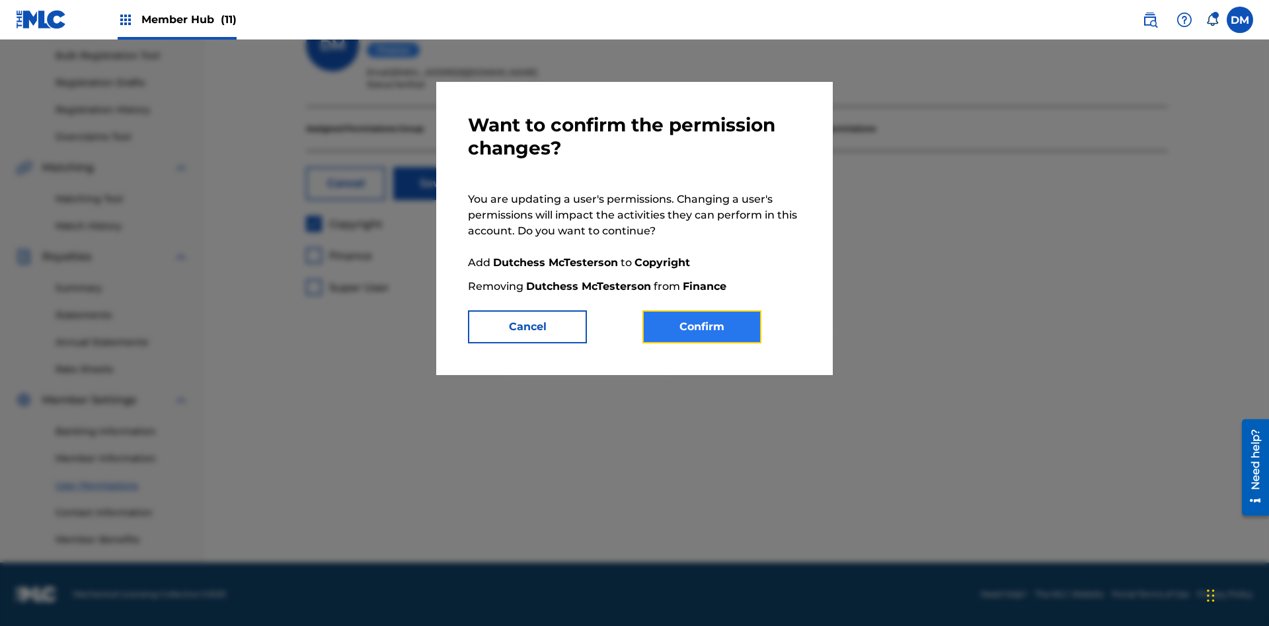
click at [702, 327] on button "Confirm" at bounding box center [701, 327] width 119 height 33
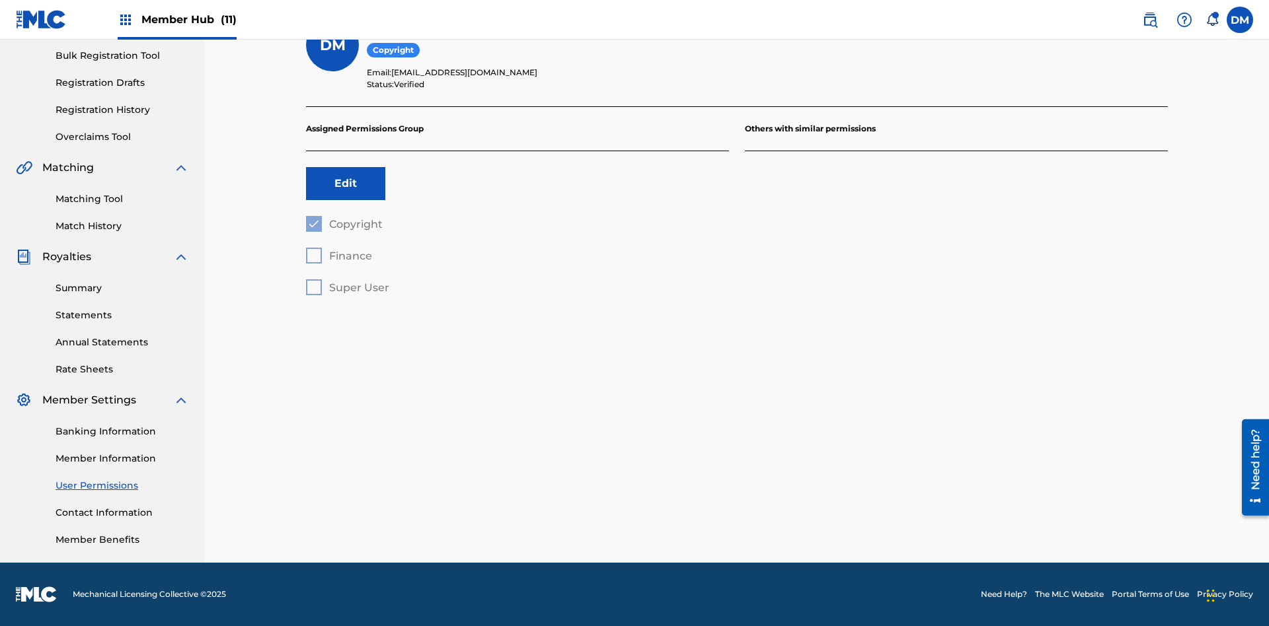
scroll to position [120, 0]
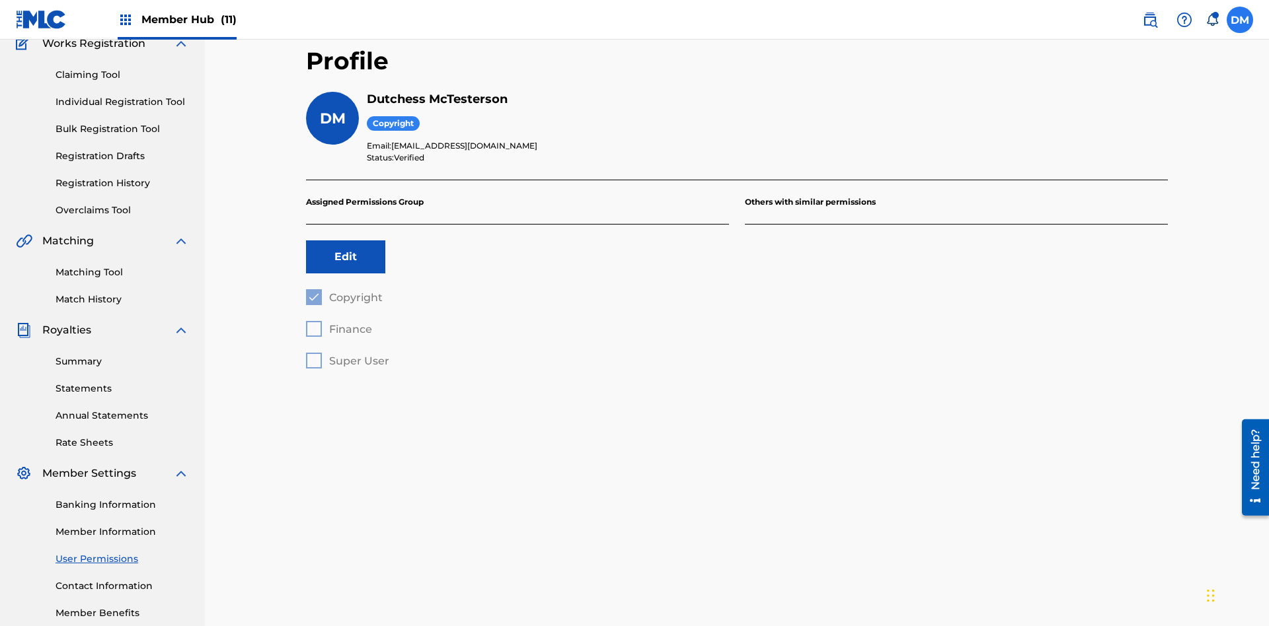
click at [1240, 19] on label at bounding box center [1239, 20] width 26 height 26
click at [1240, 20] on input "[PERSON_NAME] [PERSON_NAME] [PERSON_NAME][EMAIL_ADDRESS][DOMAIN_NAME] Notificat…" at bounding box center [1240, 20] width 0 height 0
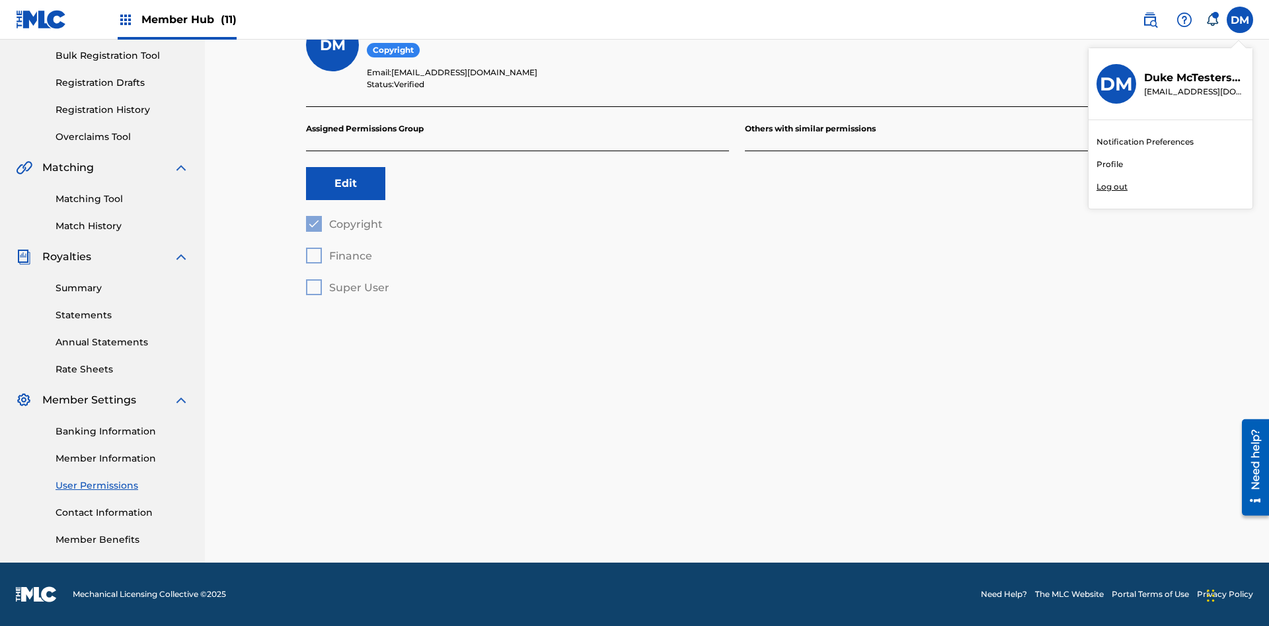
click at [1111, 187] on p "Log out" at bounding box center [1111, 187] width 31 height 12
click at [1240, 20] on input "[PERSON_NAME] [PERSON_NAME] [PERSON_NAME][EMAIL_ADDRESS][DOMAIN_NAME] Notificat…" at bounding box center [1240, 20] width 0 height 0
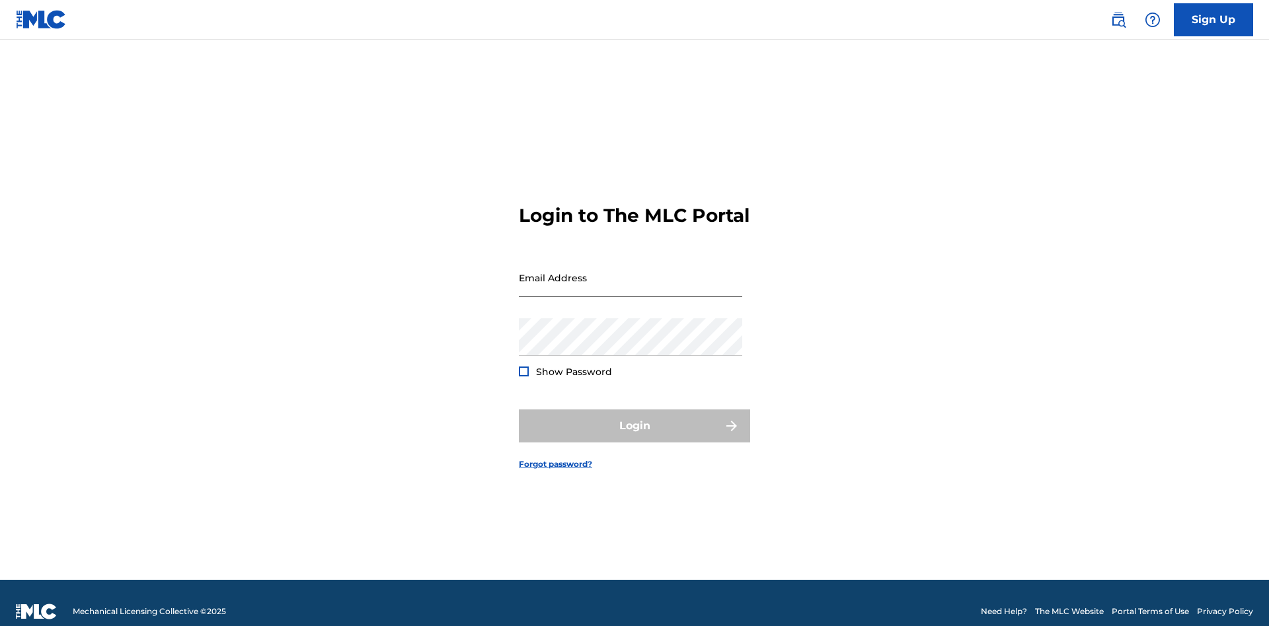
click at [630, 272] on input "Email Address" at bounding box center [630, 278] width 223 height 38
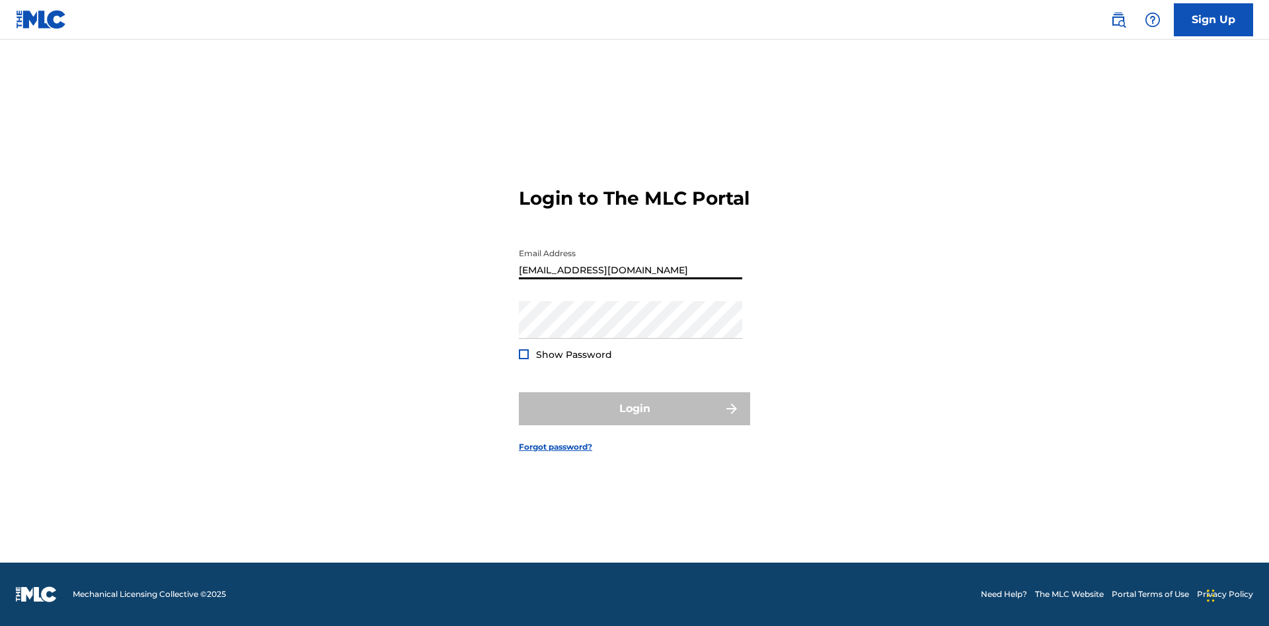
type input "[EMAIL_ADDRESS][DOMAIN_NAME]"
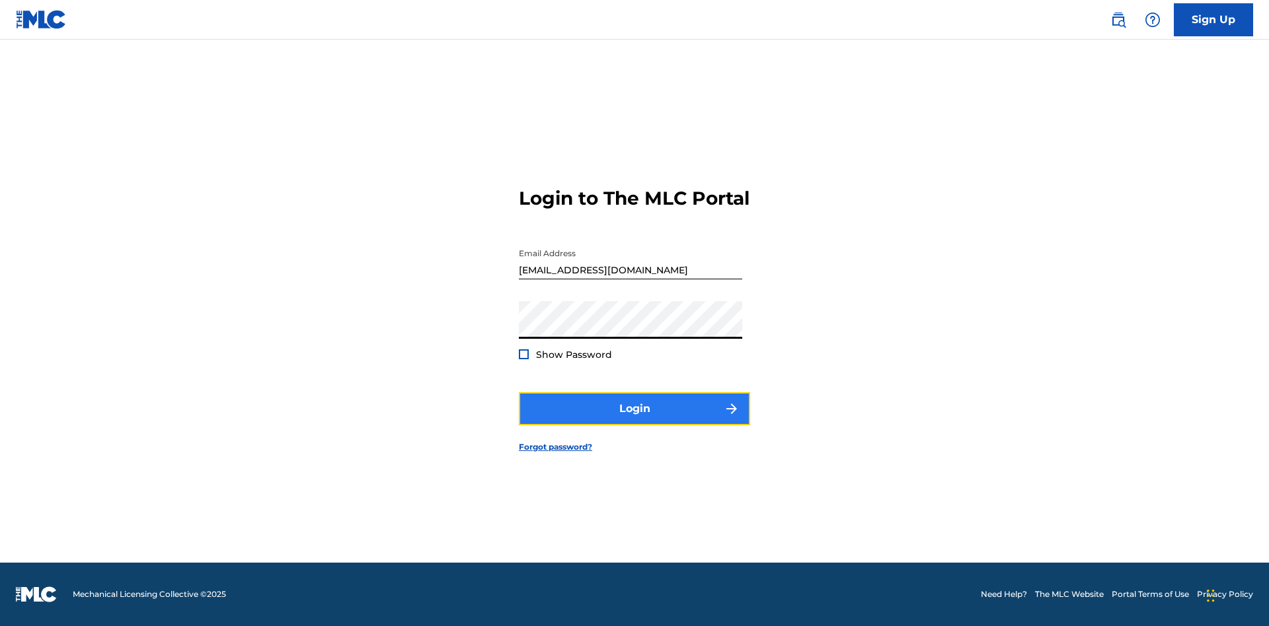
click at [634, 420] on button "Login" at bounding box center [634, 408] width 231 height 33
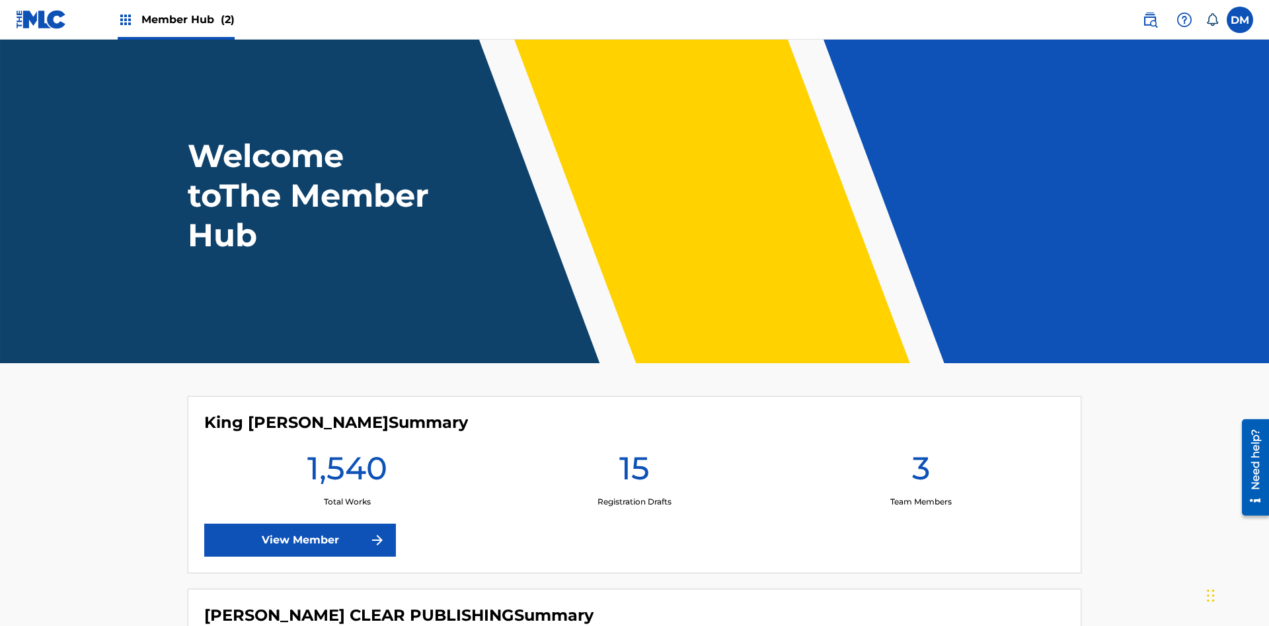
scroll to position [57, 0]
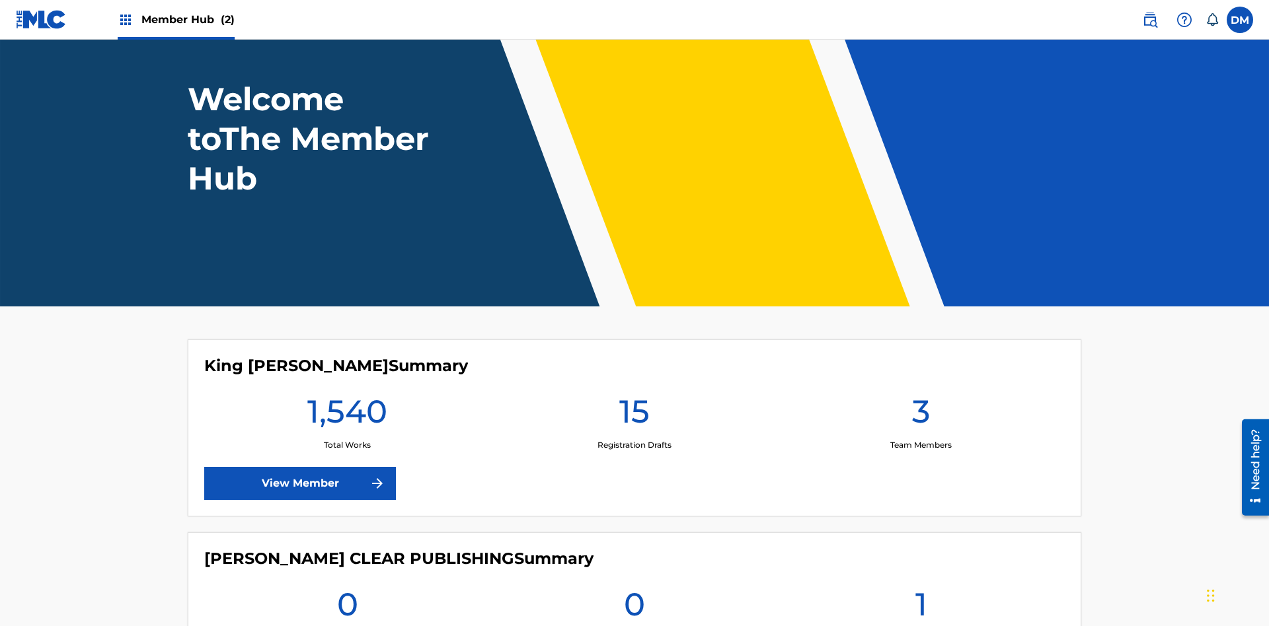
click at [187, 19] on span "Member Hub (2)" at bounding box center [187, 19] width 93 height 15
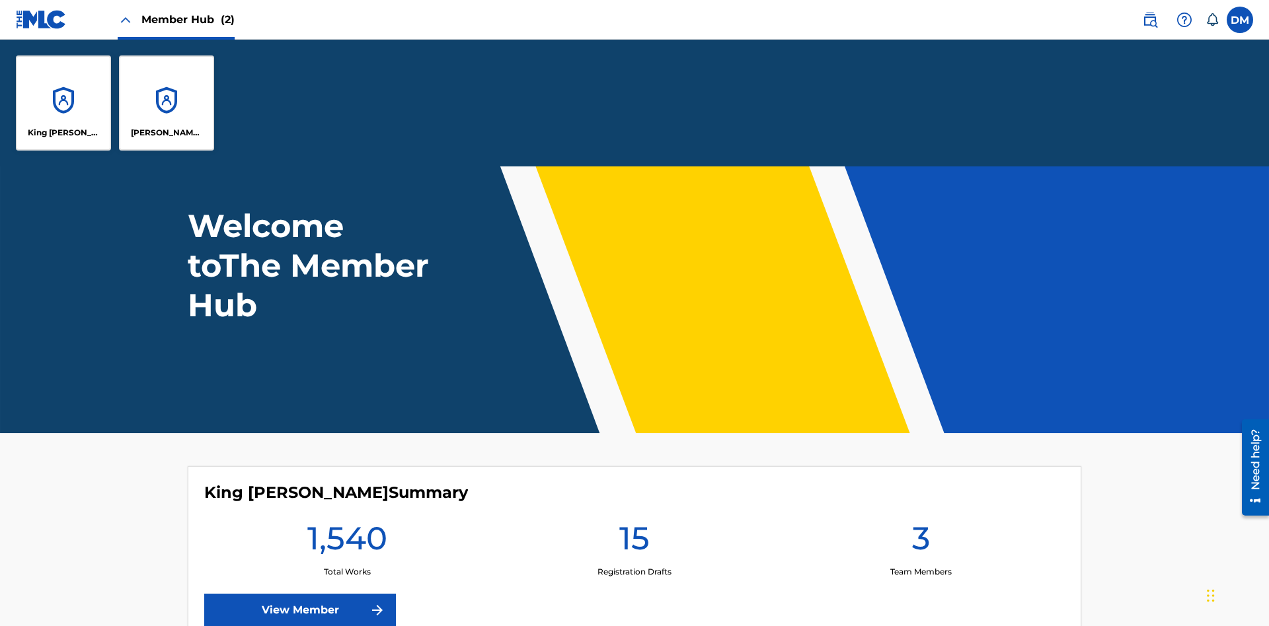
scroll to position [0, 0]
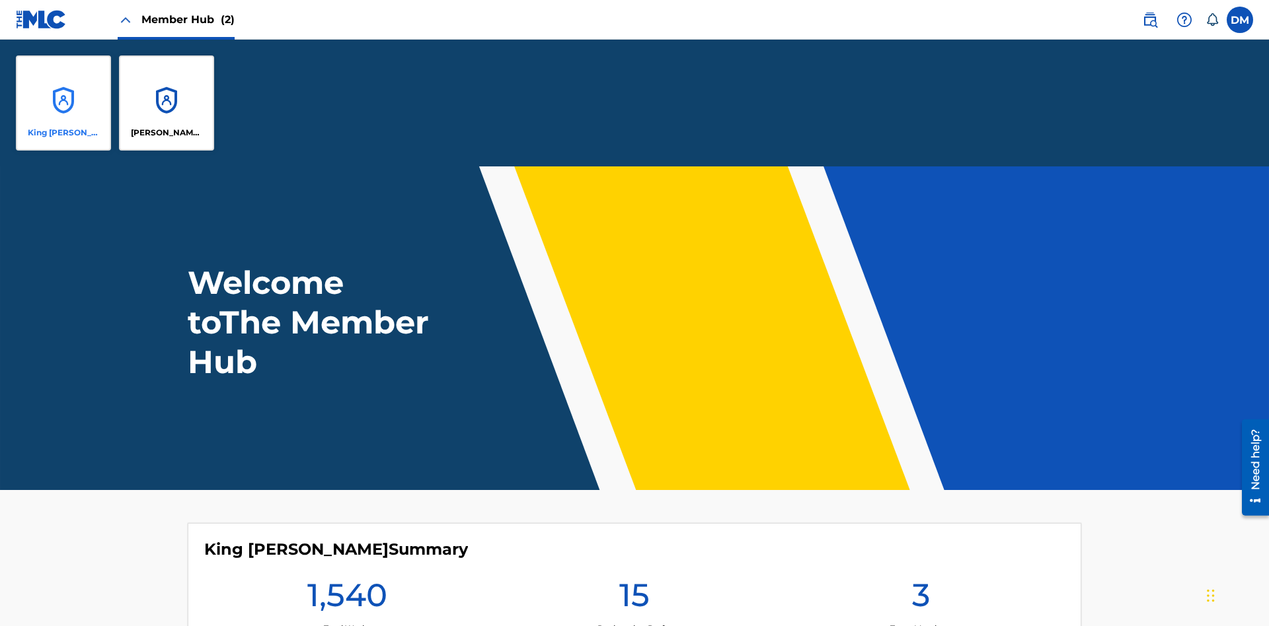
click at [63, 133] on p "King [PERSON_NAME]" at bounding box center [64, 133] width 72 height 12
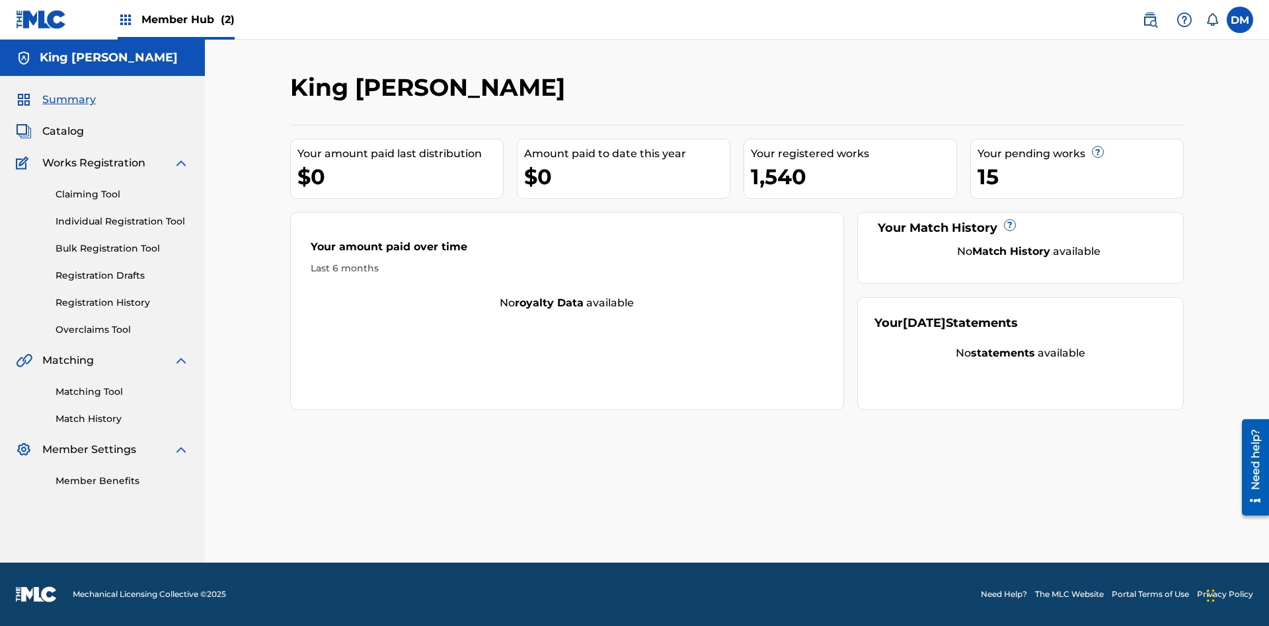
click at [68, 100] on span "Summary" at bounding box center [69, 100] width 54 height 16
click at [122, 392] on link "Matching Tool" at bounding box center [122, 392] width 133 height 14
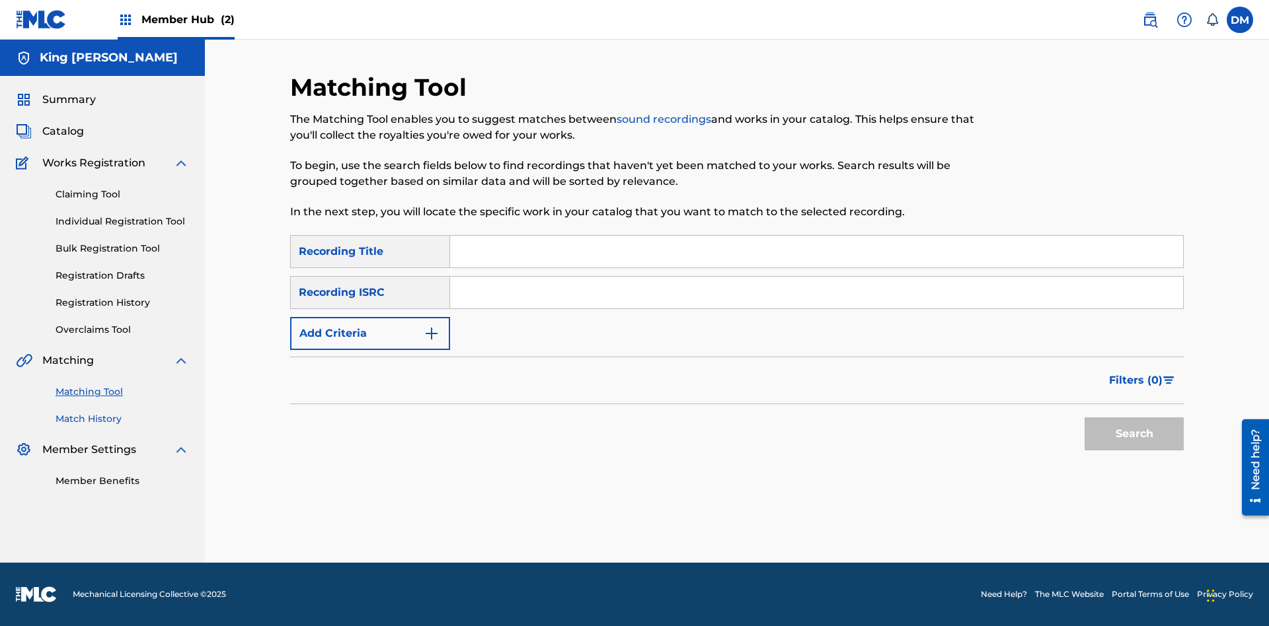
click at [122, 419] on link "Match History" at bounding box center [122, 419] width 133 height 14
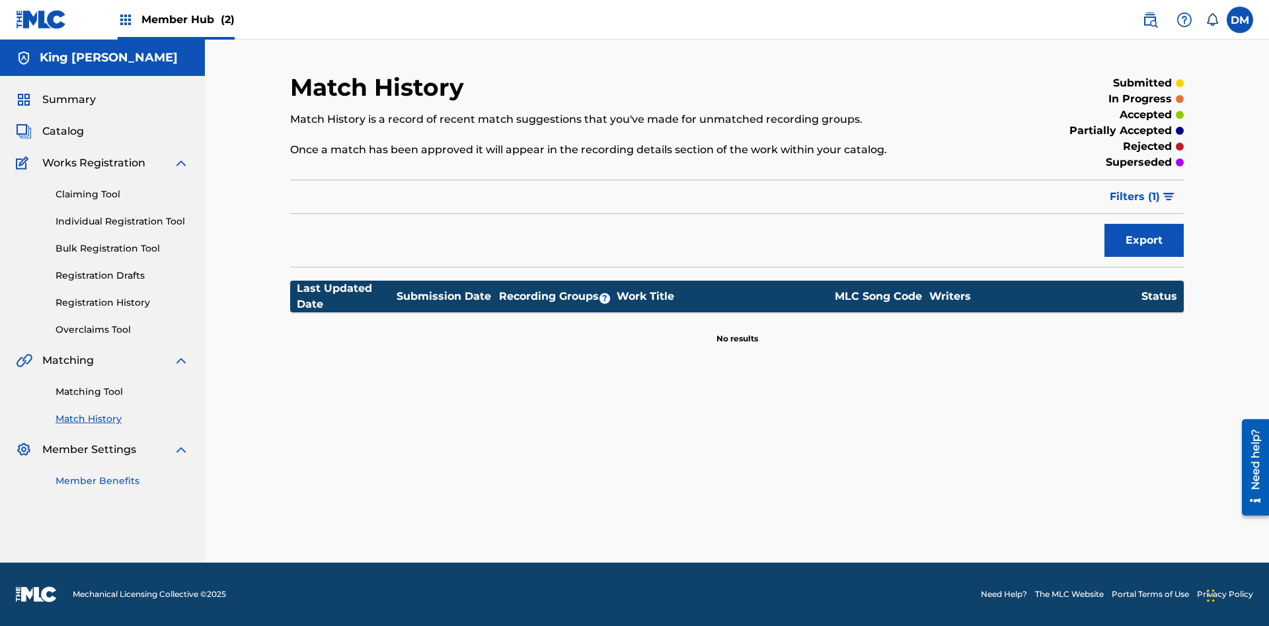
click at [122, 481] on link "Member Benefits" at bounding box center [122, 481] width 133 height 14
click at [122, 330] on link "Overclaims Tool" at bounding box center [122, 330] width 133 height 14
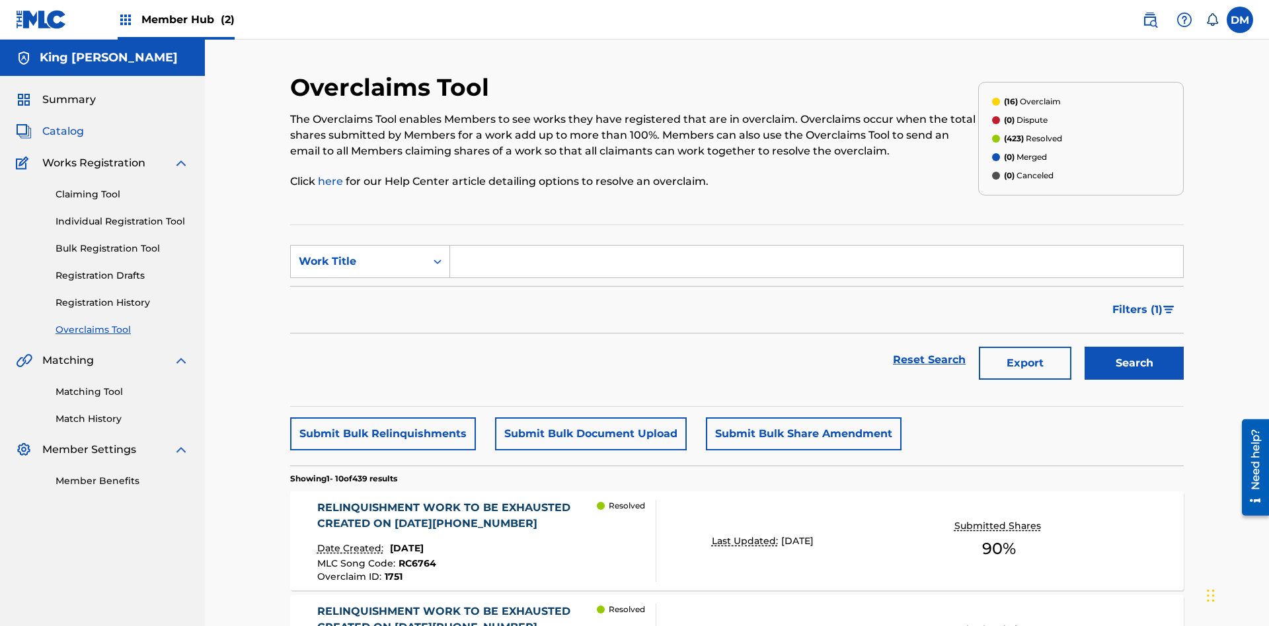
click at [63, 124] on span "Catalog" at bounding box center [63, 132] width 42 height 16
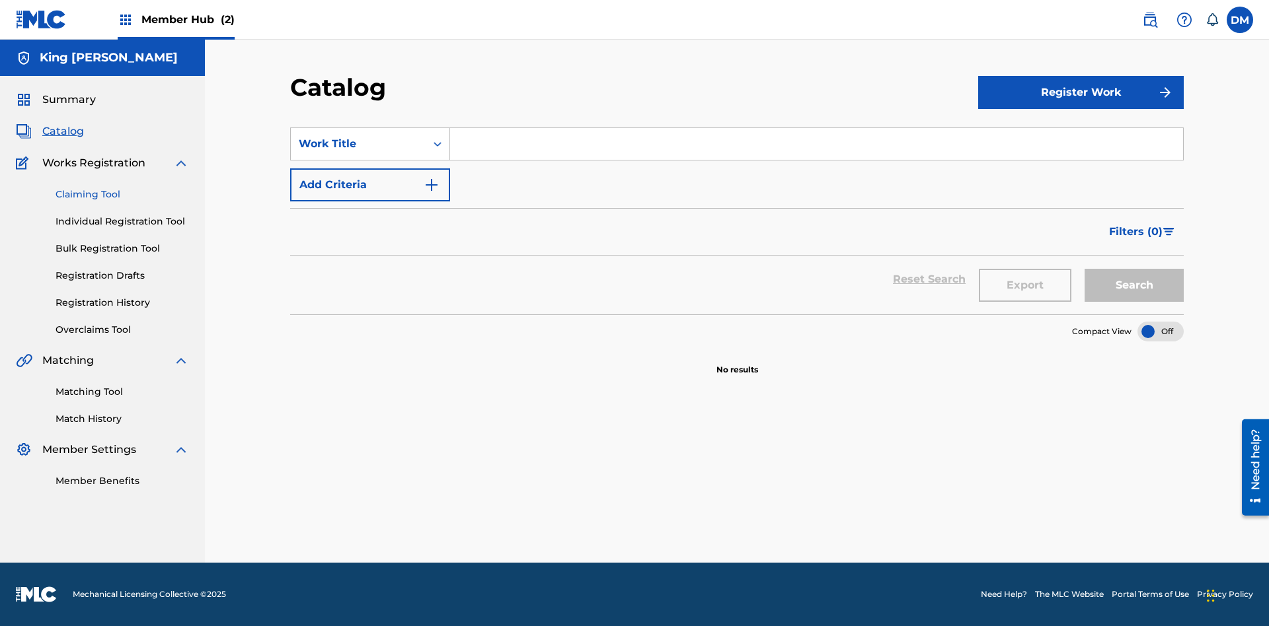
click at [122, 194] on link "Claiming Tool" at bounding box center [122, 195] width 133 height 14
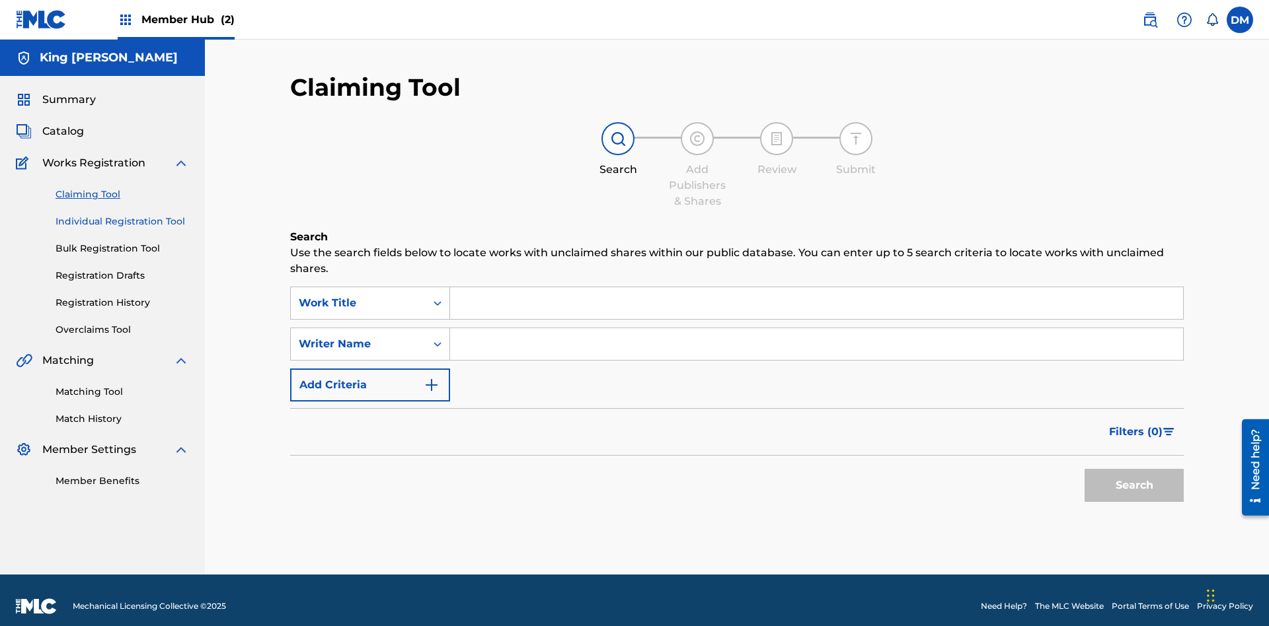
click at [122, 215] on link "Individual Registration Tool" at bounding box center [122, 222] width 133 height 14
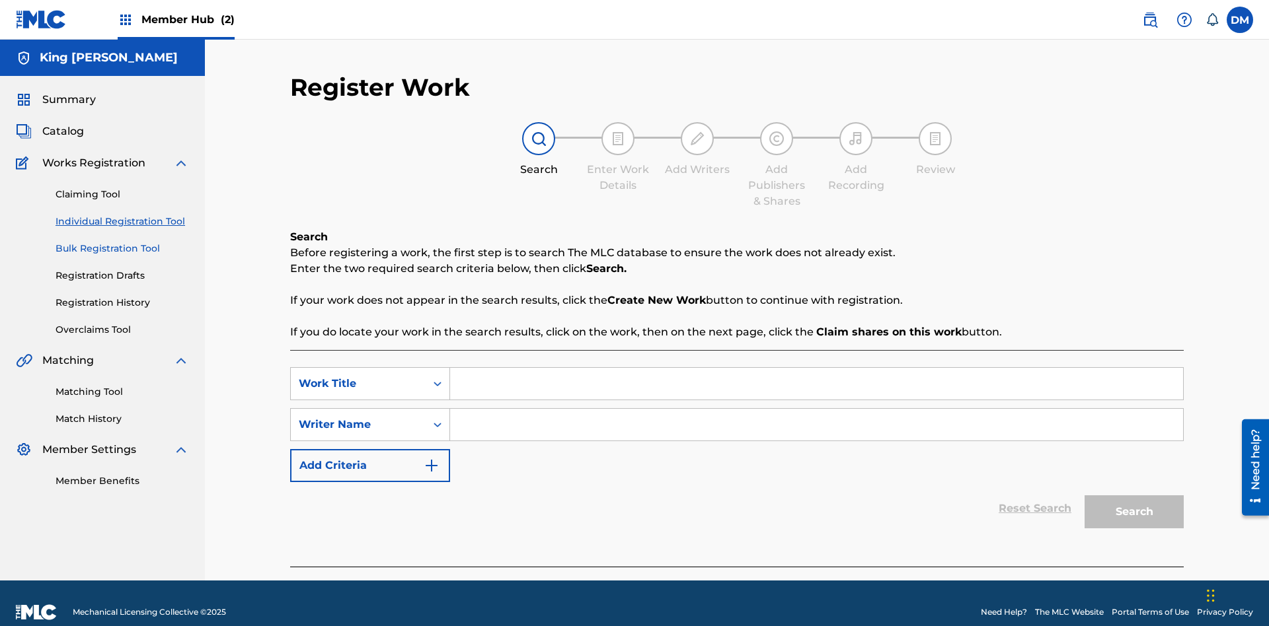
click at [122, 242] on link "Bulk Registration Tool" at bounding box center [122, 249] width 133 height 14
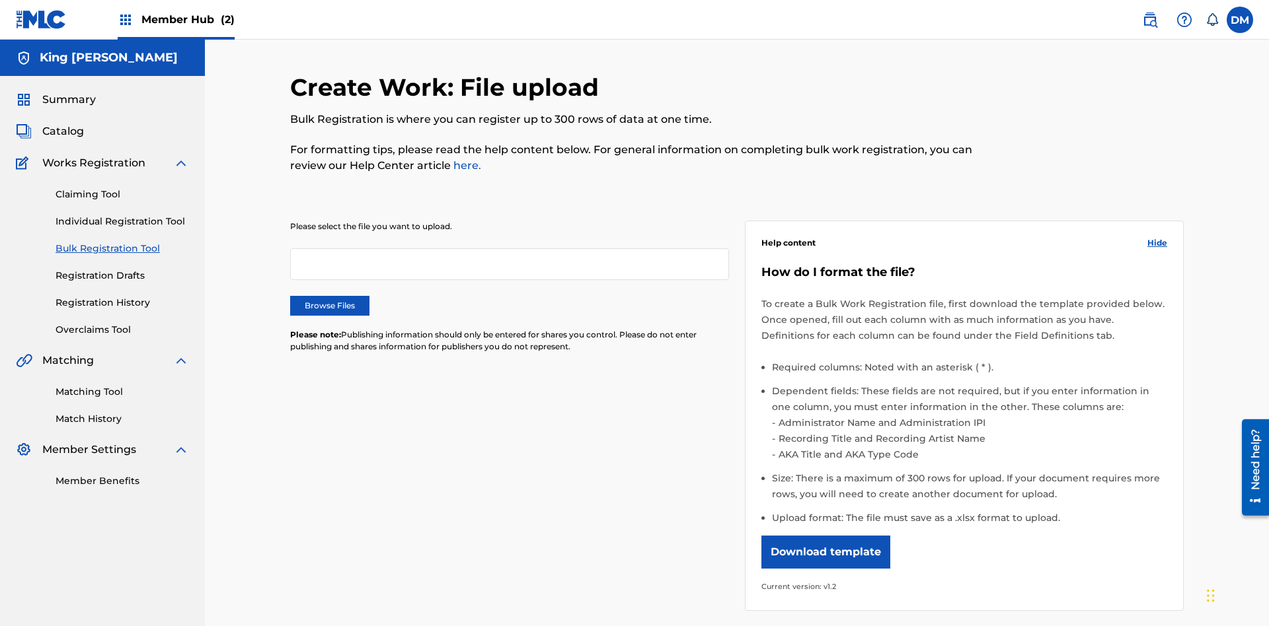
scroll to position [0, 290]
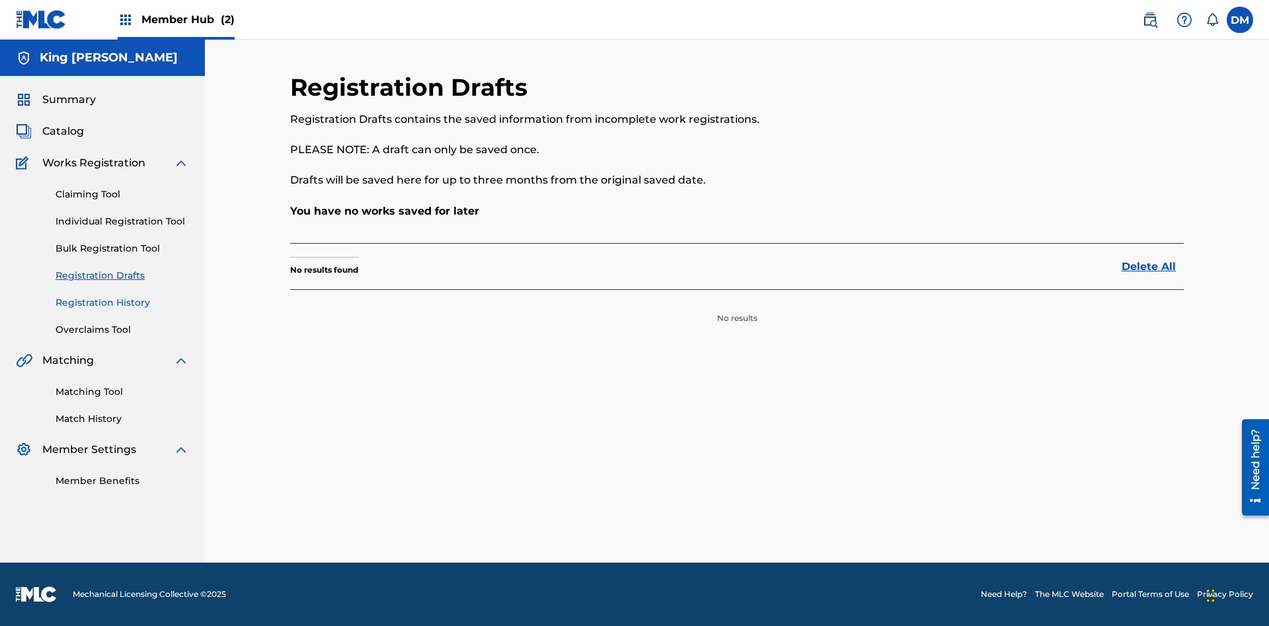
click at [122, 303] on link "Registration History" at bounding box center [122, 303] width 133 height 14
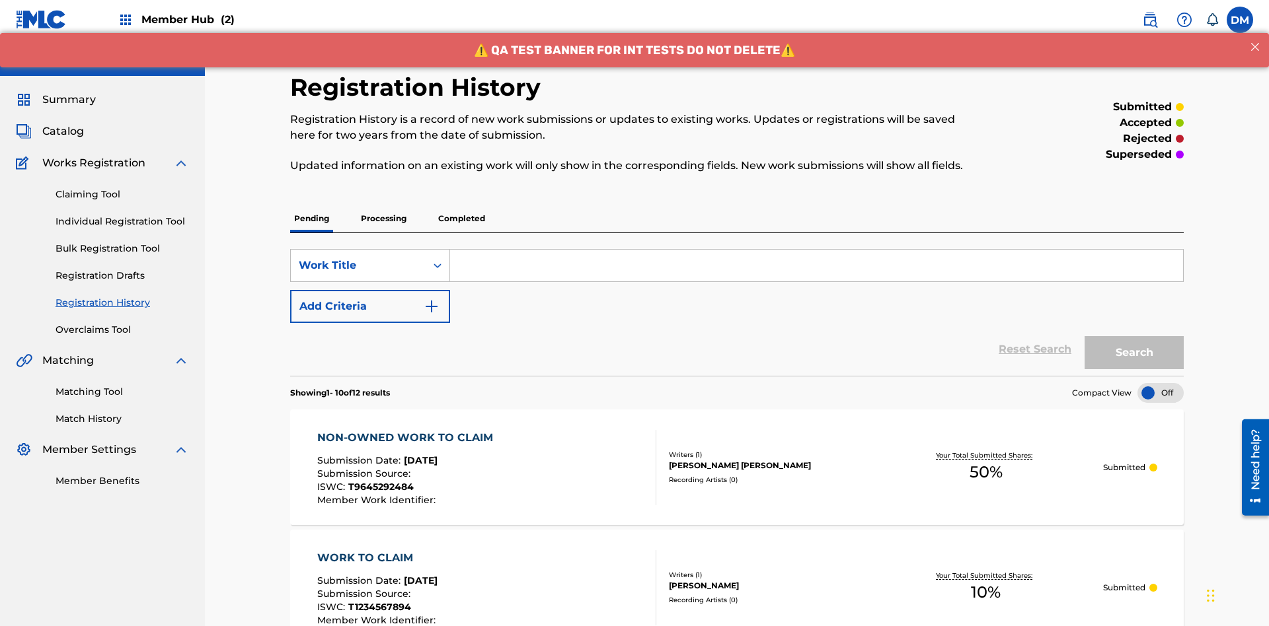
scroll to position [13, 0]
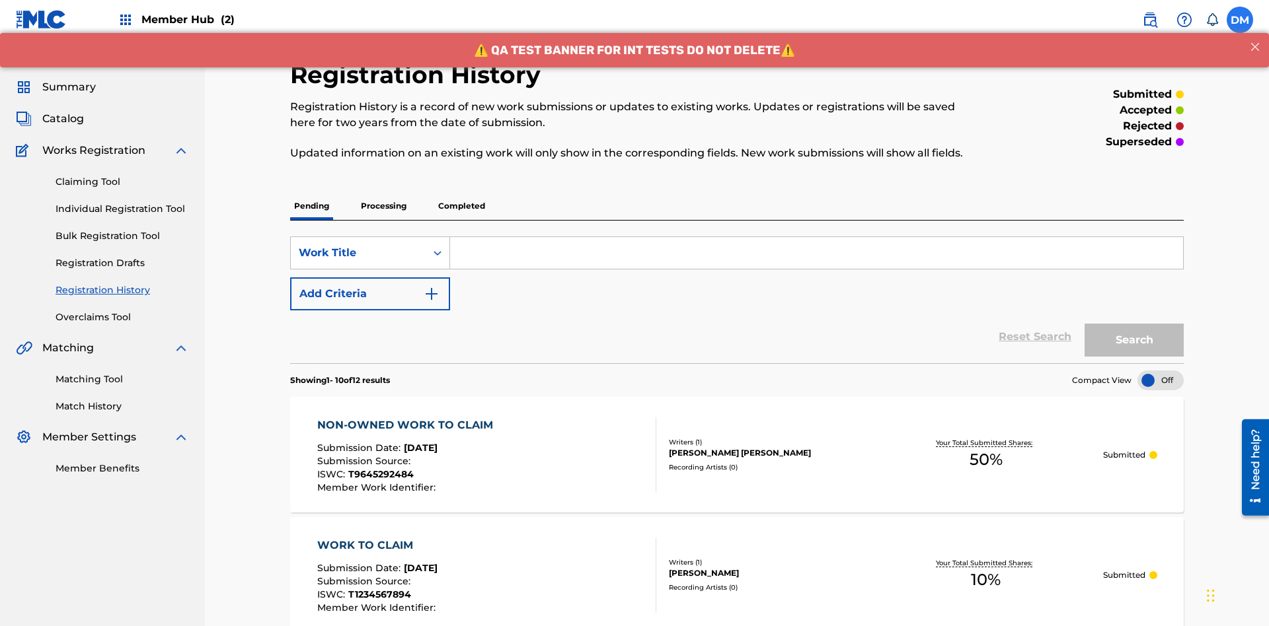
click at [1240, 19] on label at bounding box center [1239, 20] width 26 height 26
click at [1240, 20] on input "DM Dutchess McTesterson dutchess.mctesterson@gmail.com Notification Preferences…" at bounding box center [1240, 20] width 0 height 0
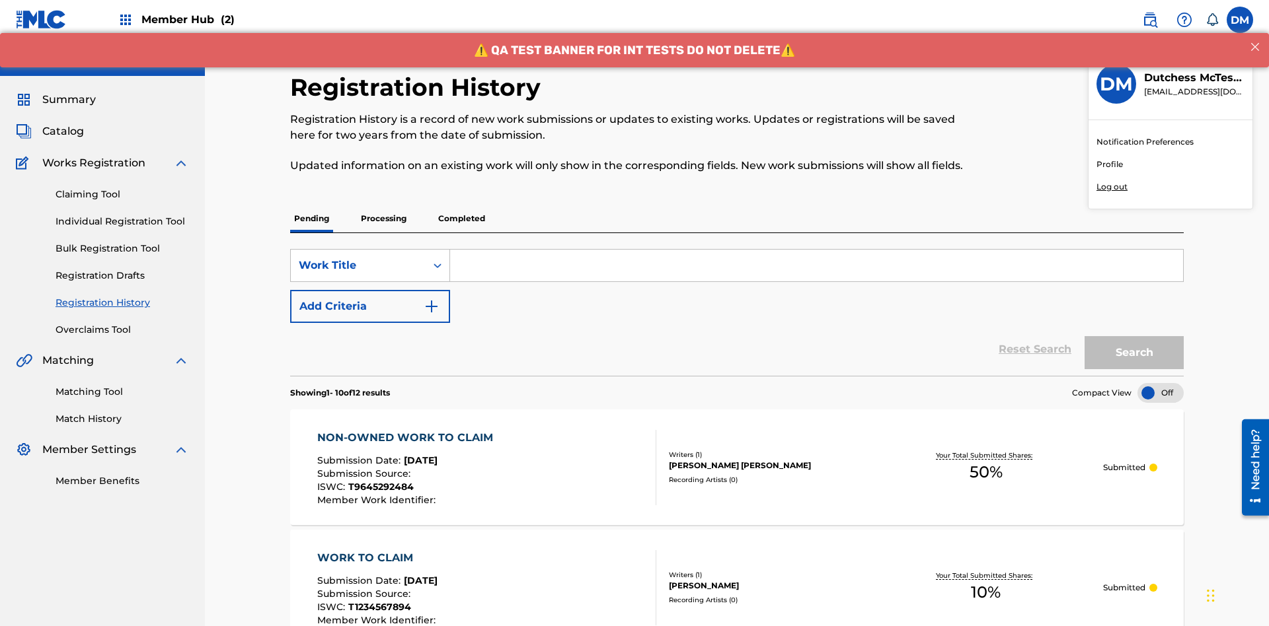
click at [1111, 187] on p "Log out" at bounding box center [1111, 187] width 31 height 12
click at [1240, 20] on input "DM Dutchess McTesterson dutchess.mctesterson@gmail.com Notification Preferences…" at bounding box center [1240, 20] width 0 height 0
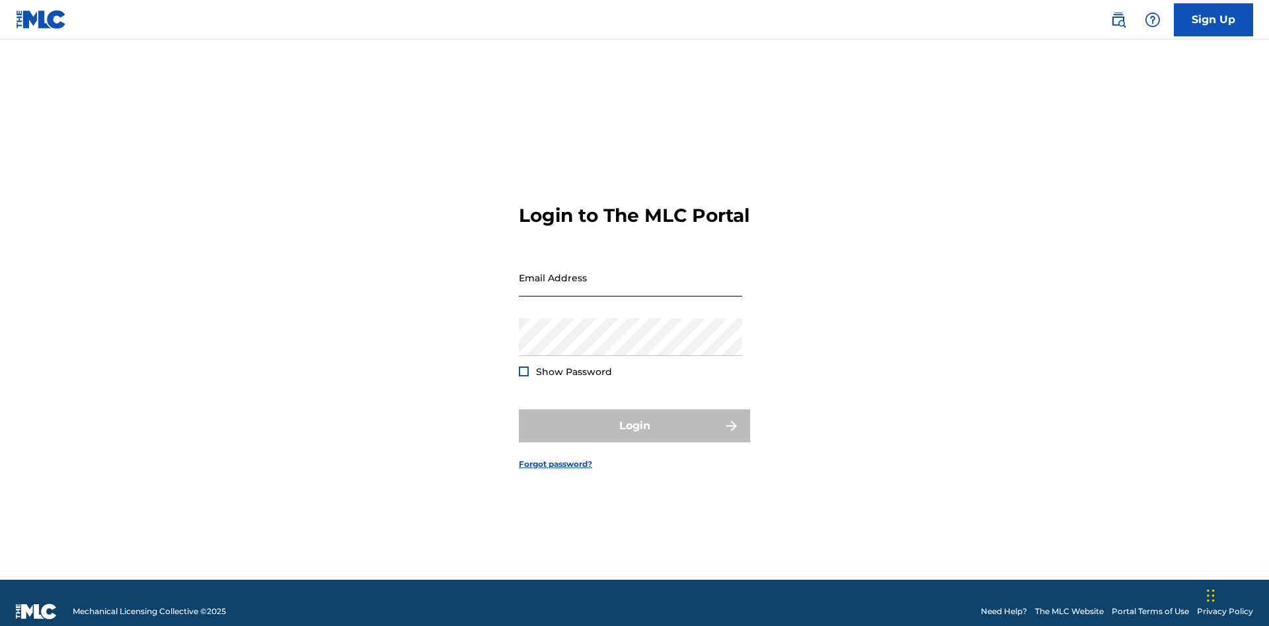
click at [630, 272] on input "Email Address" at bounding box center [630, 278] width 223 height 38
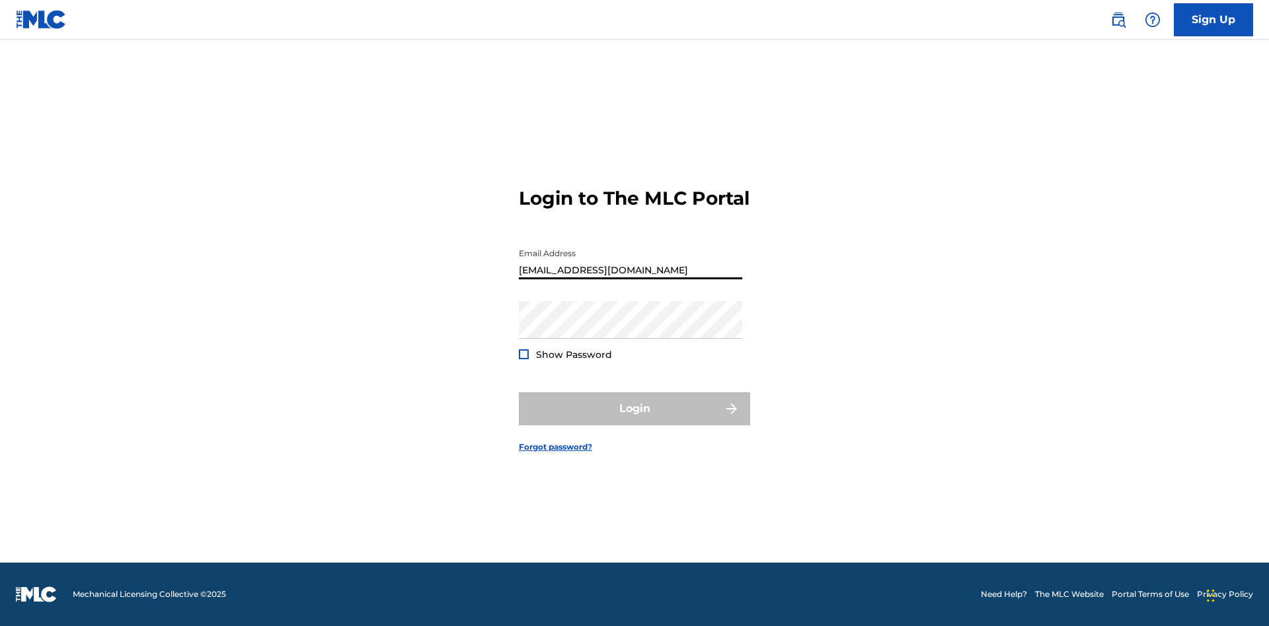
type input "Duke.McTesterson@gmail.com"
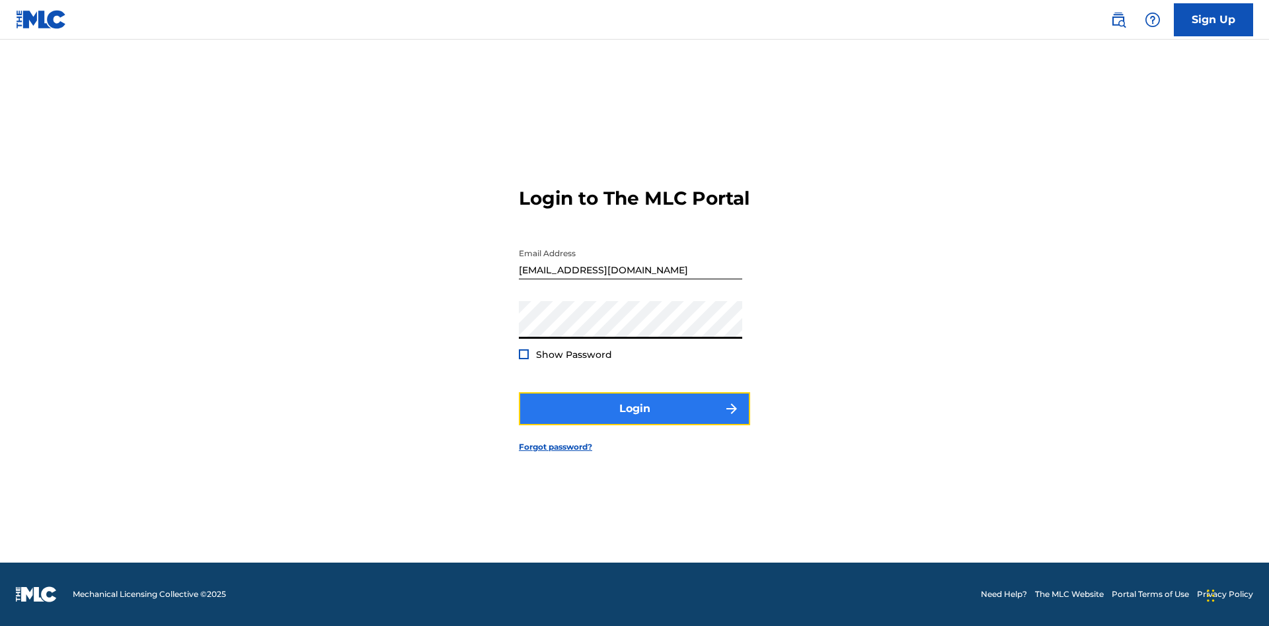
click at [634, 420] on button "Login" at bounding box center [634, 408] width 231 height 33
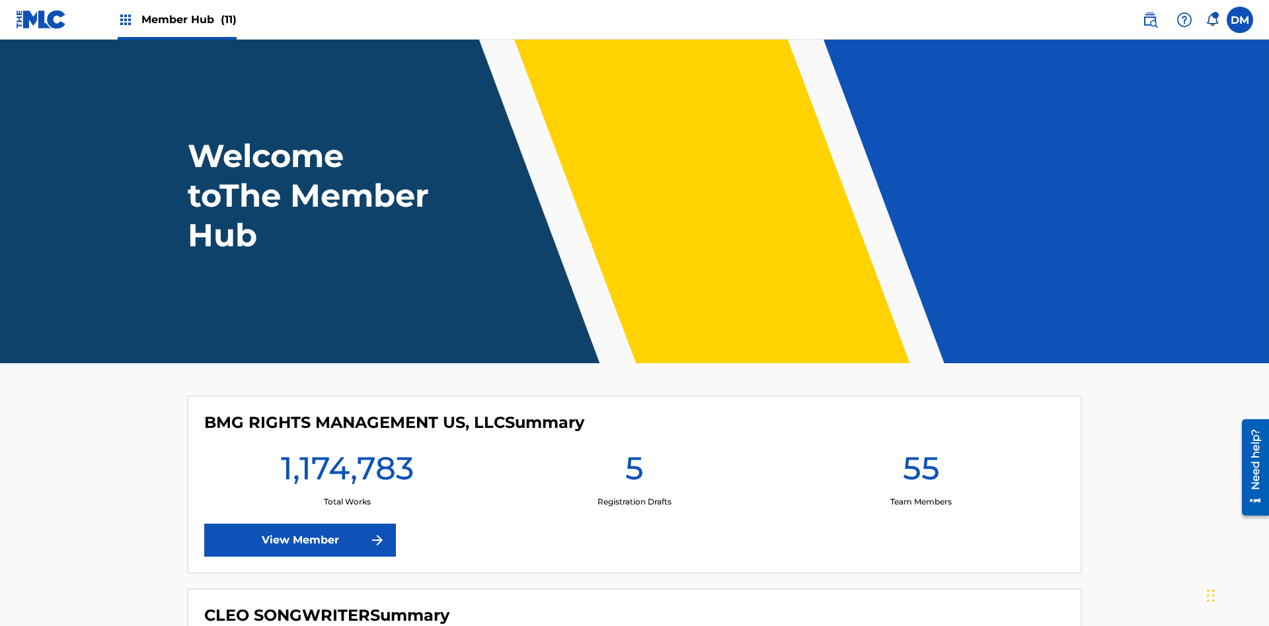
scroll to position [57, 0]
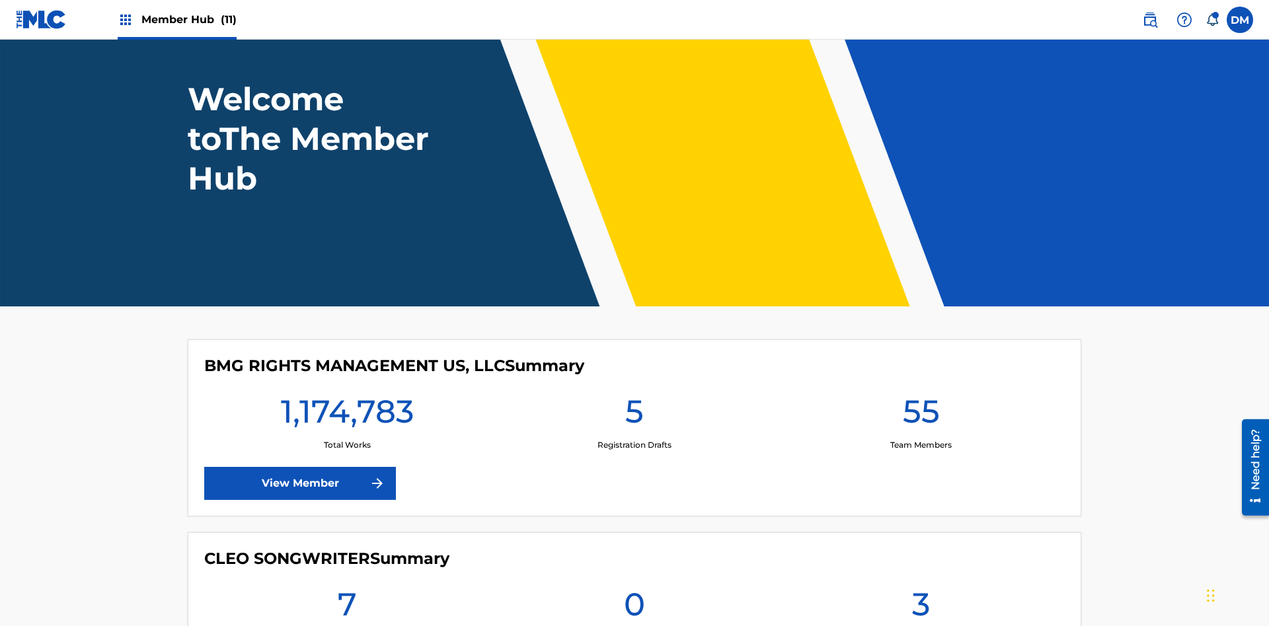
click at [188, 19] on span "Member Hub (11)" at bounding box center [188, 19] width 95 height 15
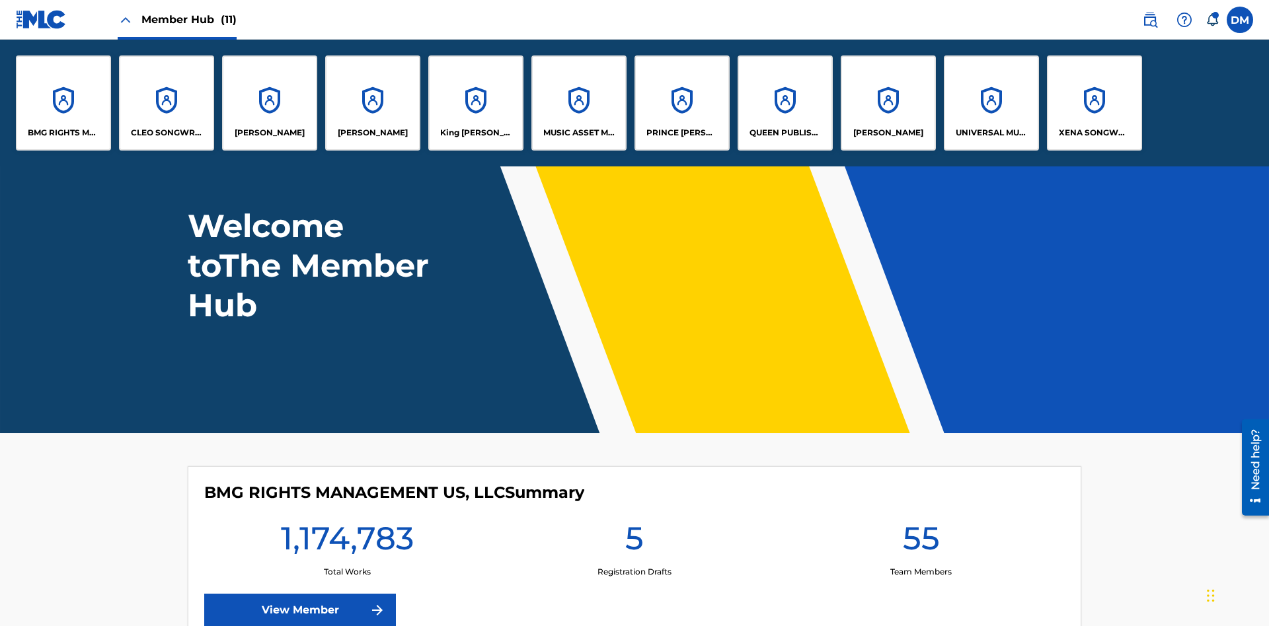
scroll to position [0, 0]
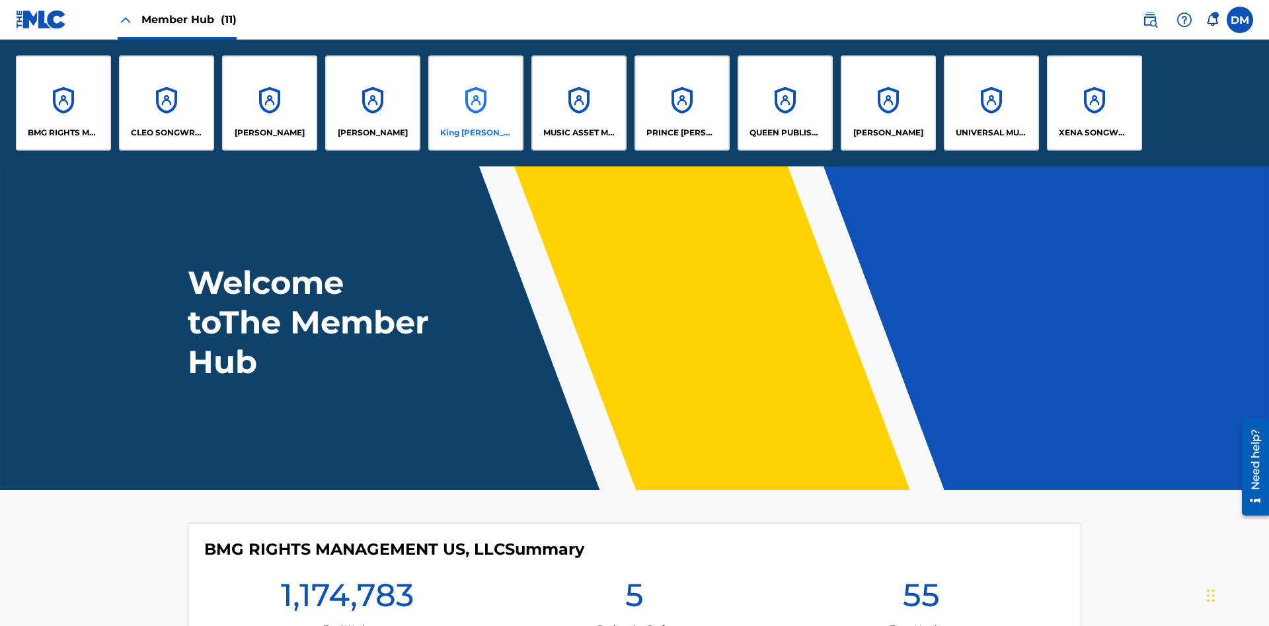
click at [475, 133] on p "King [PERSON_NAME]" at bounding box center [476, 133] width 72 height 12
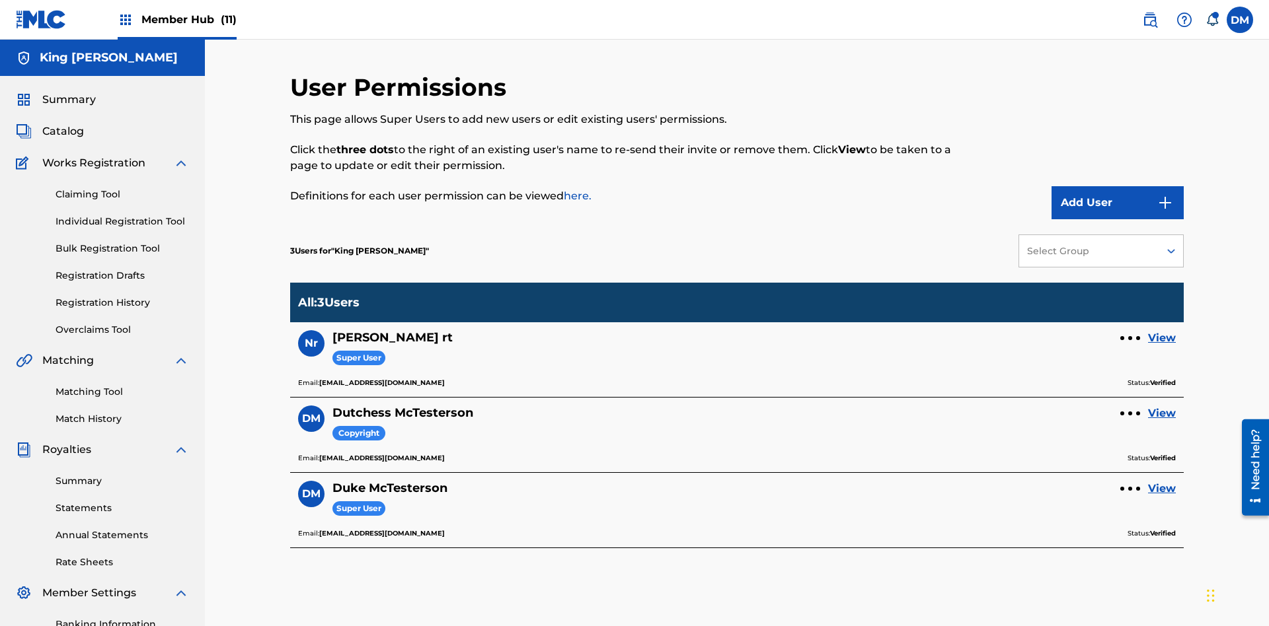
scroll to position [193, 0]
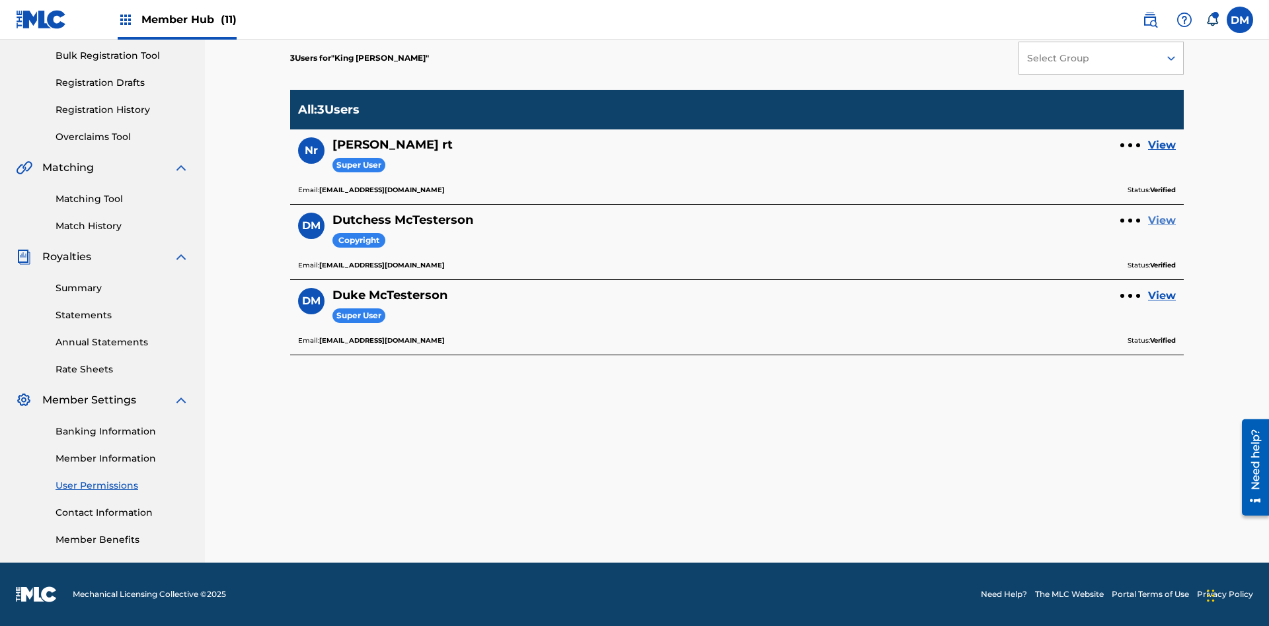
click at [1162, 221] on link "View" at bounding box center [1162, 221] width 28 height 16
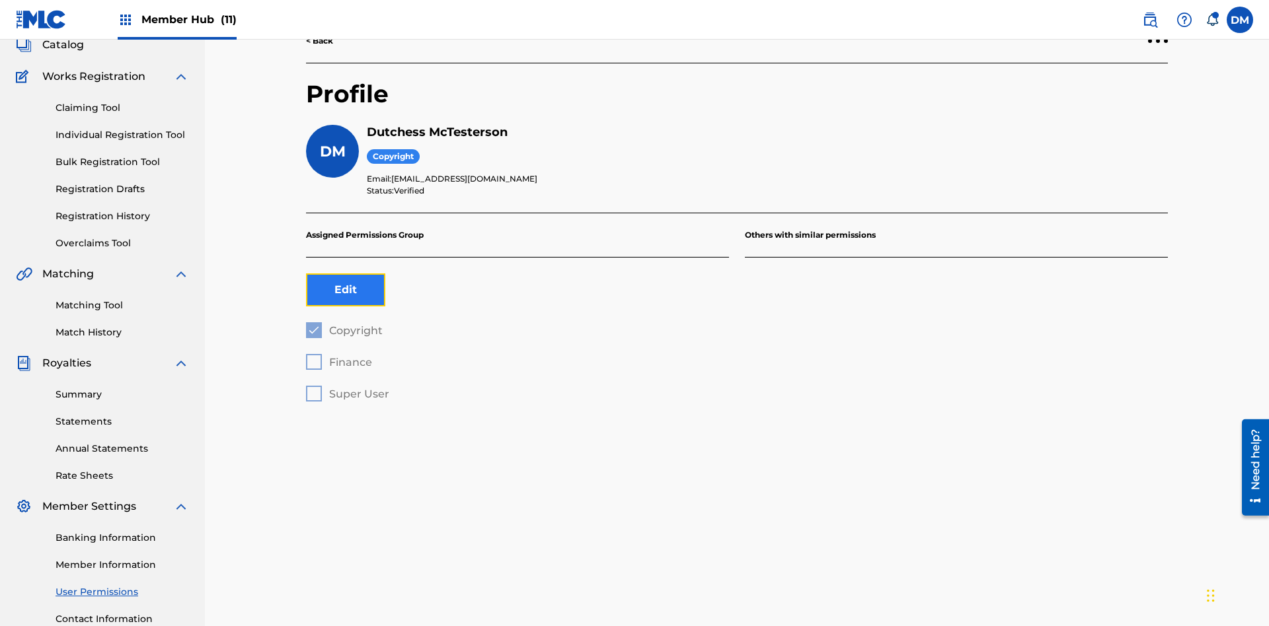
click at [346, 274] on button "Edit" at bounding box center [345, 290] width 79 height 33
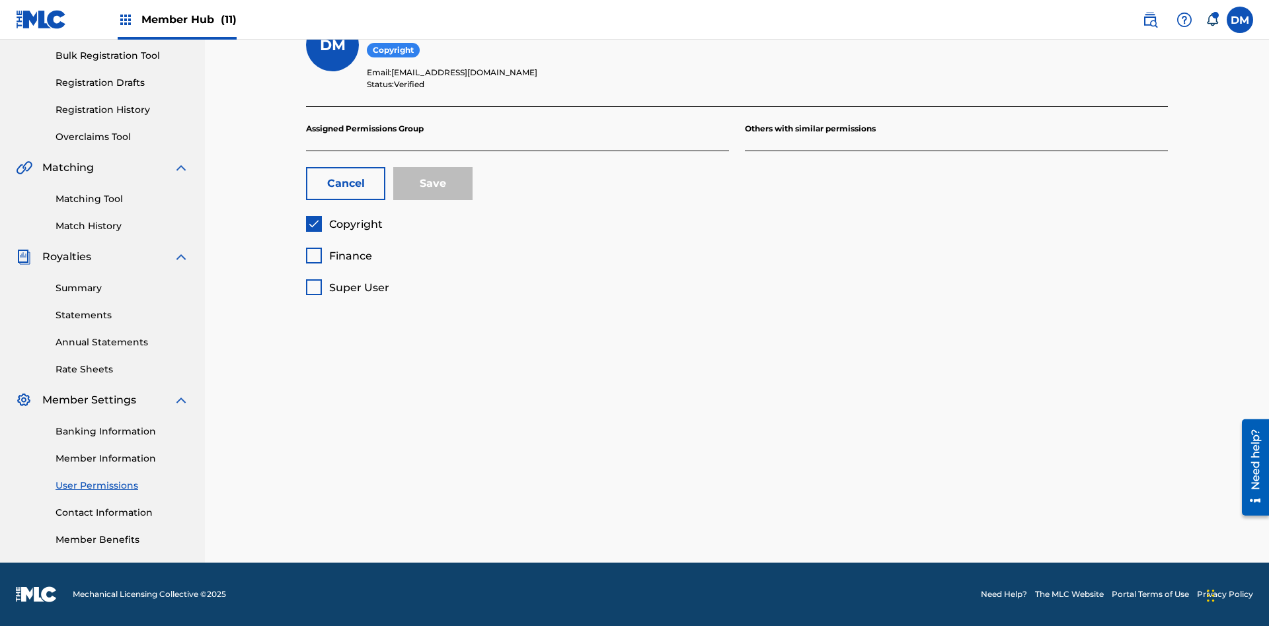
click at [338, 256] on span "Finance" at bounding box center [350, 256] width 43 height 13
click at [433, 184] on button "Save" at bounding box center [432, 183] width 79 height 33
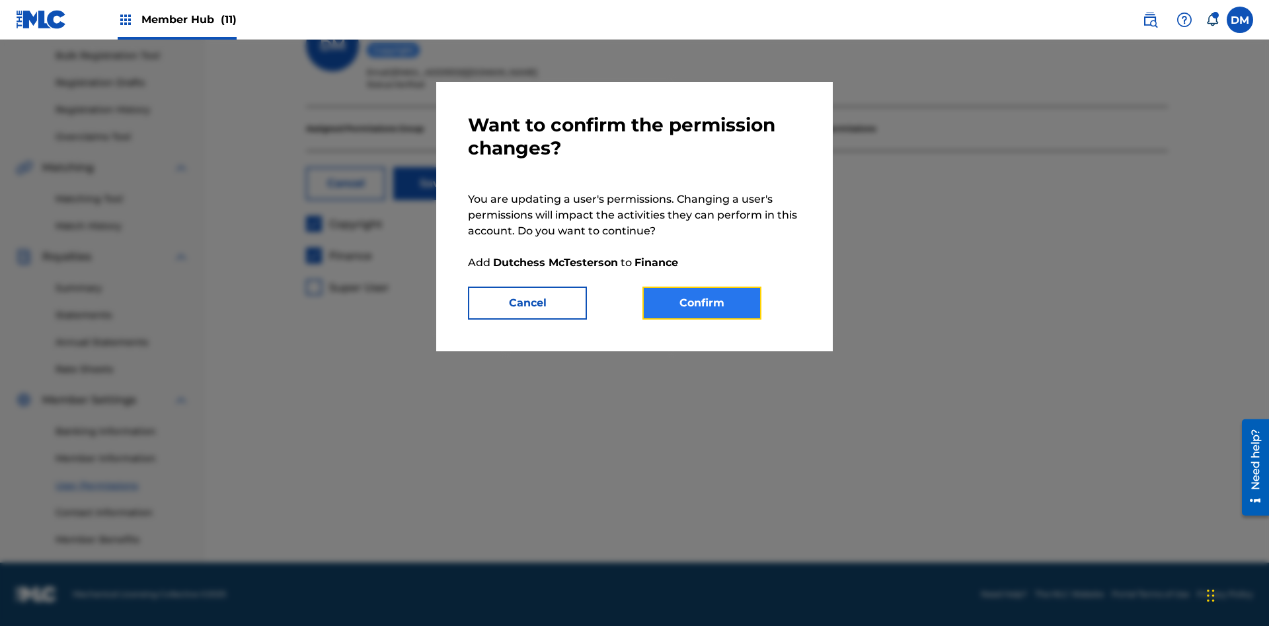
click at [702, 303] on button "Confirm" at bounding box center [701, 303] width 119 height 33
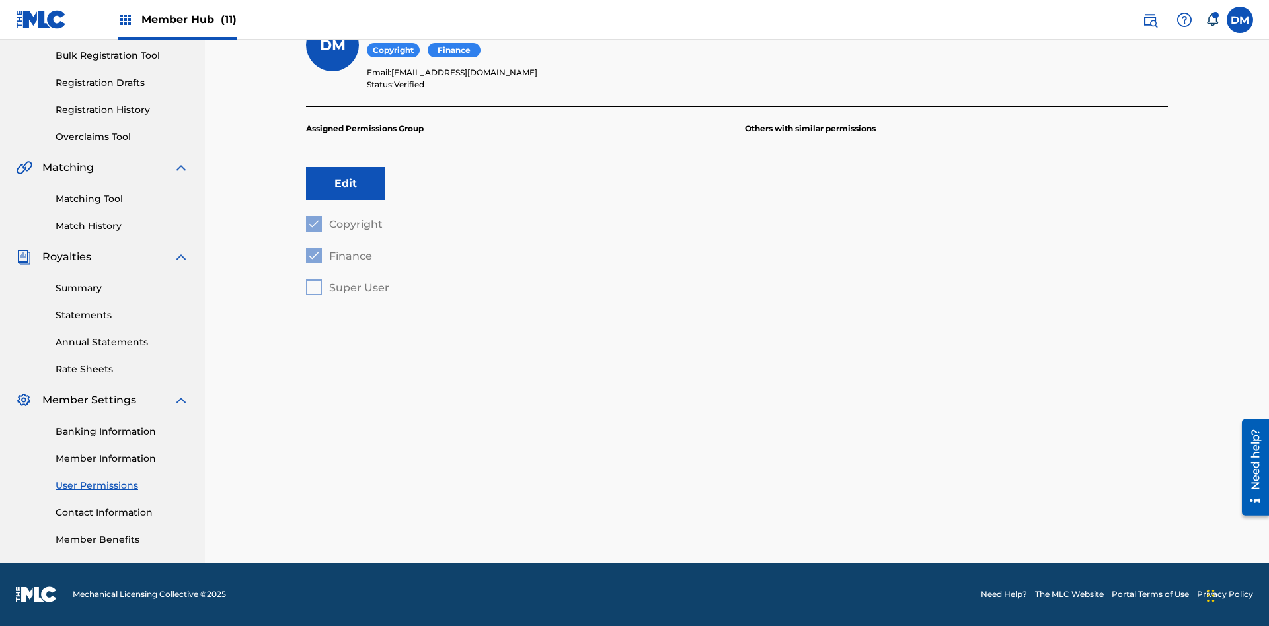
scroll to position [120, 0]
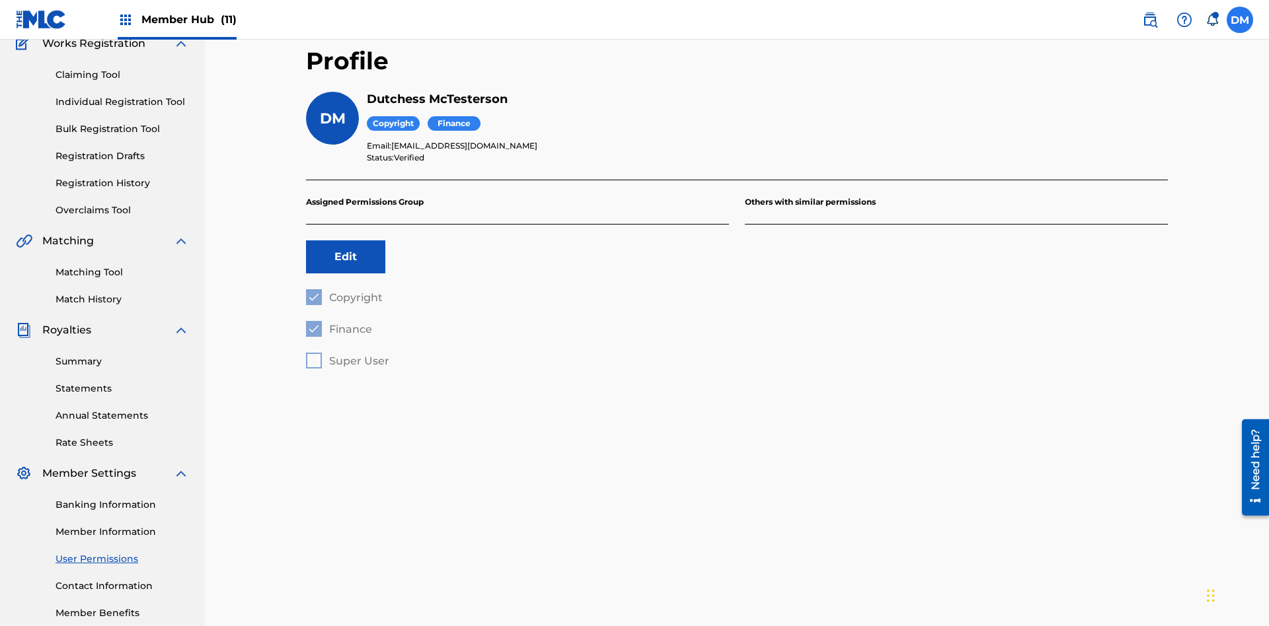
click at [1240, 19] on label at bounding box center [1239, 20] width 26 height 26
click at [1240, 20] on input "DM Duke McTesterson duke.mctesterson@gmail.com Notification Preferences Profile…" at bounding box center [1240, 20] width 0 height 0
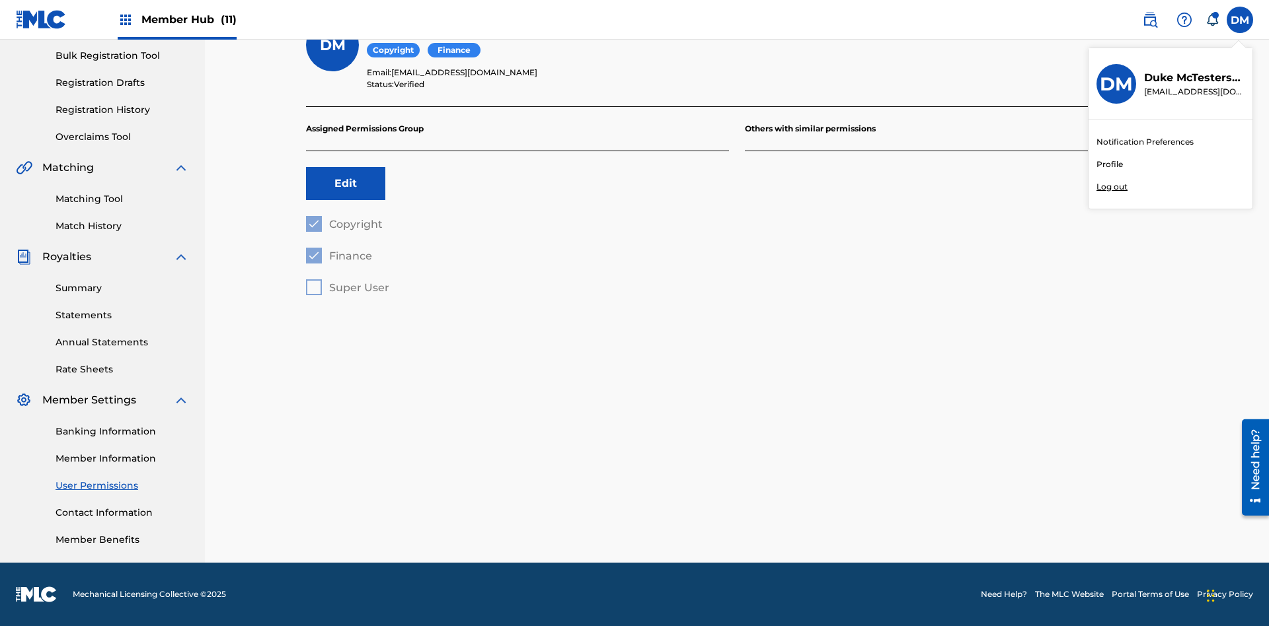
click at [1111, 187] on p "Log out" at bounding box center [1111, 187] width 31 height 12
click at [1240, 20] on input "DM Duke McTesterson duke.mctesterson@gmail.com Notification Preferences Profile…" at bounding box center [1240, 20] width 0 height 0
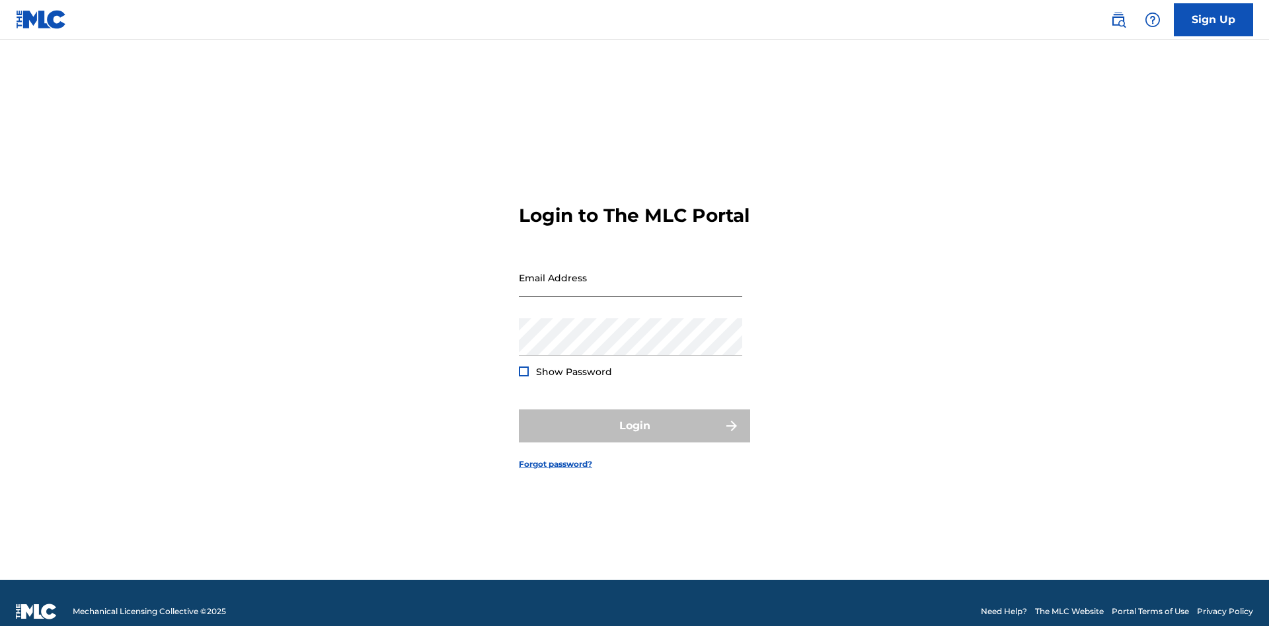
click at [630, 272] on input "Email Address" at bounding box center [630, 278] width 223 height 38
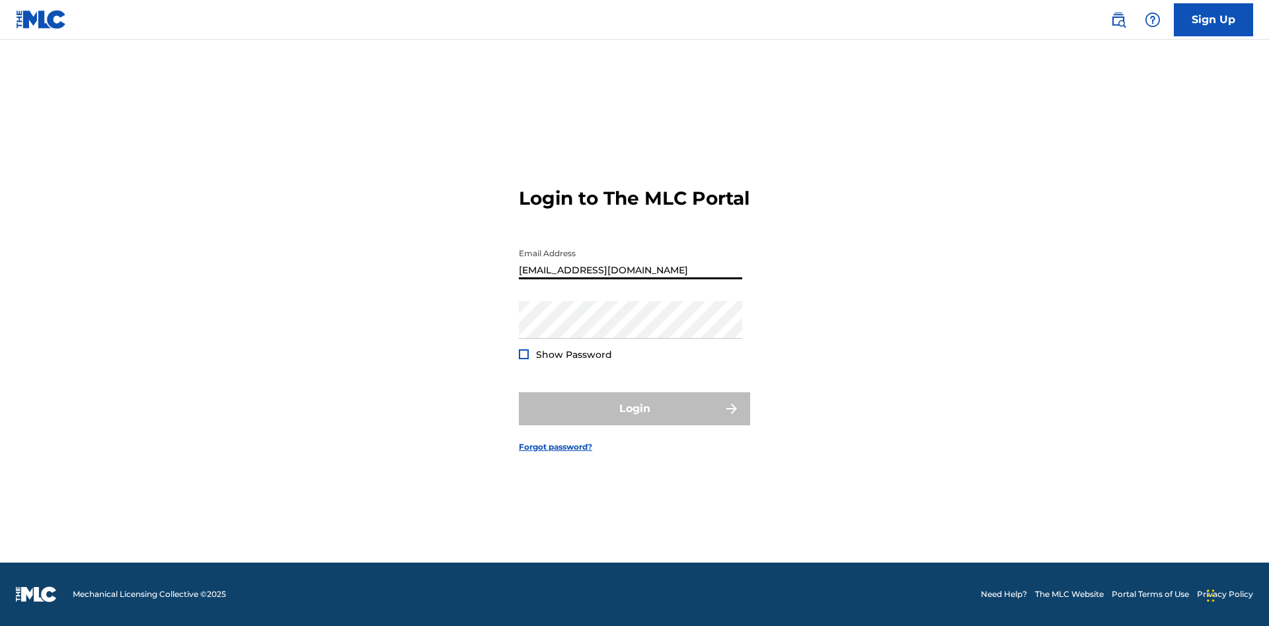
type input "[EMAIL_ADDRESS][DOMAIN_NAME]"
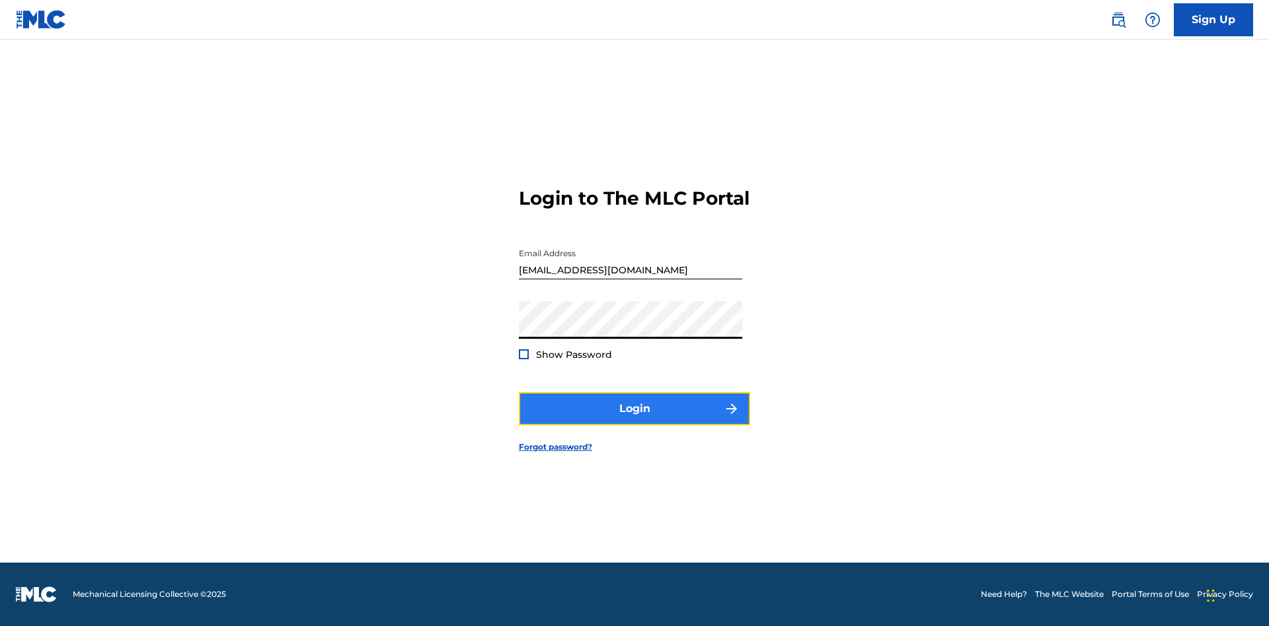
click at [634, 420] on button "Login" at bounding box center [634, 408] width 231 height 33
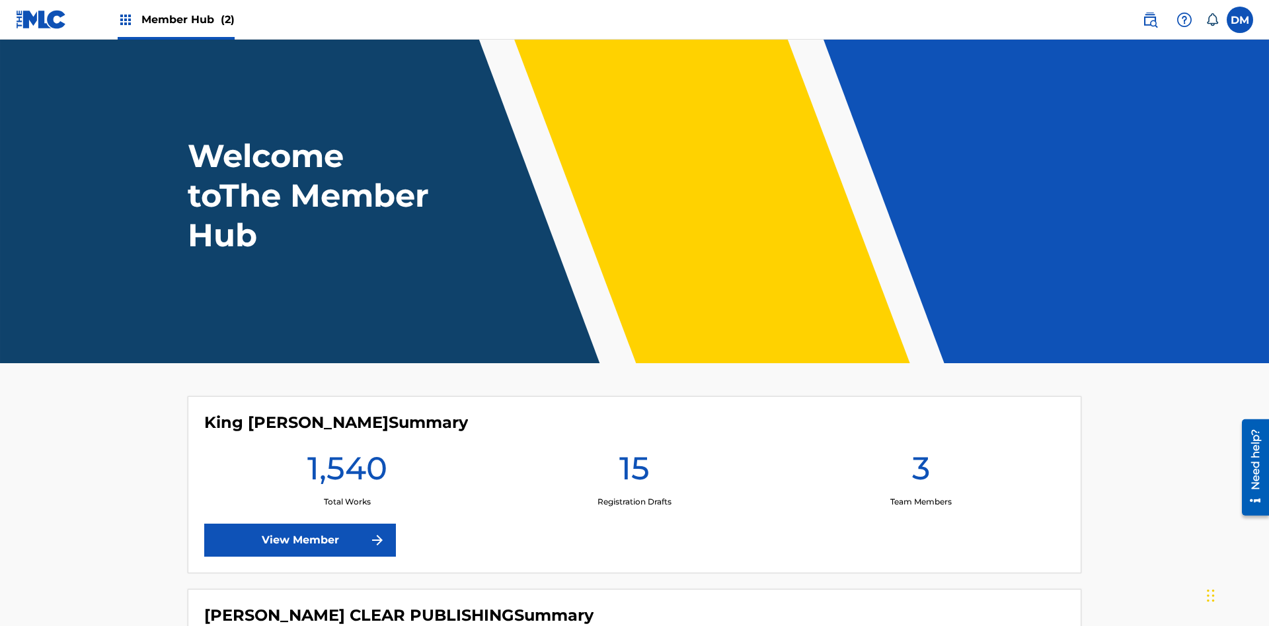
scroll to position [57, 0]
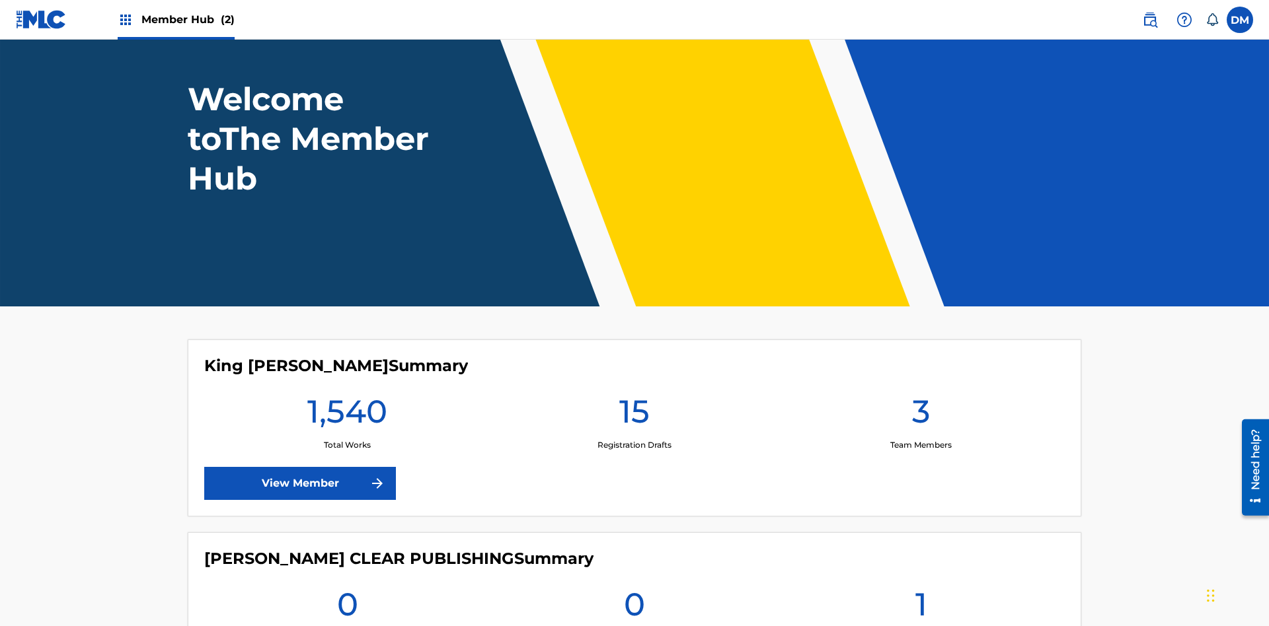
click at [187, 19] on span "Member Hub (2)" at bounding box center [187, 19] width 93 height 15
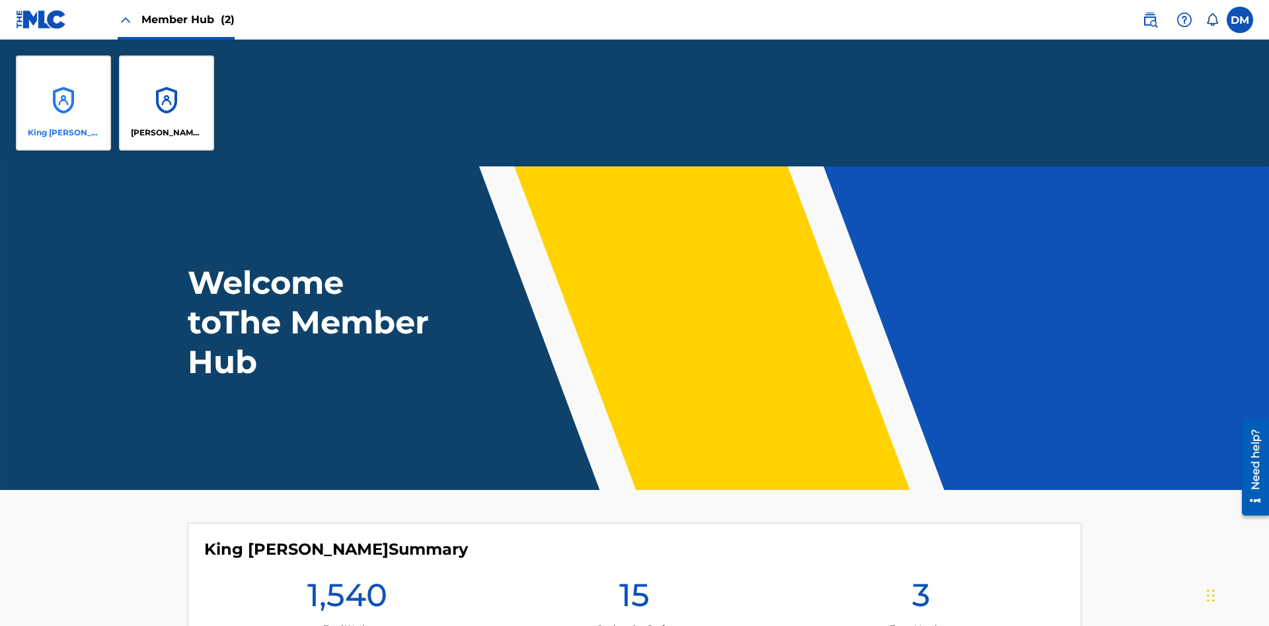
click at [63, 133] on p "King [PERSON_NAME]" at bounding box center [64, 133] width 72 height 12
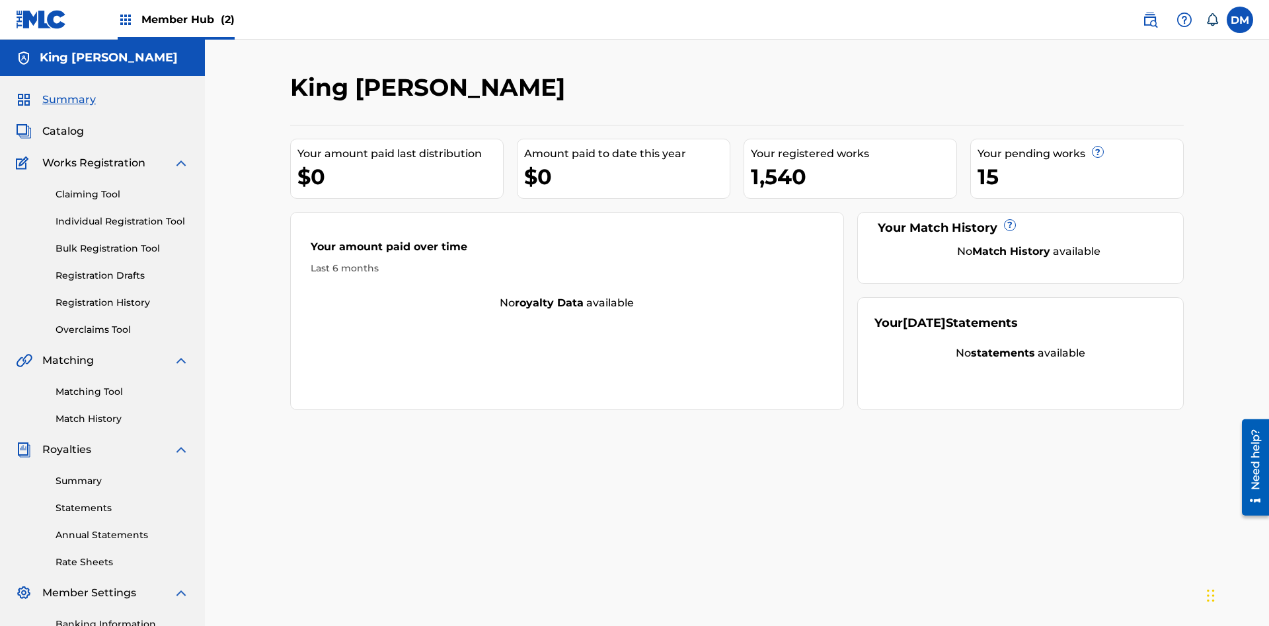
click at [68, 92] on span "Summary" at bounding box center [69, 100] width 54 height 16
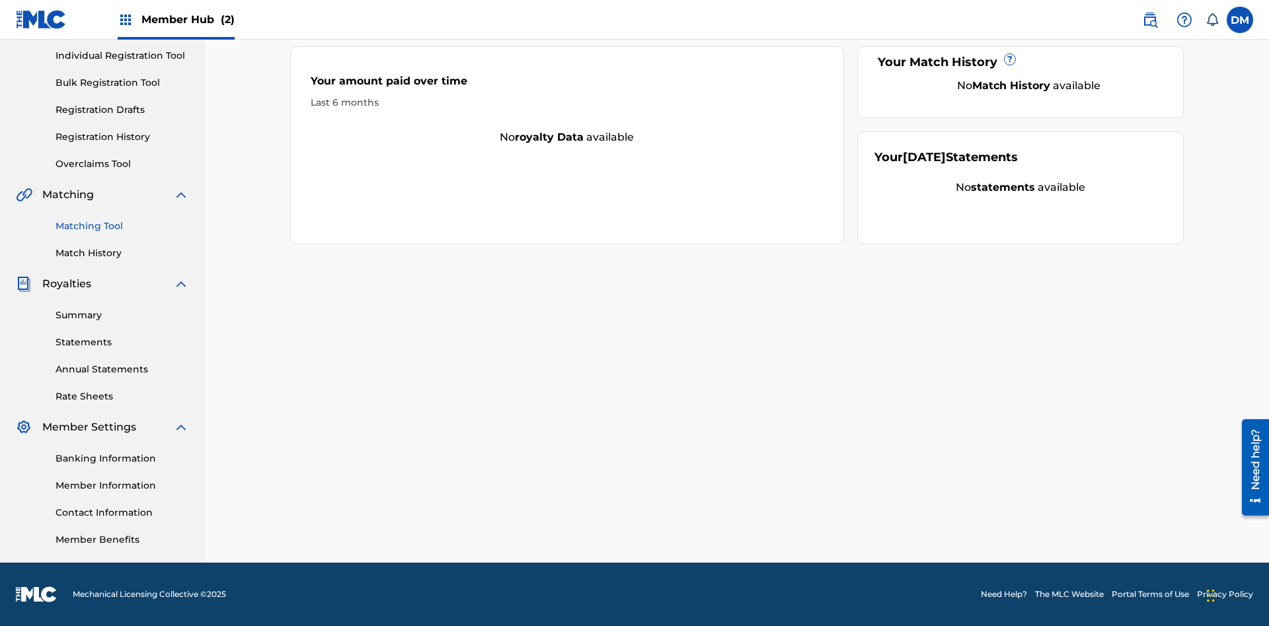
click at [122, 226] on link "Matching Tool" at bounding box center [122, 226] width 133 height 14
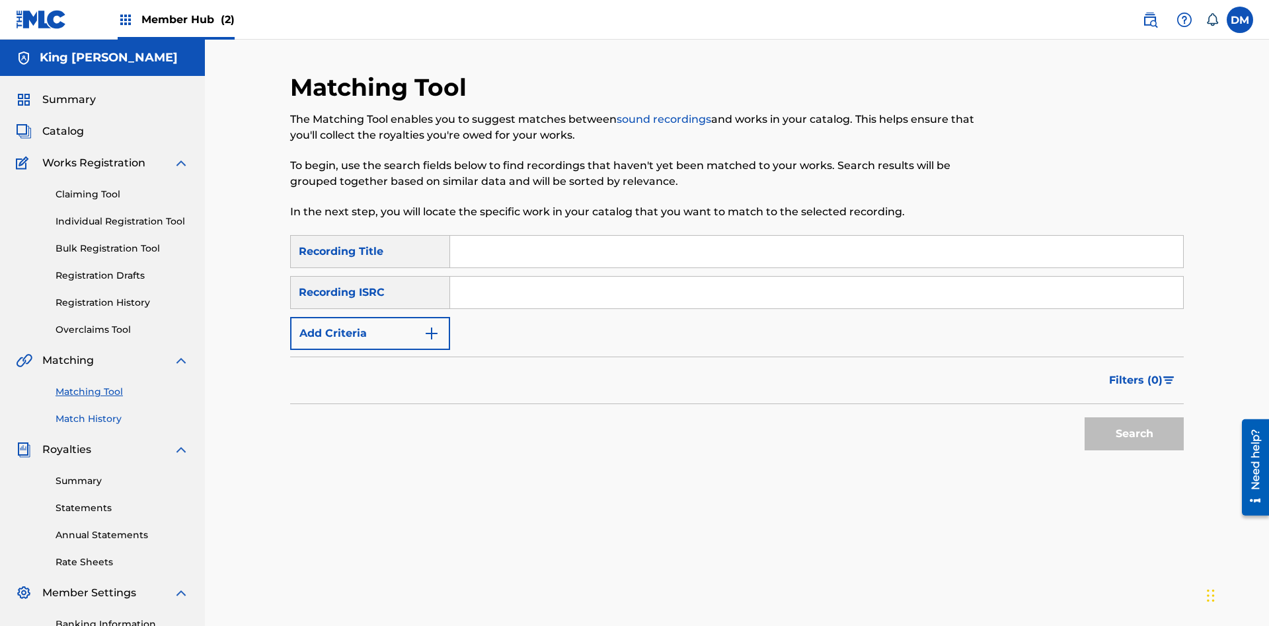
click at [122, 412] on link "Match History" at bounding box center [122, 419] width 133 height 14
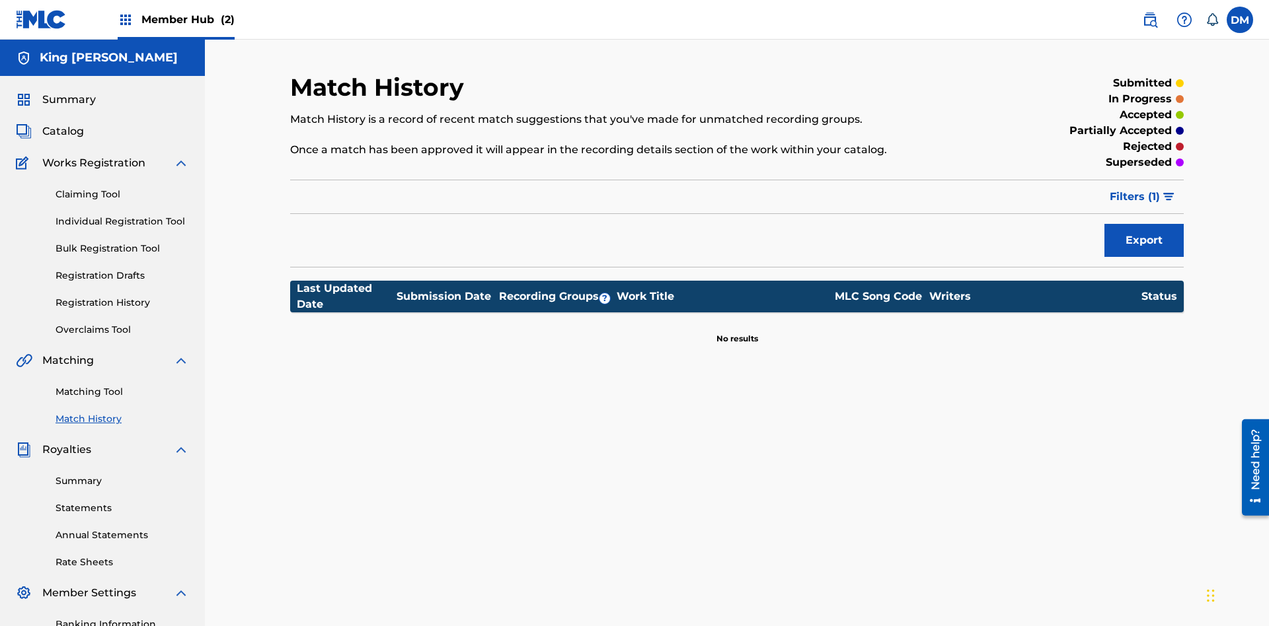
scroll to position [166, 0]
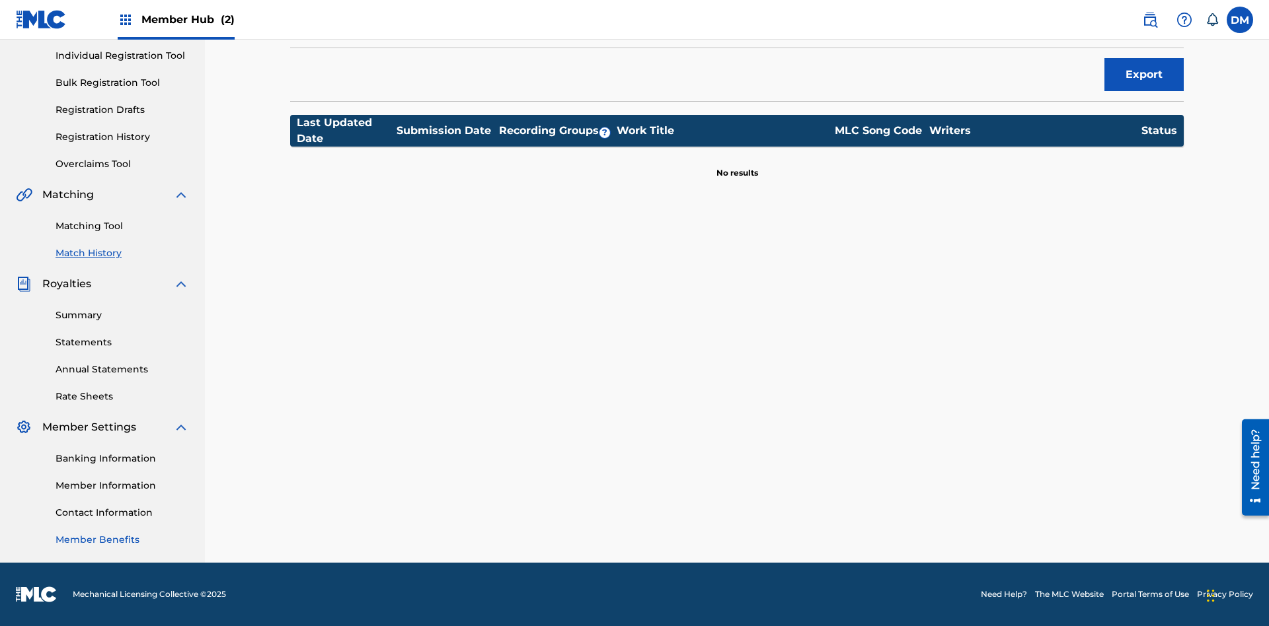
click at [122, 540] on link "Member Benefits" at bounding box center [122, 540] width 133 height 14
click at [122, 164] on link "Overclaims Tool" at bounding box center [122, 164] width 133 height 14
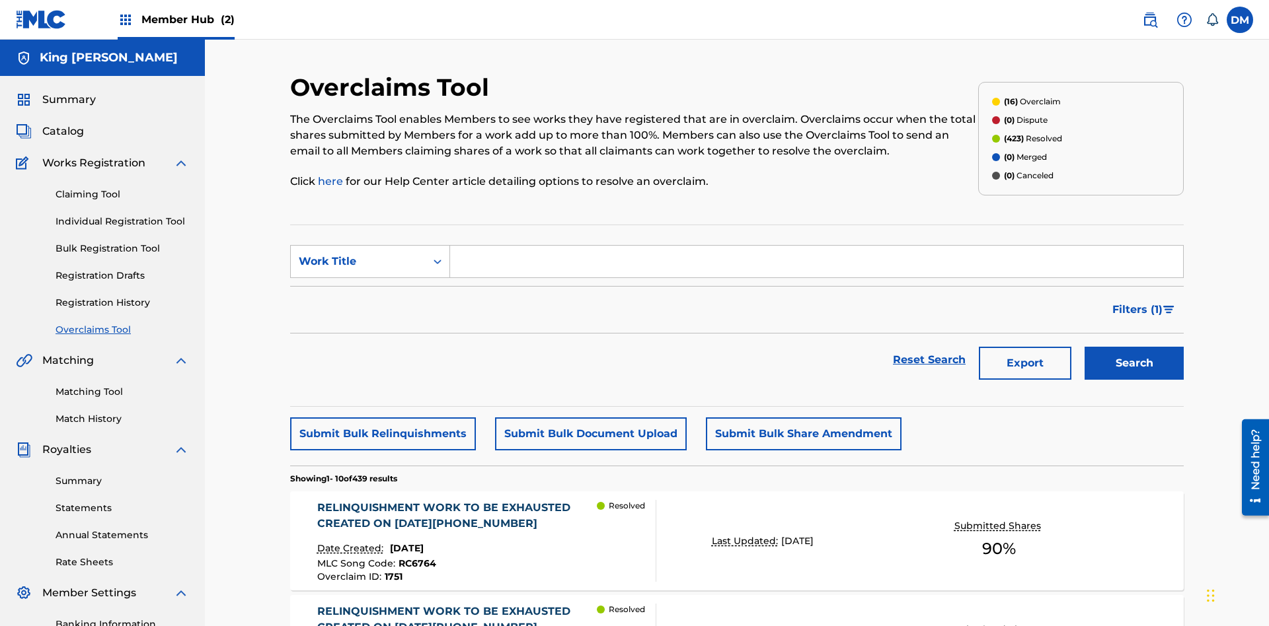
scroll to position [44, 0]
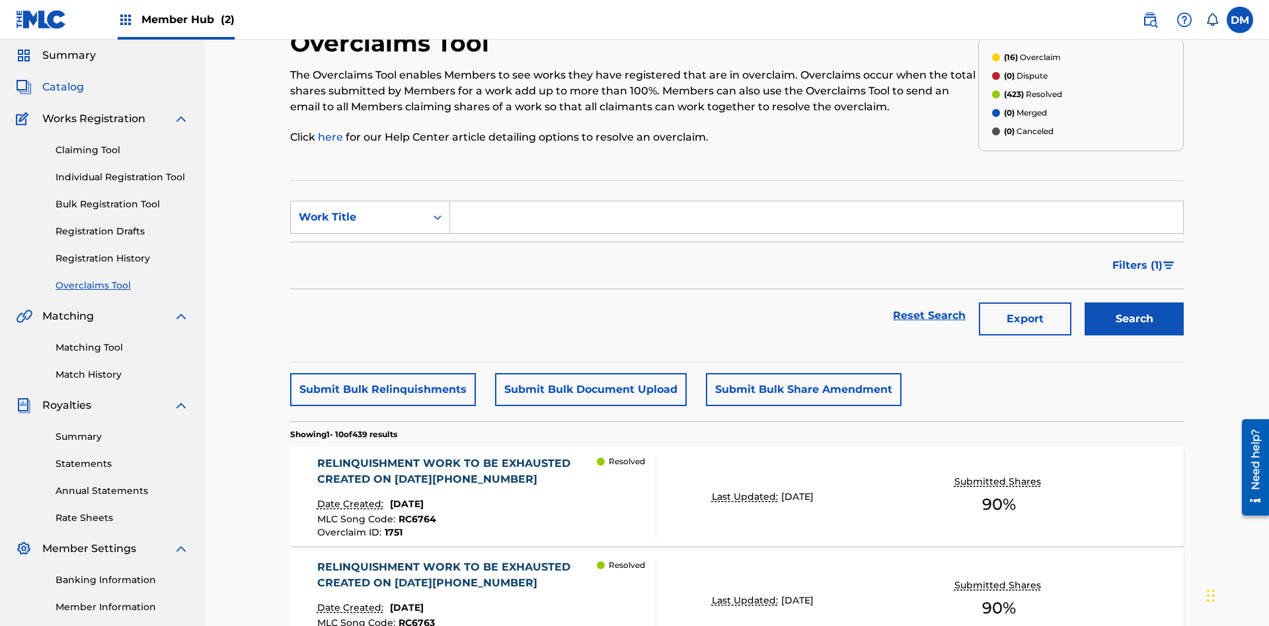
click at [63, 87] on span "Catalog" at bounding box center [63, 87] width 42 height 16
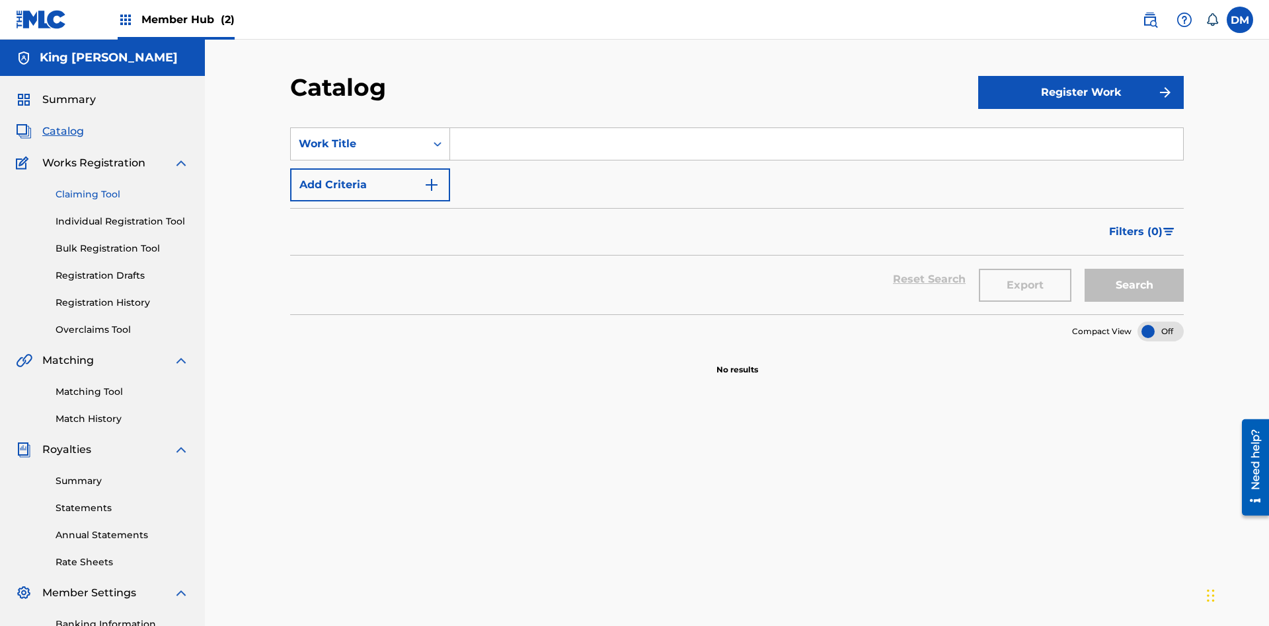
click at [122, 188] on link "Claiming Tool" at bounding box center [122, 195] width 133 height 14
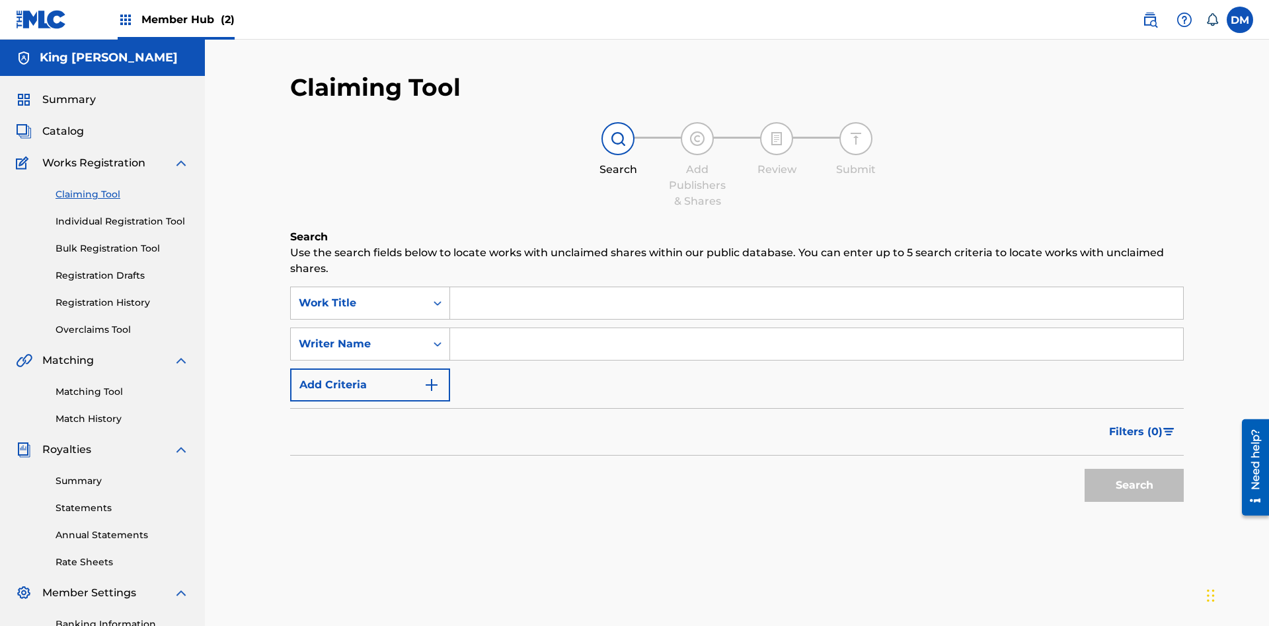
scroll to position [135, 0]
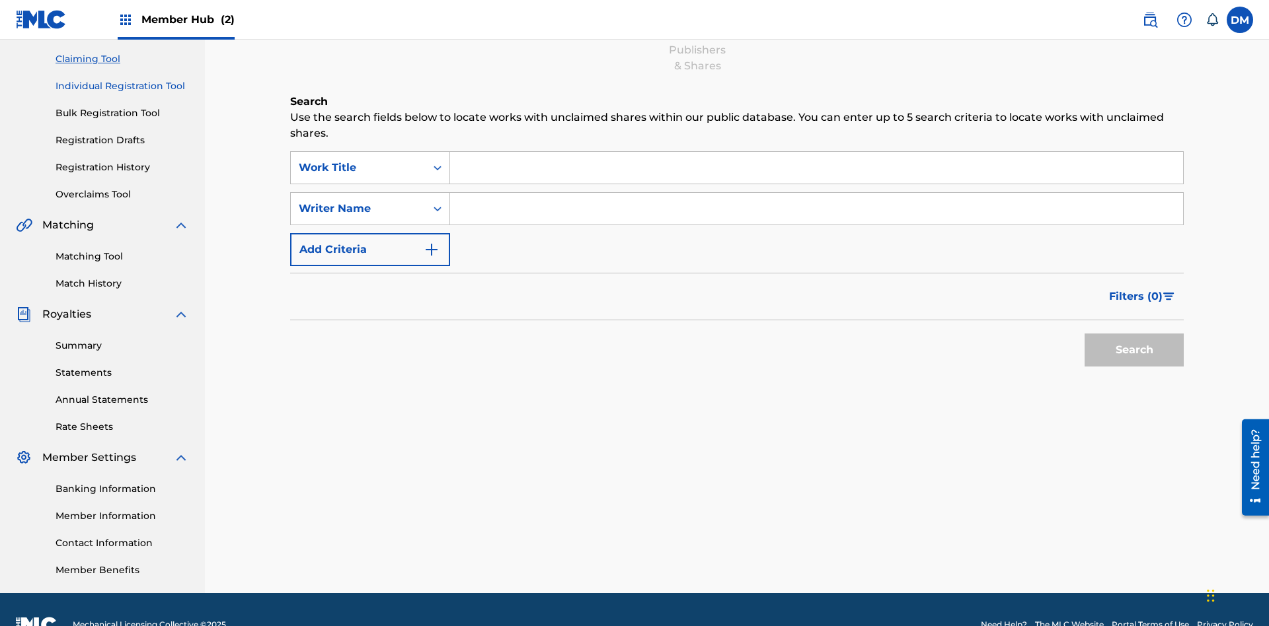
click at [122, 86] on link "Individual Registration Tool" at bounding box center [122, 86] width 133 height 14
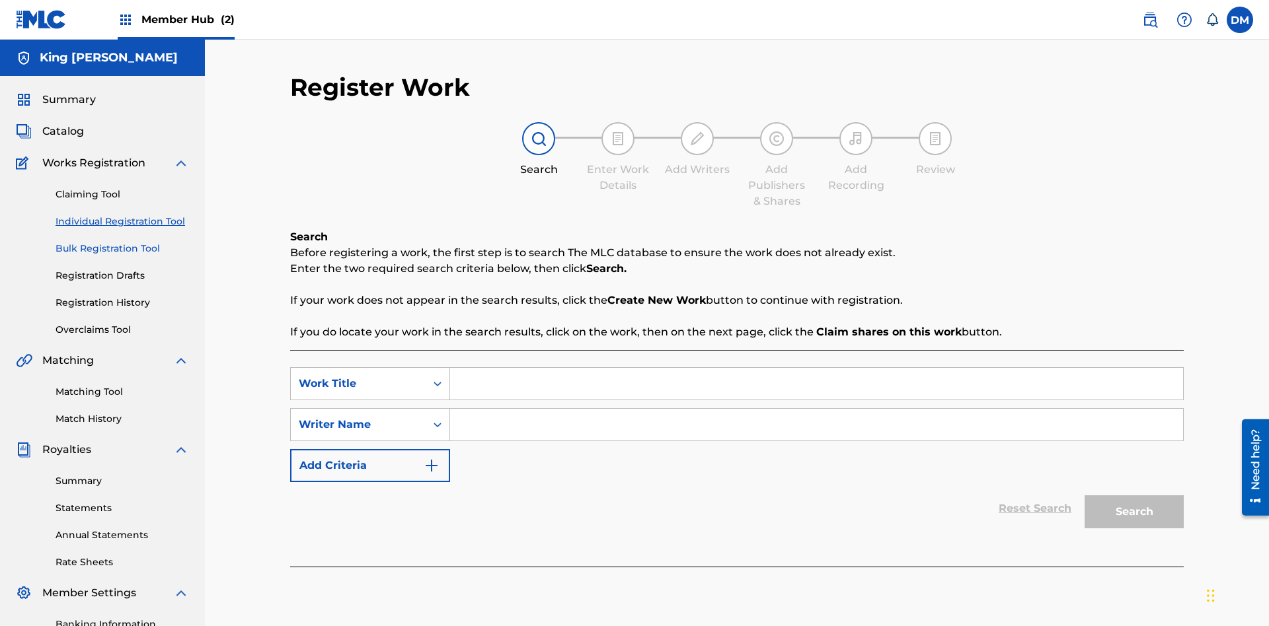
click at [122, 242] on link "Bulk Registration Tool" at bounding box center [122, 249] width 133 height 14
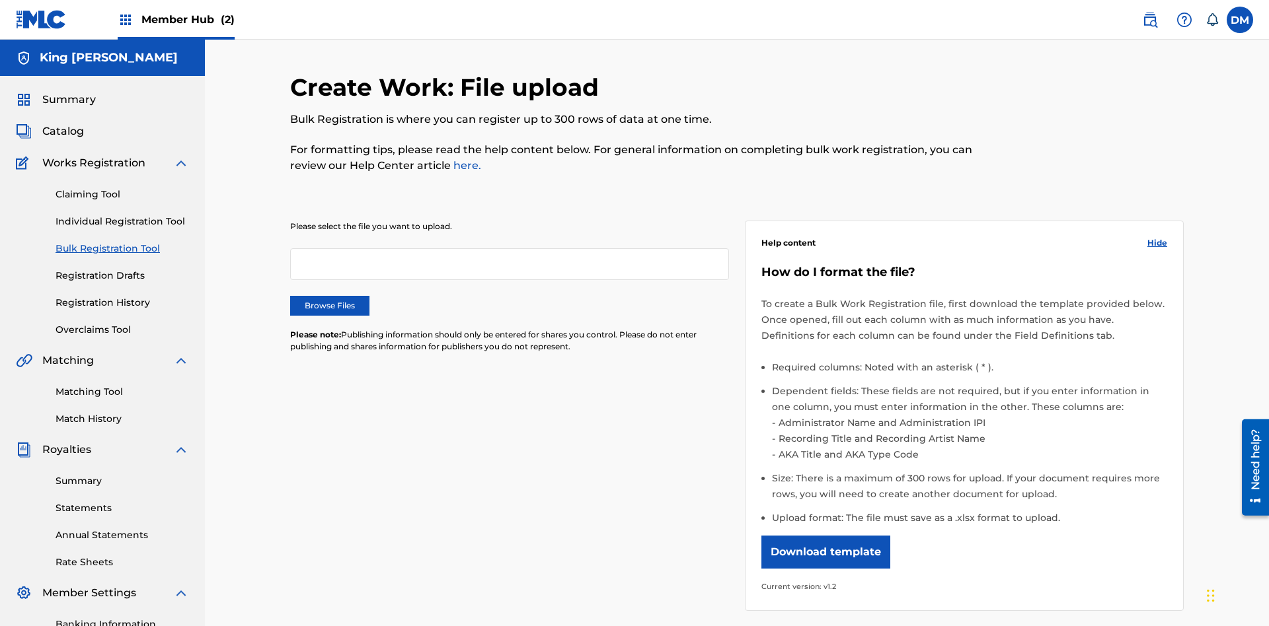
scroll to position [0, 290]
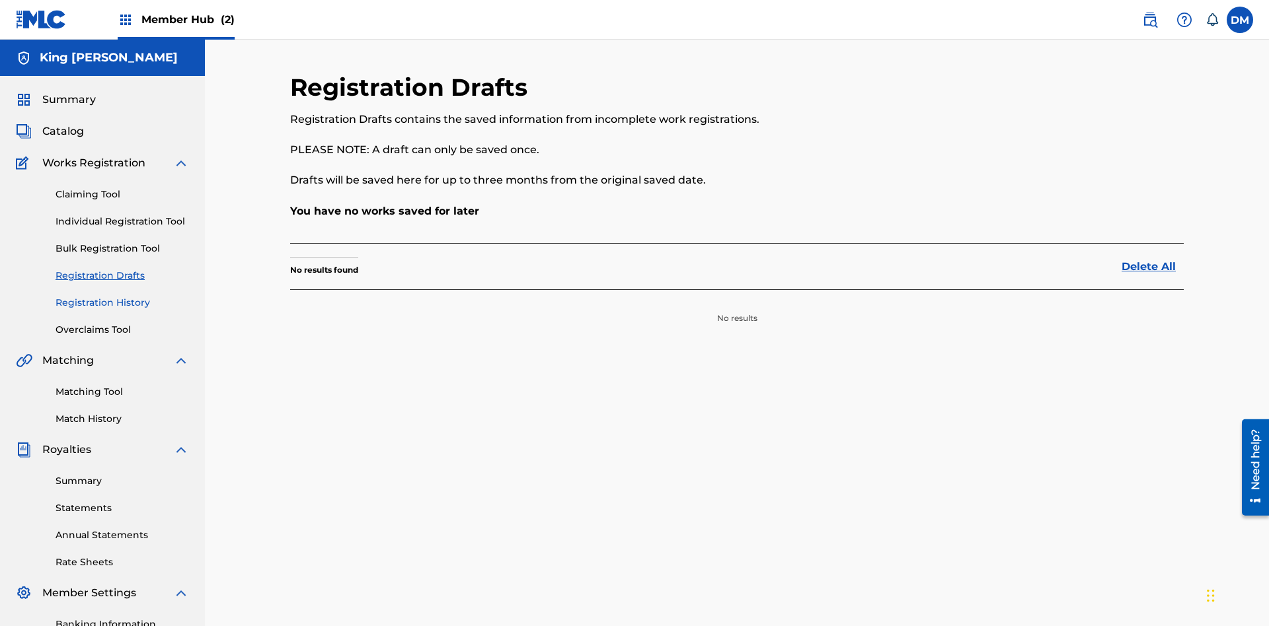
click at [122, 296] on link "Registration History" at bounding box center [122, 303] width 133 height 14
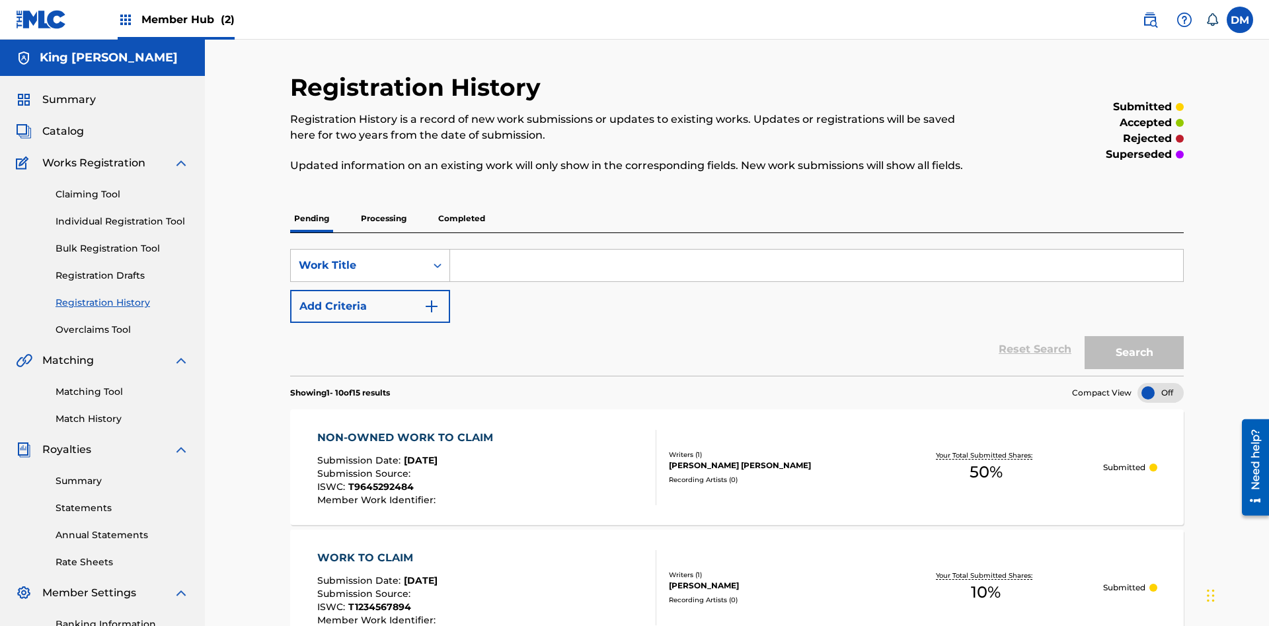
scroll to position [395, 0]
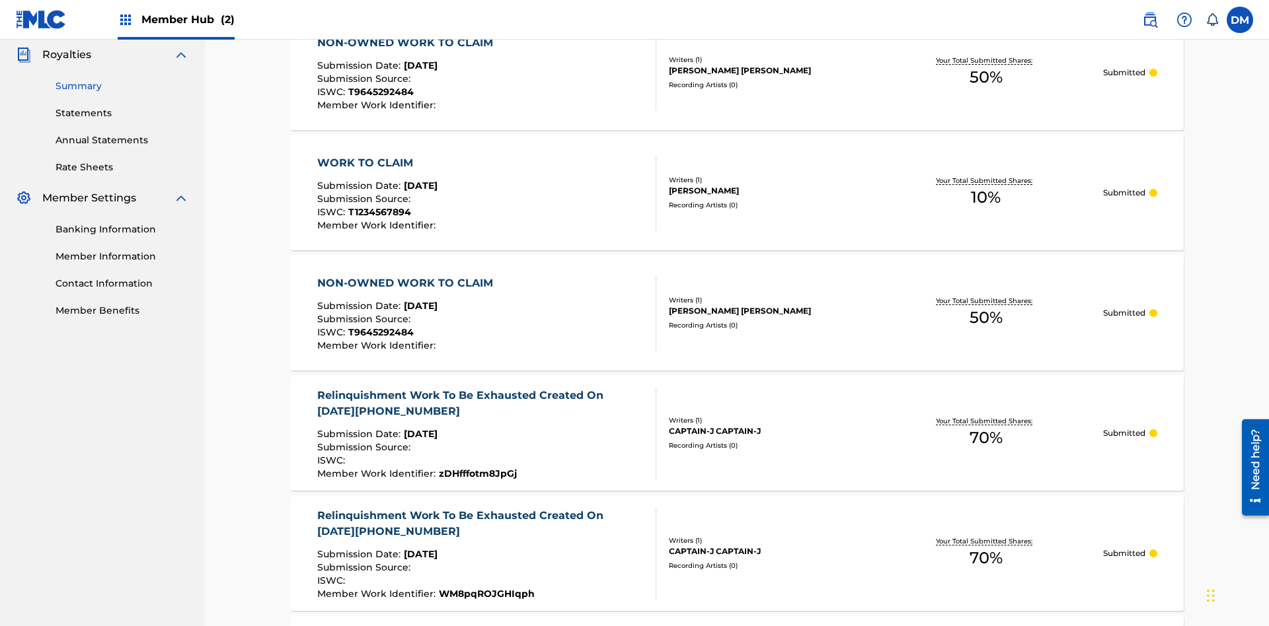
click at [122, 86] on link "Summary" at bounding box center [122, 86] width 133 height 14
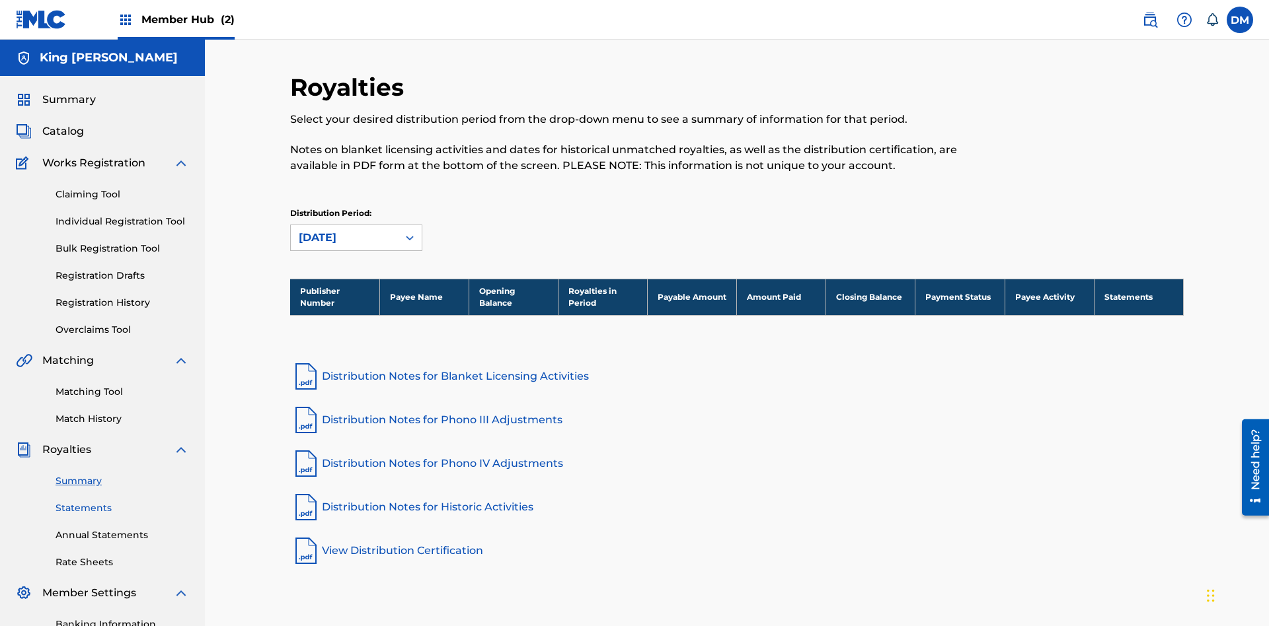
click at [122, 502] on link "Statements" at bounding box center [122, 509] width 133 height 14
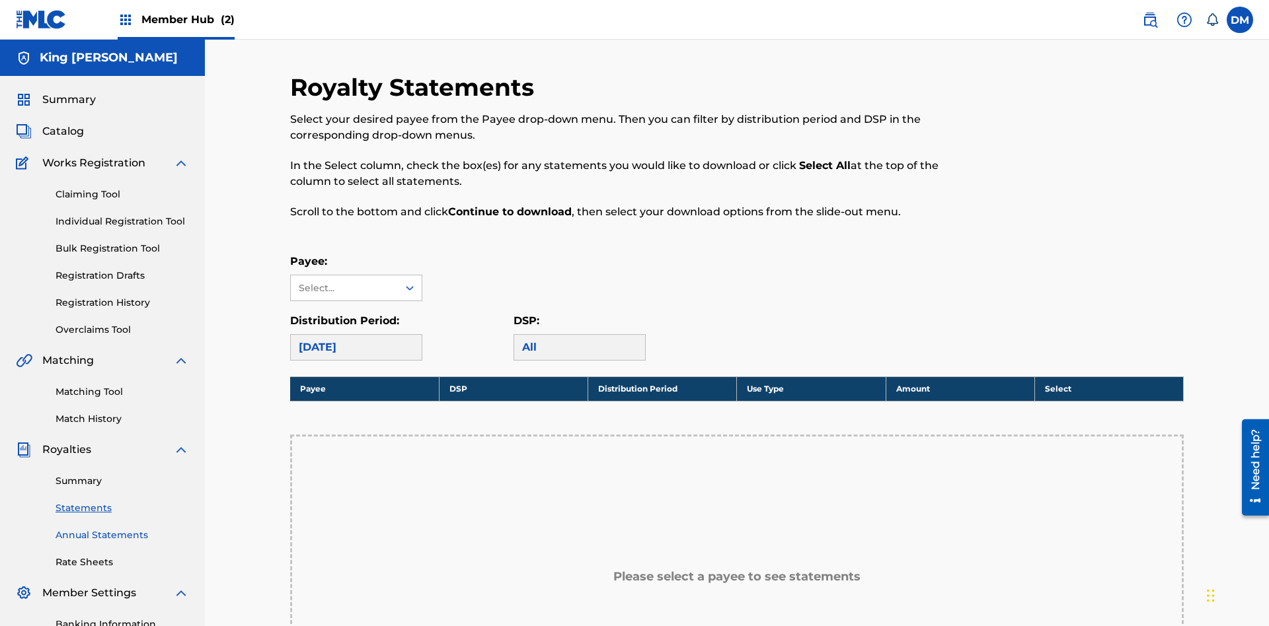
click at [122, 529] on link "Annual Statements" at bounding box center [122, 536] width 133 height 14
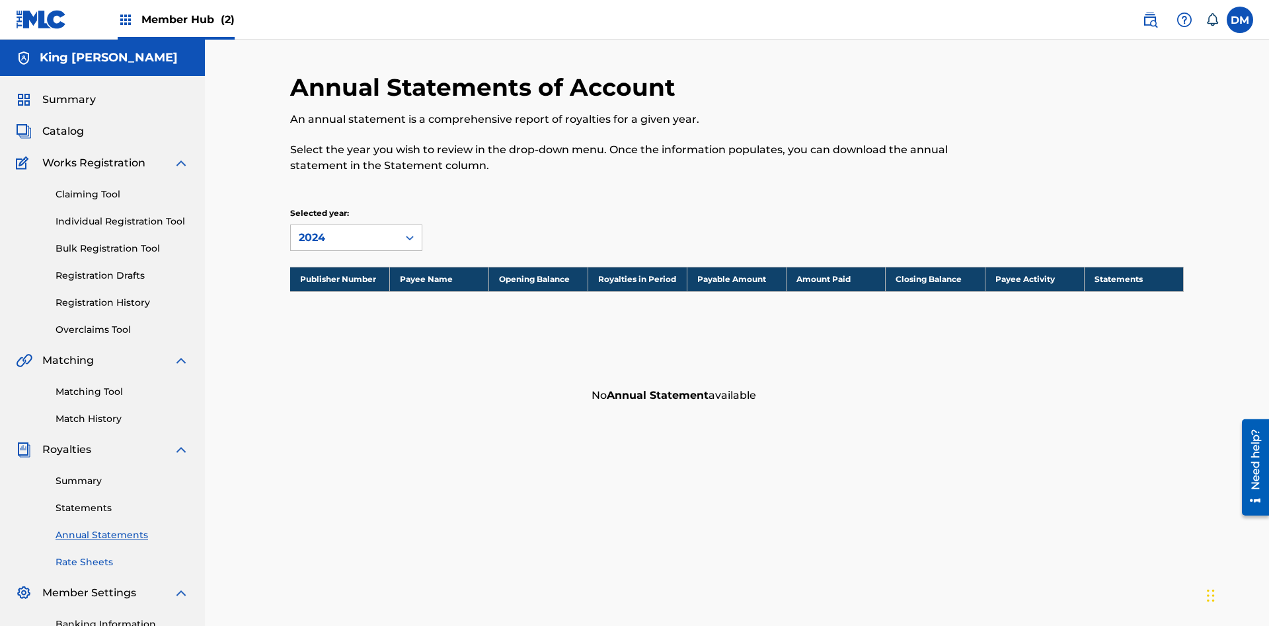
click at [122, 556] on link "Rate Sheets" at bounding box center [122, 563] width 133 height 14
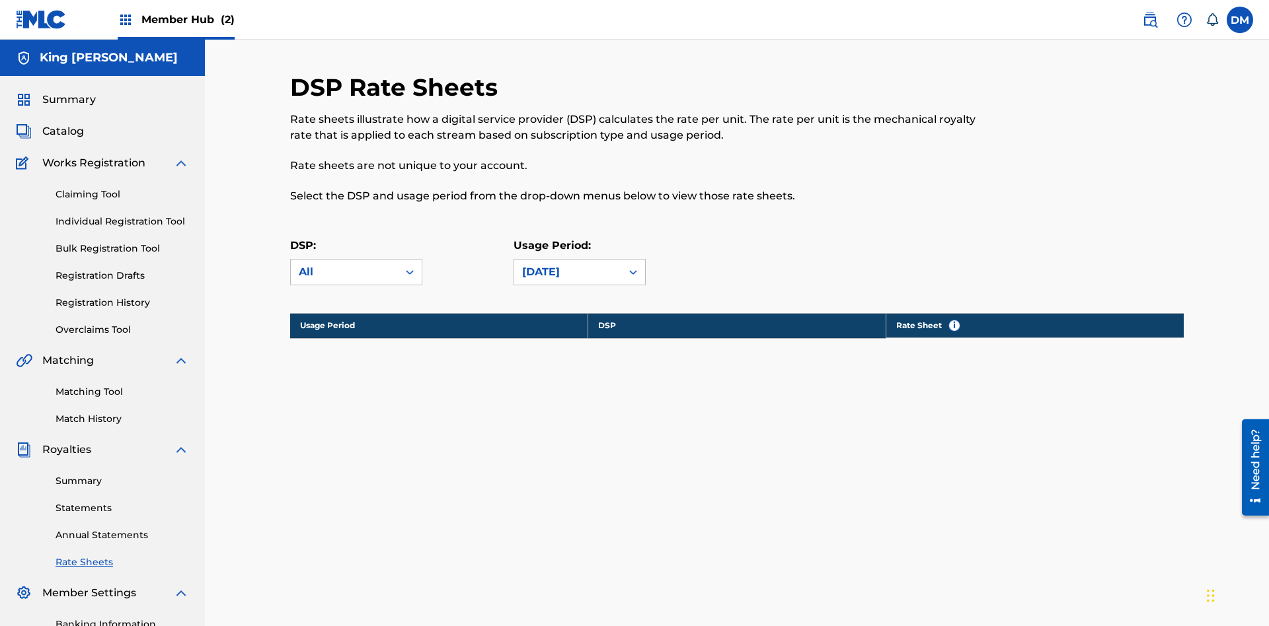
scroll to position [166, 0]
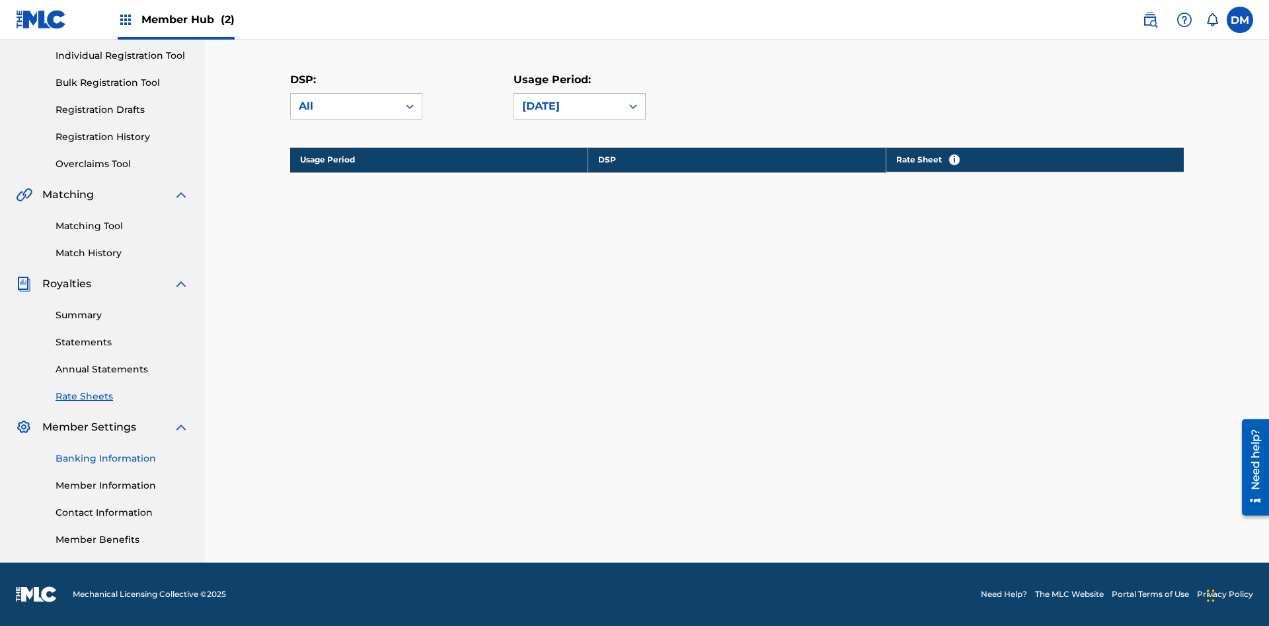
click at [122, 459] on link "Banking Information" at bounding box center [122, 459] width 133 height 14
